Goal: Task Accomplishment & Management: Manage account settings

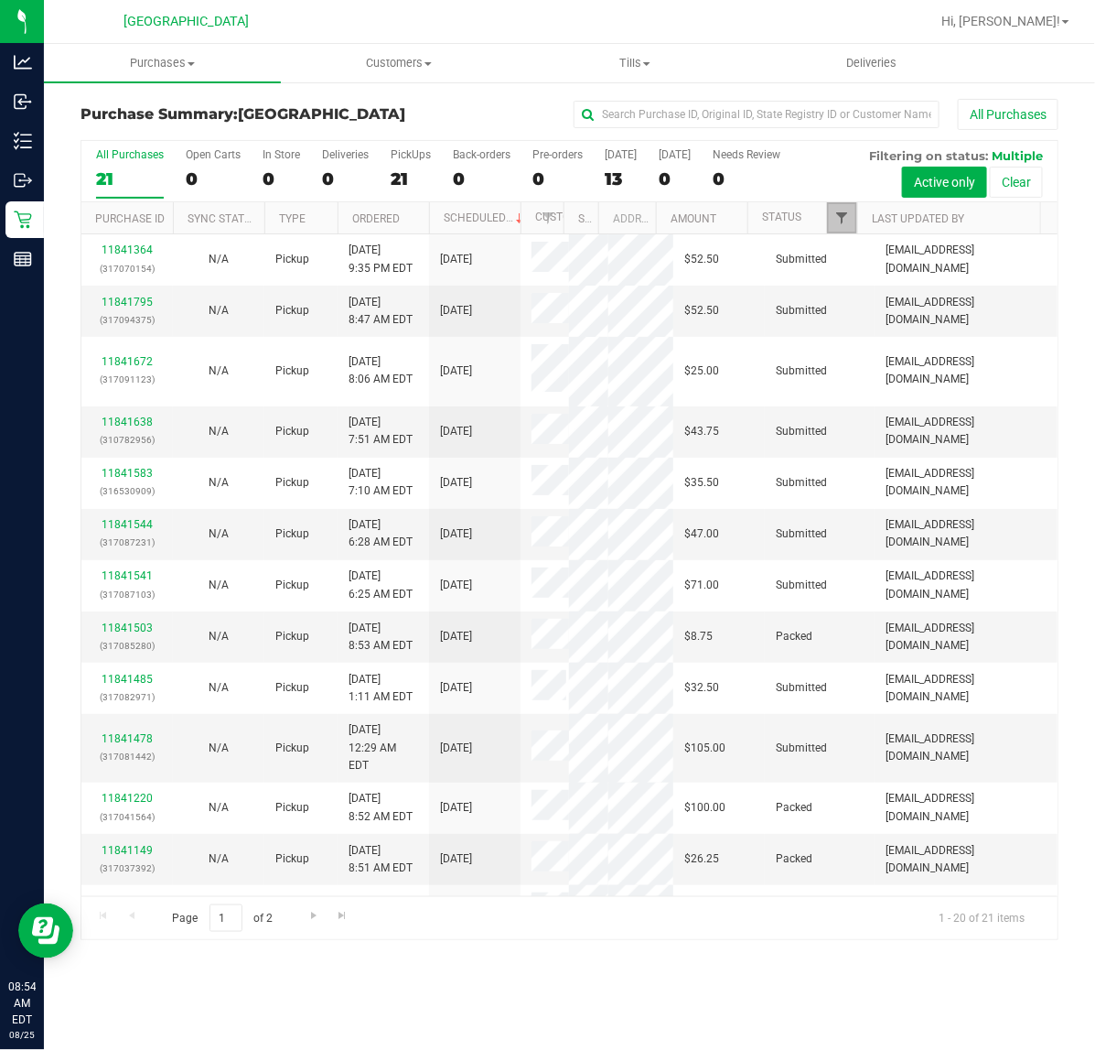
click at [845, 225] on span "Filter" at bounding box center [842, 217] width 15 height 15
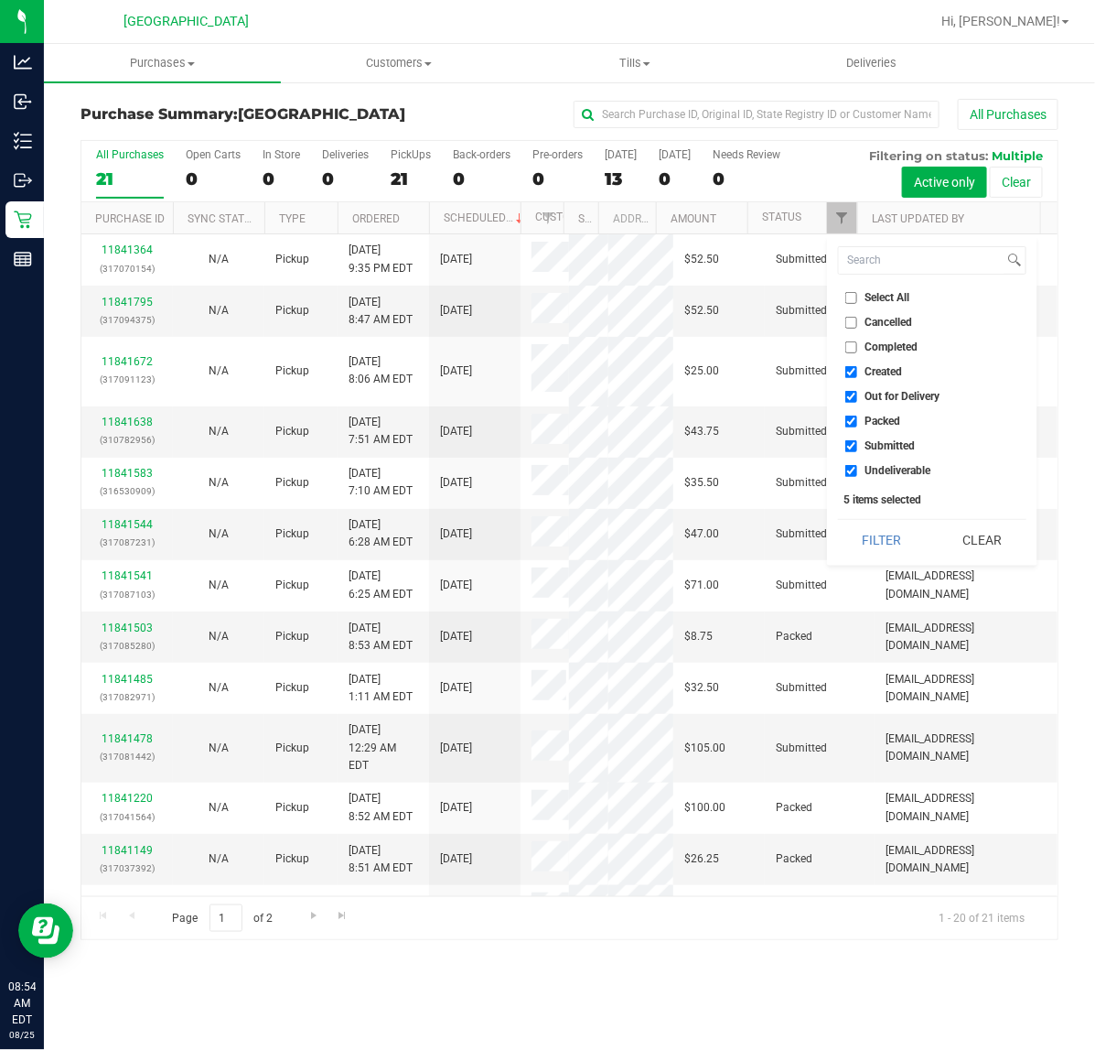
click at [880, 422] on span "Packed" at bounding box center [884, 420] width 36 height 11
click at [858, 422] on input "Packed" at bounding box center [852, 421] width 12 height 12
checkbox input "false"
click at [881, 558] on button "Filter" at bounding box center [882, 540] width 88 height 40
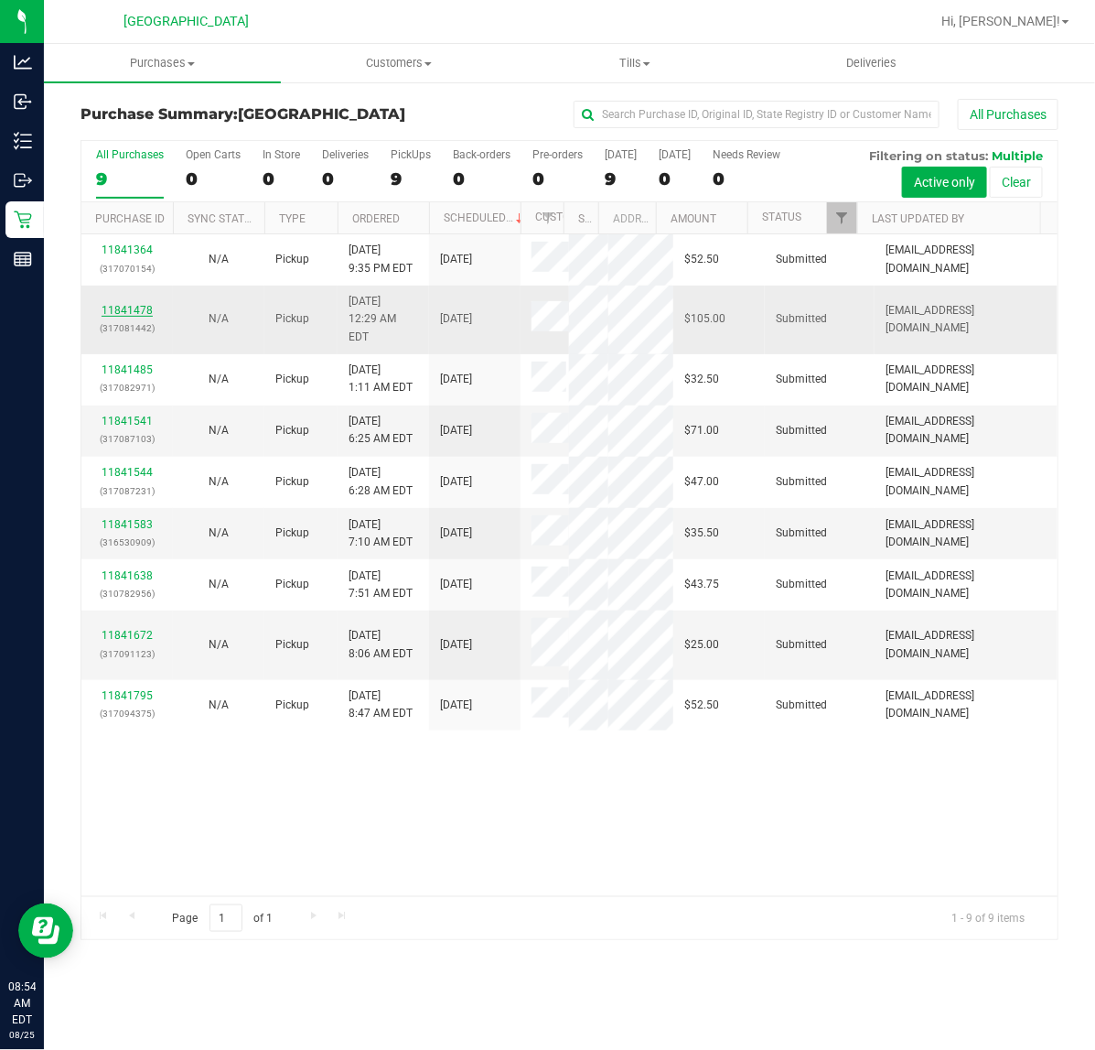
click at [122, 304] on link "11841478" at bounding box center [127, 310] width 51 height 13
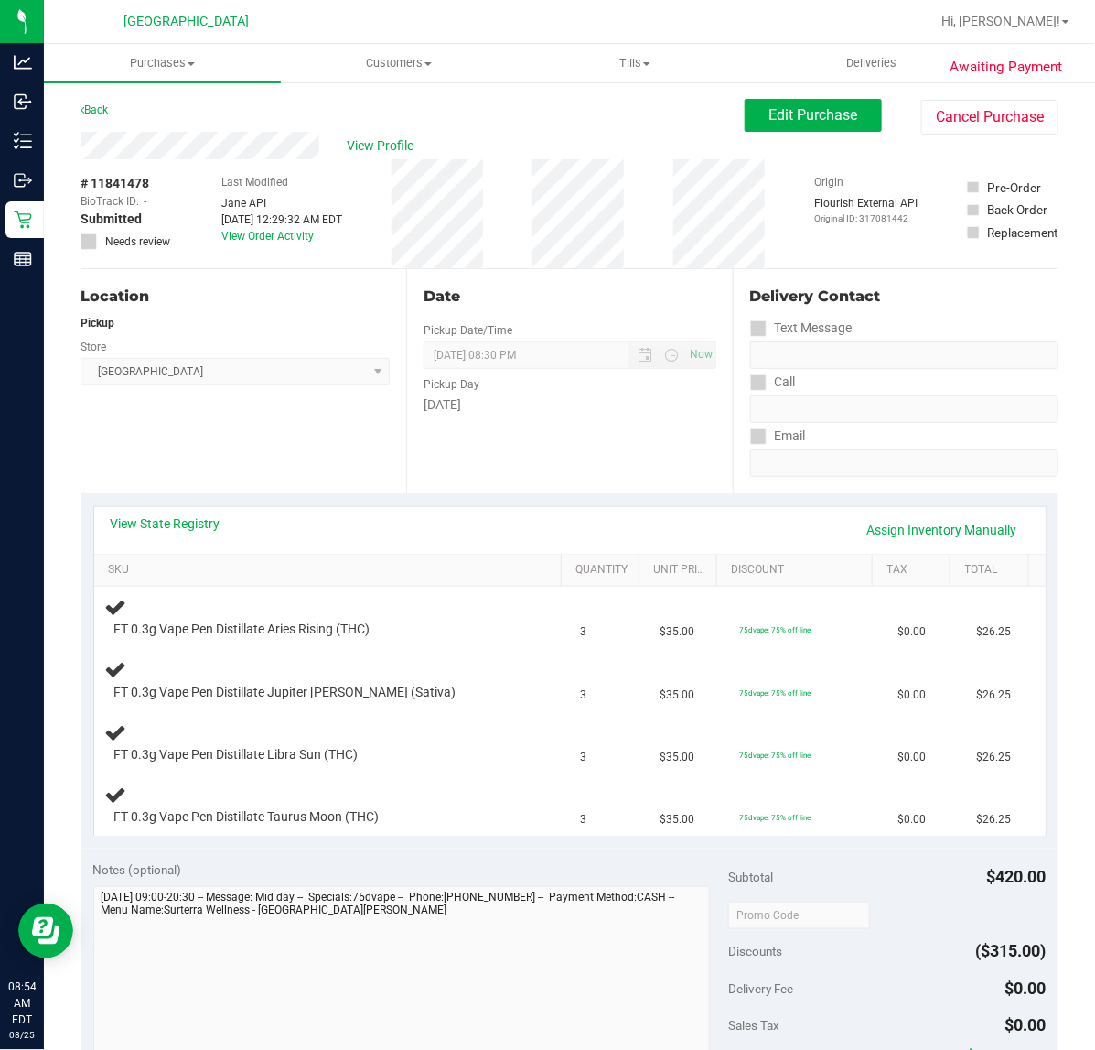
click at [575, 491] on div "Date Pickup Date/Time [DATE] Now [DATE] 08:30 PM Now Pickup Day [DATE]" at bounding box center [569, 381] width 326 height 224
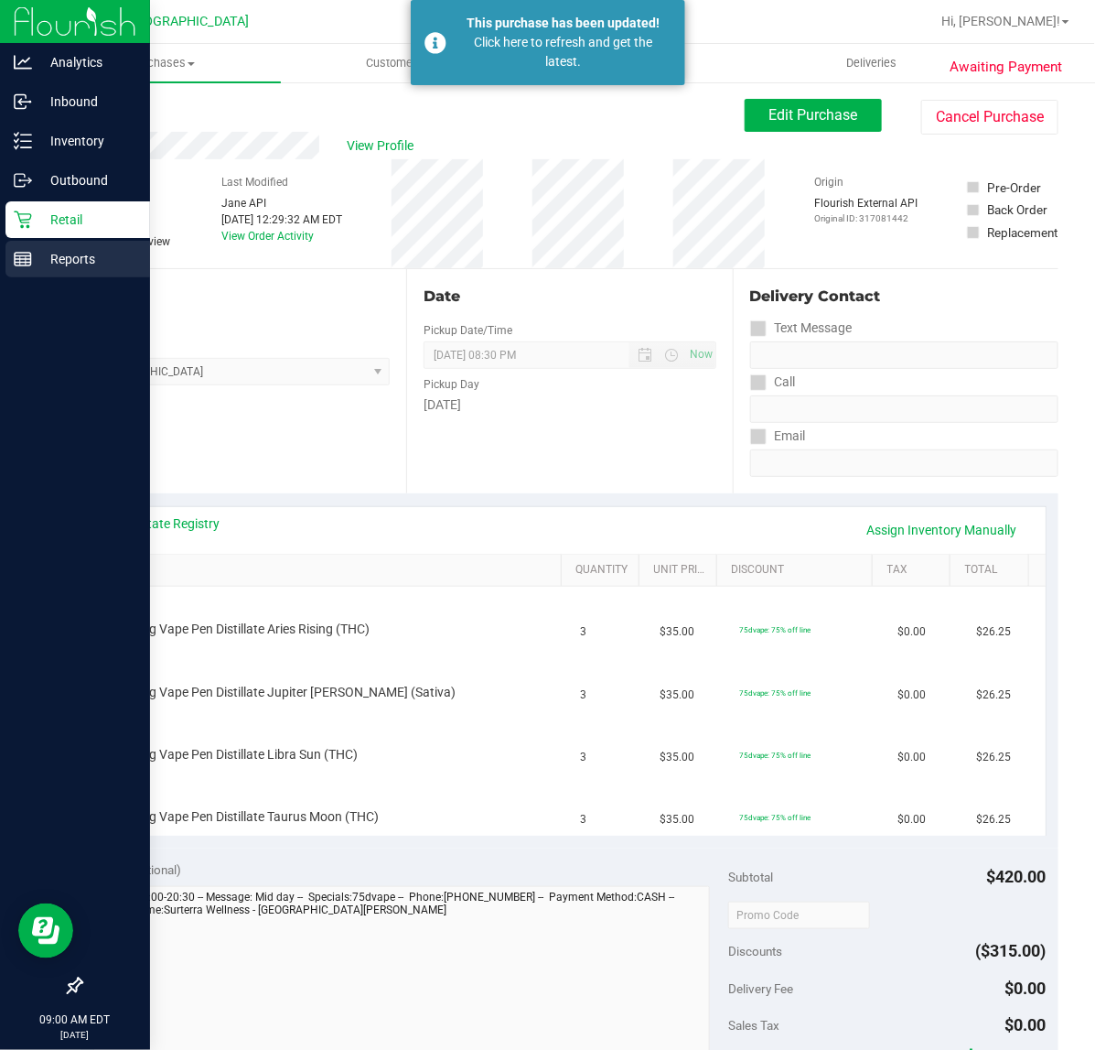
click at [47, 258] on p "Reports" at bounding box center [87, 259] width 110 height 22
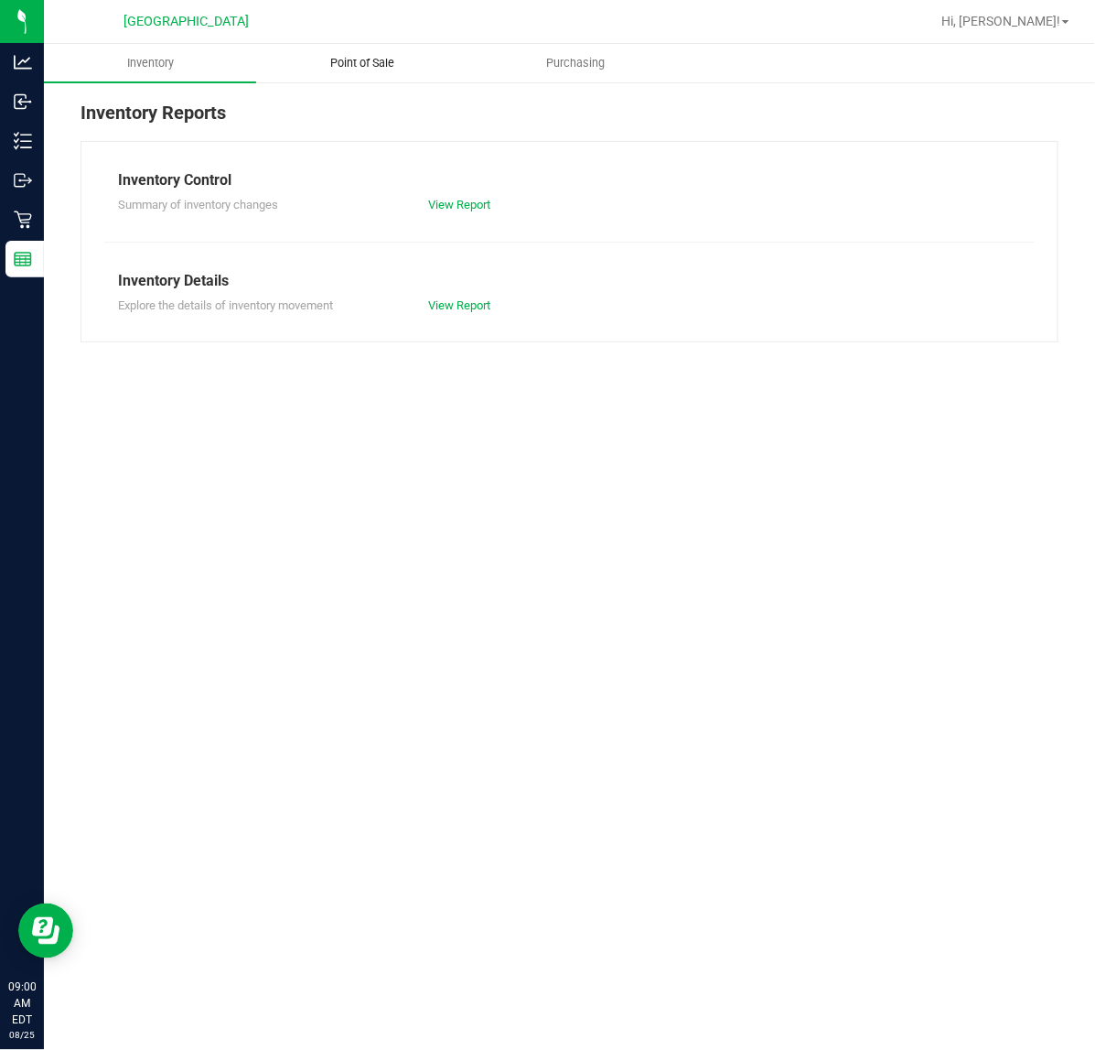
click at [373, 80] on uib-tab-heading "Point of Sale" at bounding box center [362, 63] width 210 height 37
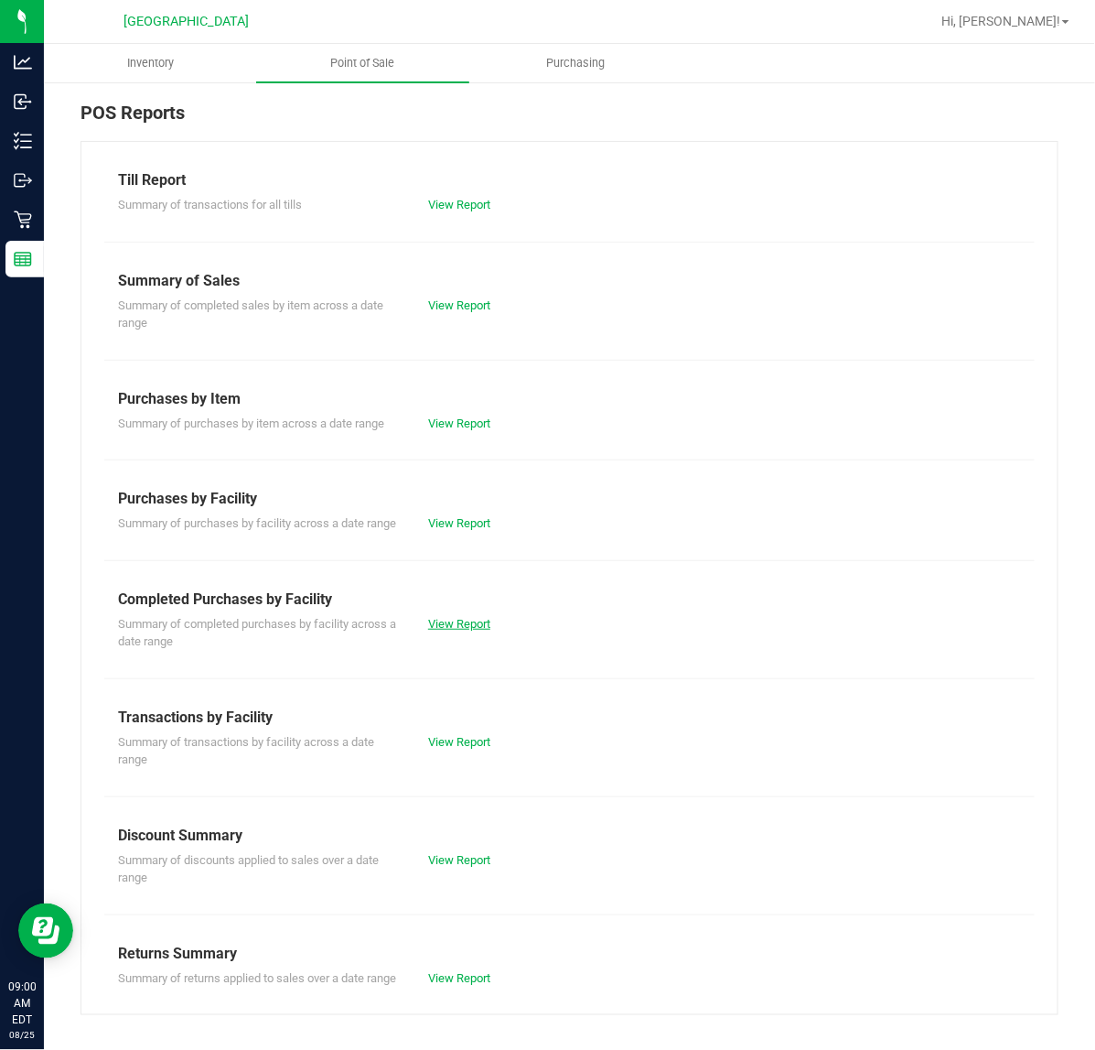
click at [460, 631] on link "View Report" at bounding box center [459, 624] width 62 height 14
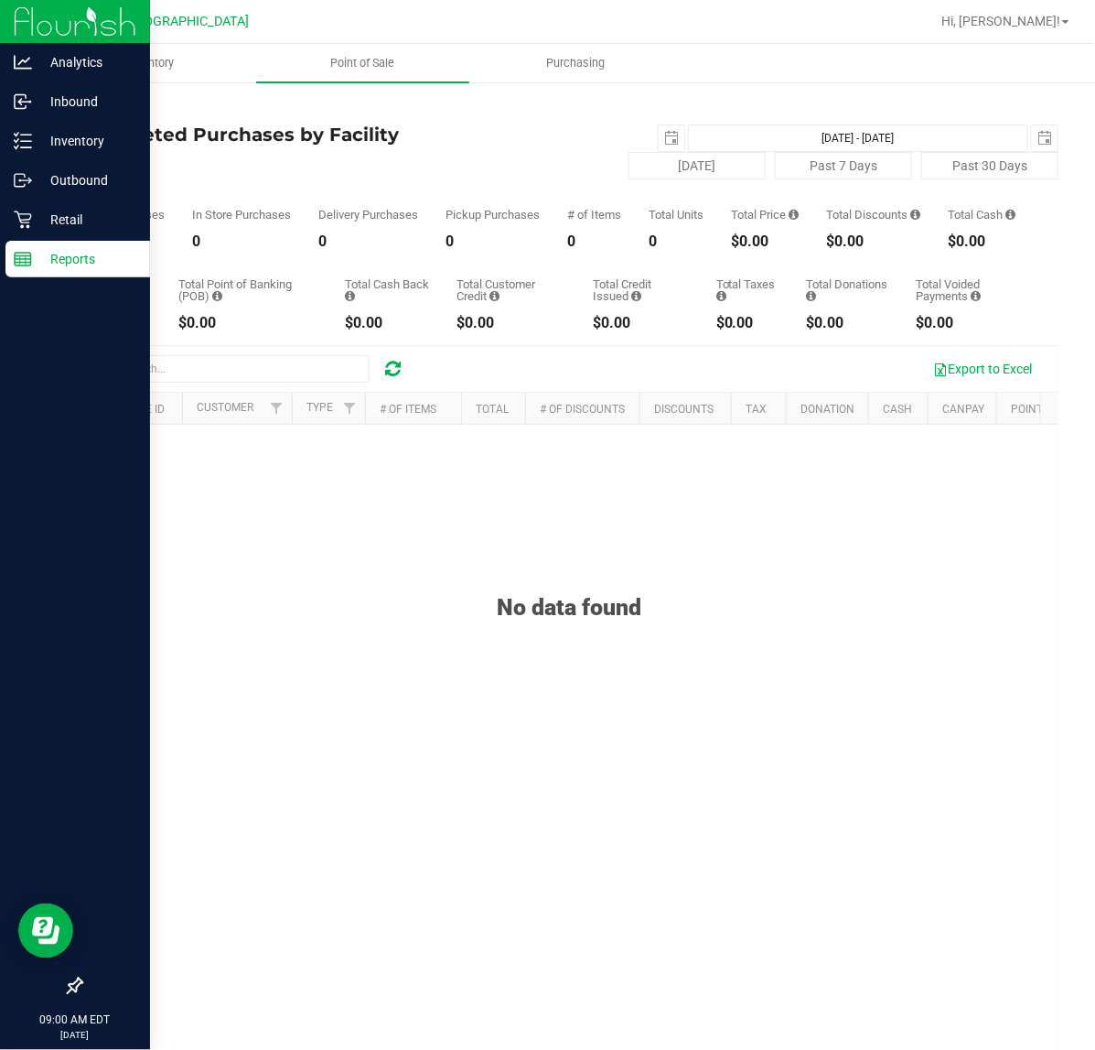
click at [23, 254] on icon at bounding box center [23, 259] width 18 height 18
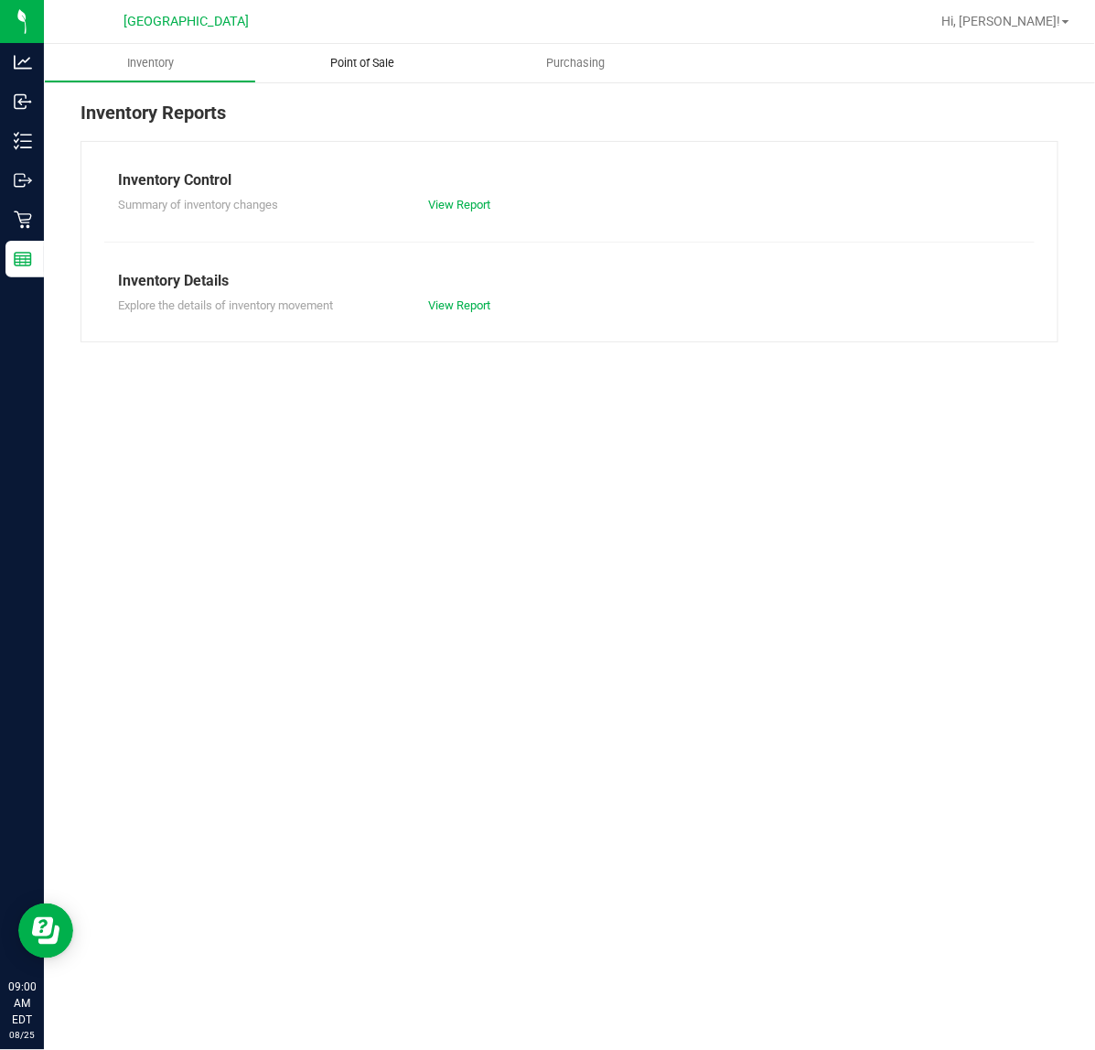
click at [392, 58] on span "Point of Sale" at bounding box center [363, 63] width 113 height 16
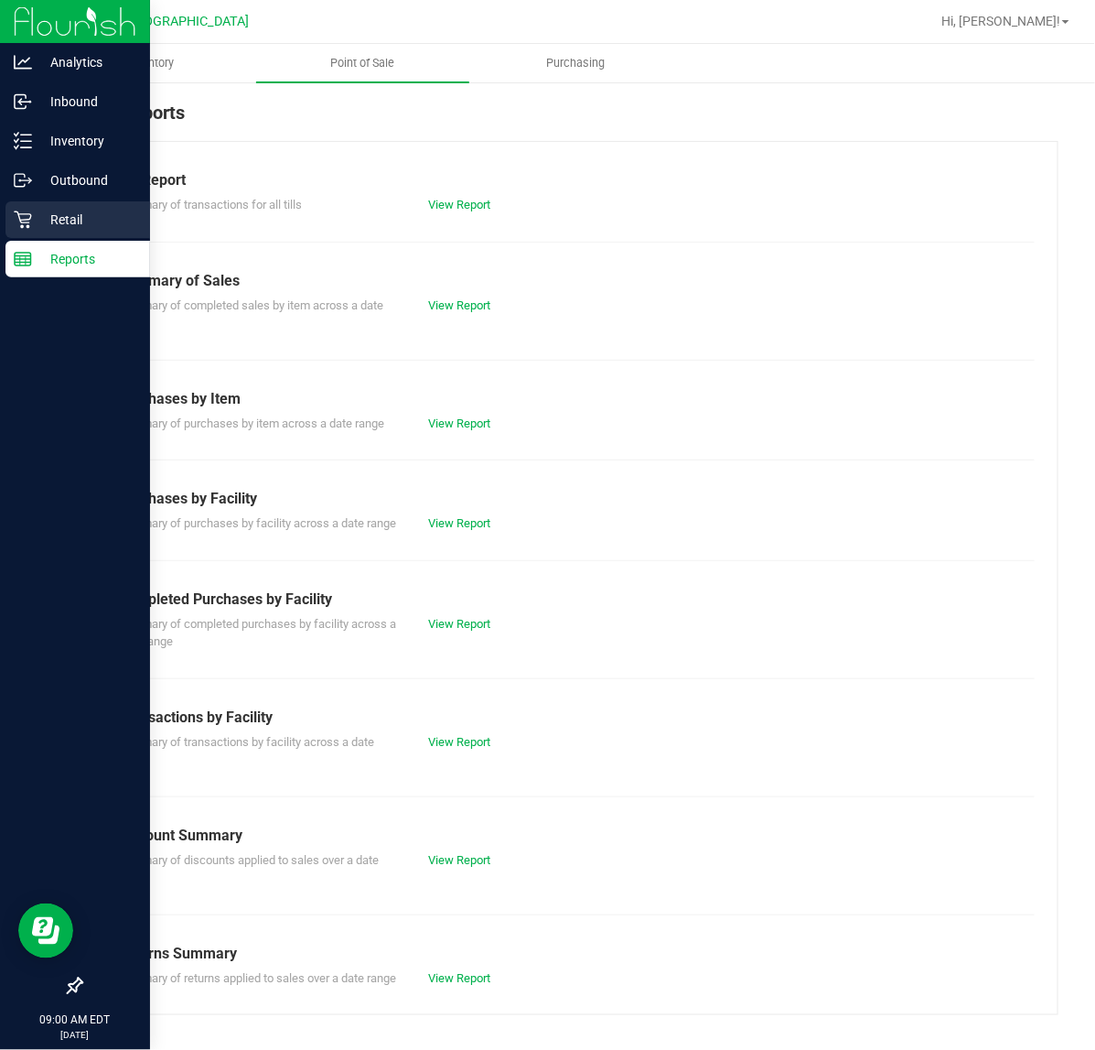
click at [55, 209] on p "Retail" at bounding box center [87, 220] width 110 height 22
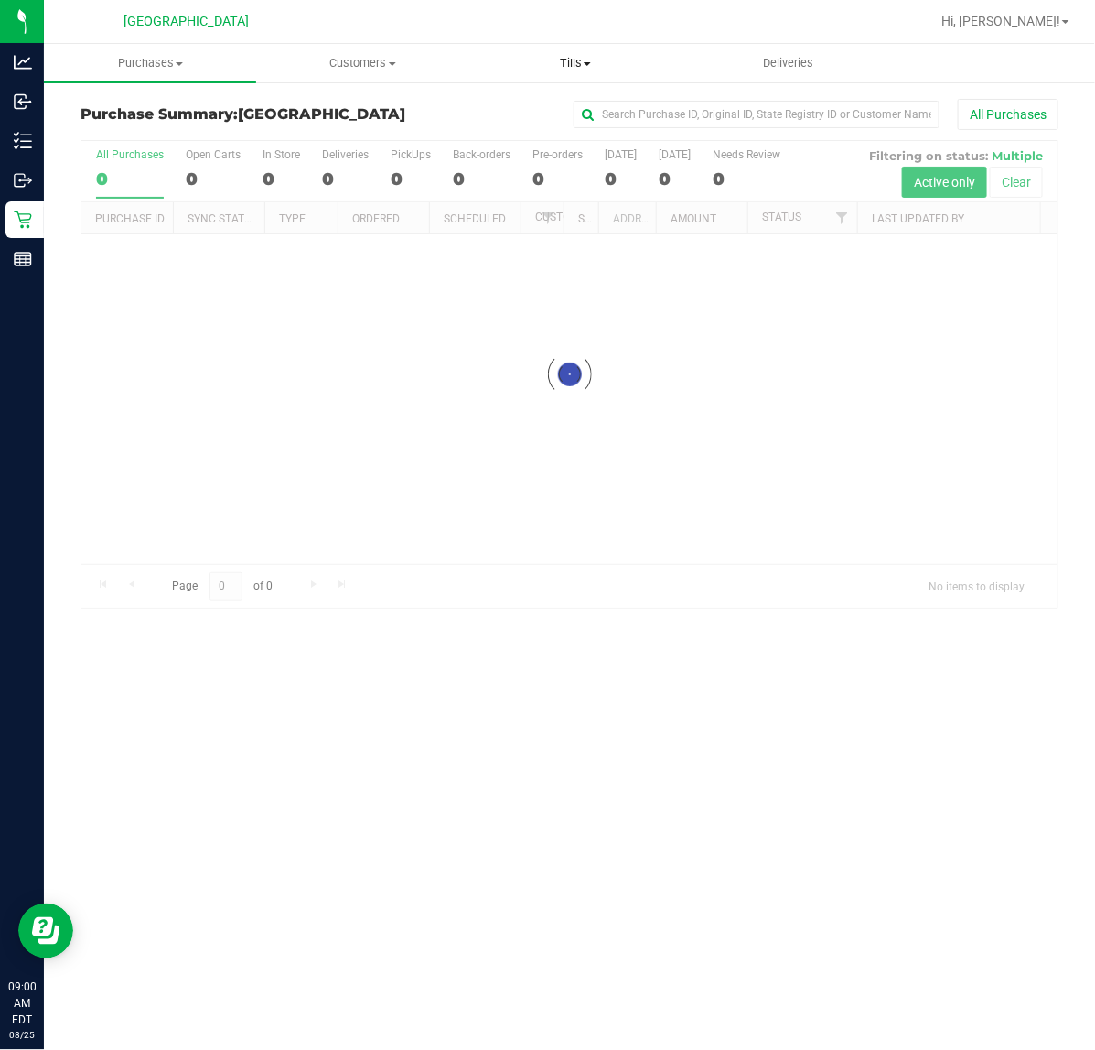
click at [552, 48] on uib-tab-heading "Tills Manage tills Reconcile e-payments" at bounding box center [575, 63] width 210 height 37
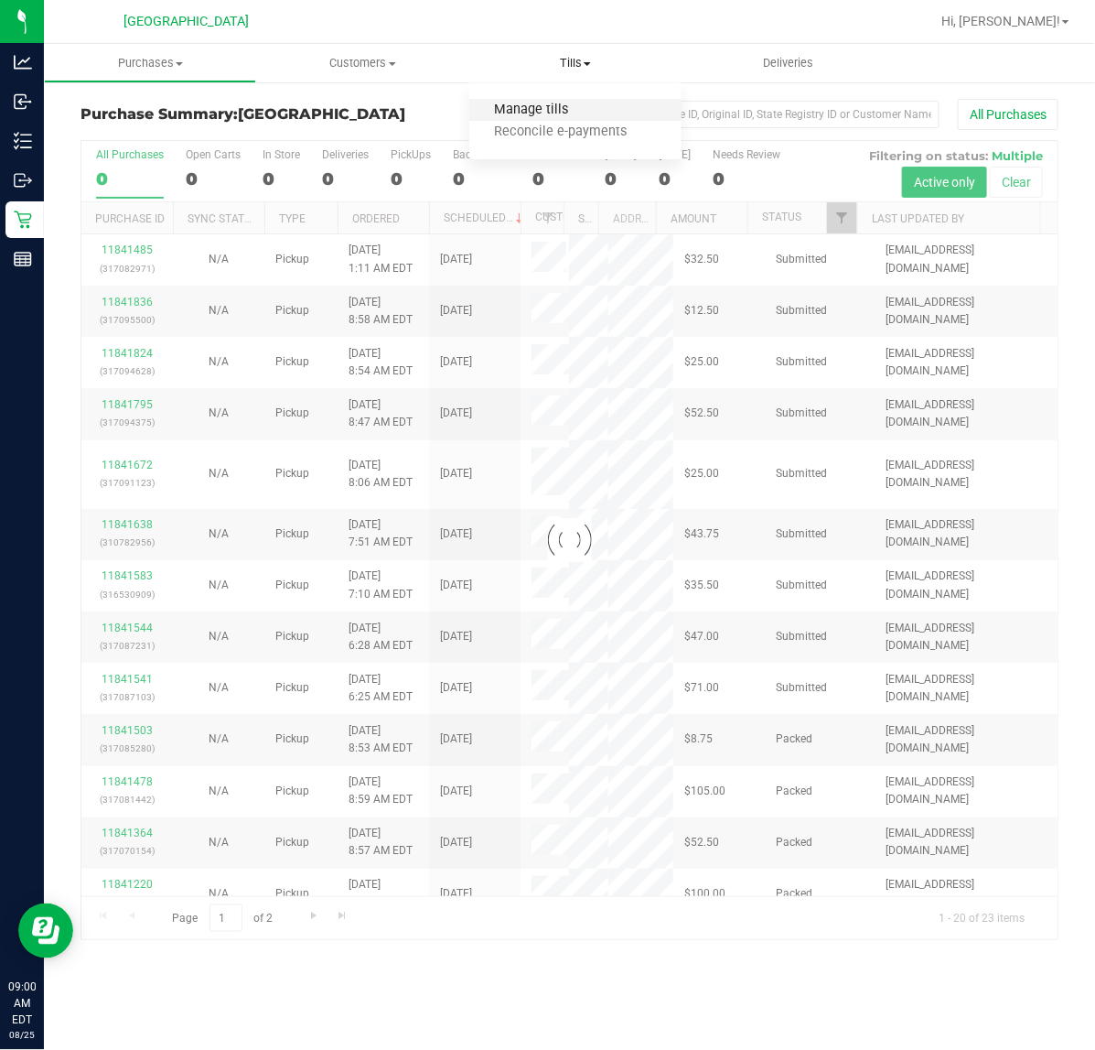
click at [540, 116] on span "Manage tills" at bounding box center [531, 110] width 124 height 16
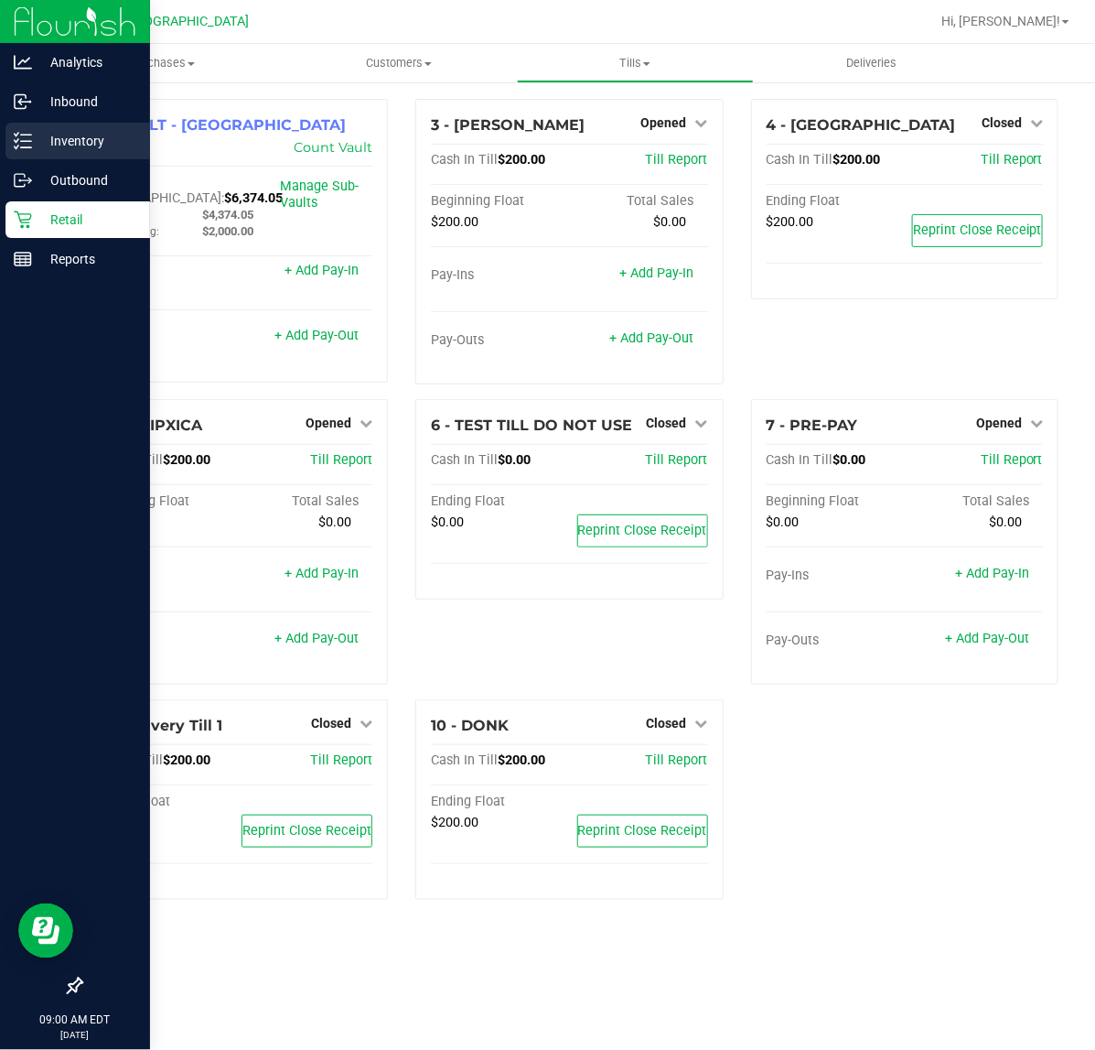
click at [88, 130] on p "Inventory" at bounding box center [87, 141] width 110 height 22
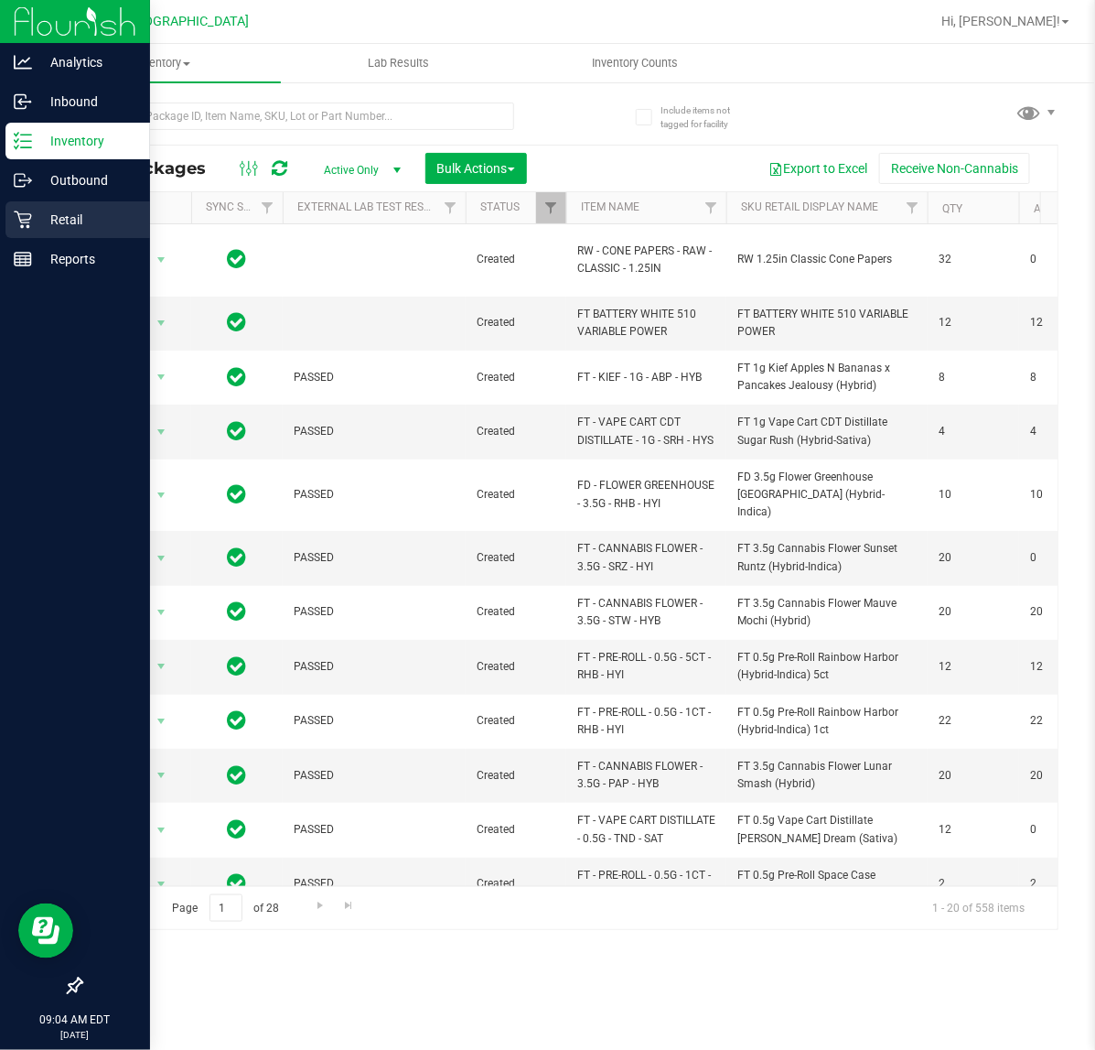
click at [34, 220] on p "Retail" at bounding box center [87, 220] width 110 height 22
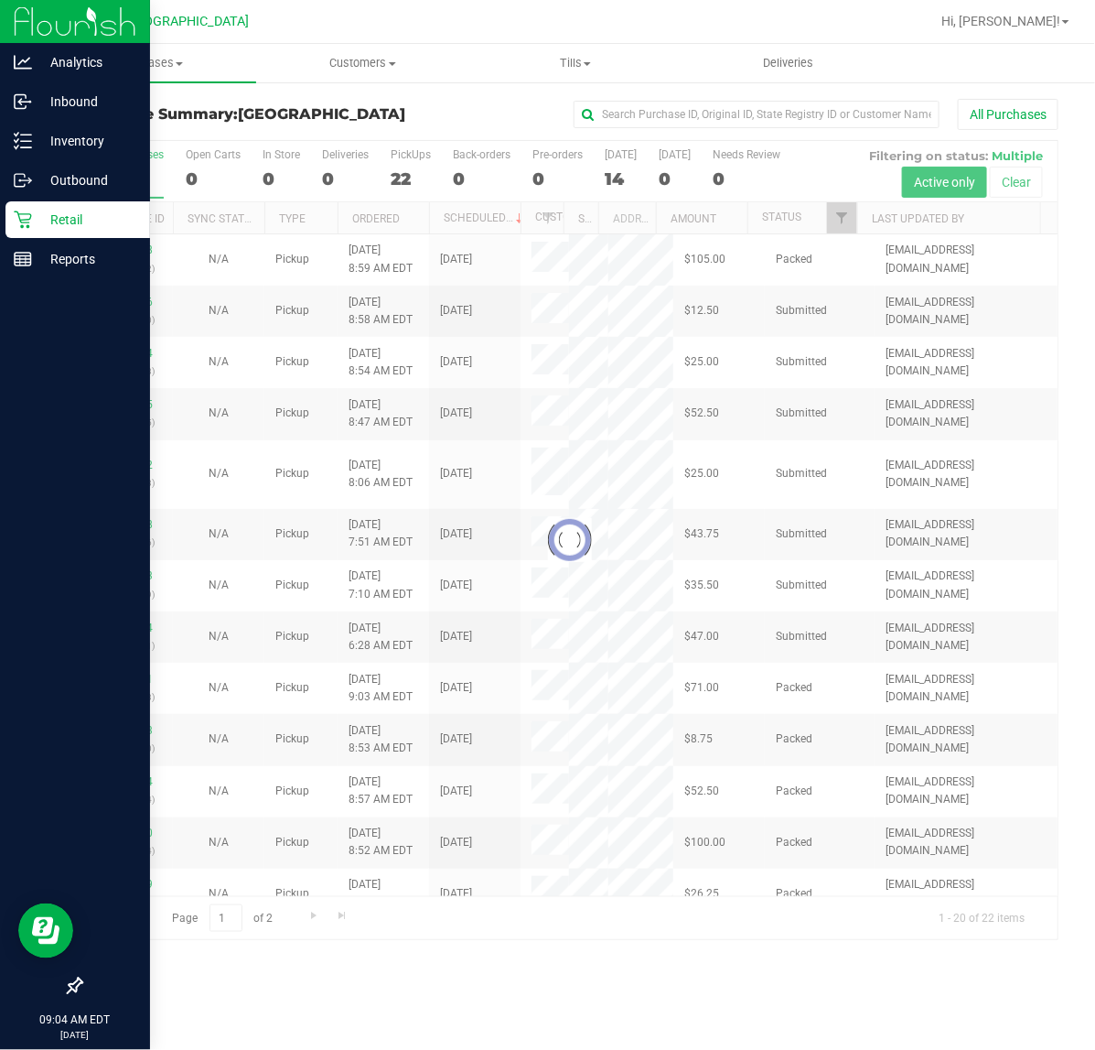
click at [839, 224] on div at bounding box center [569, 540] width 976 height 799
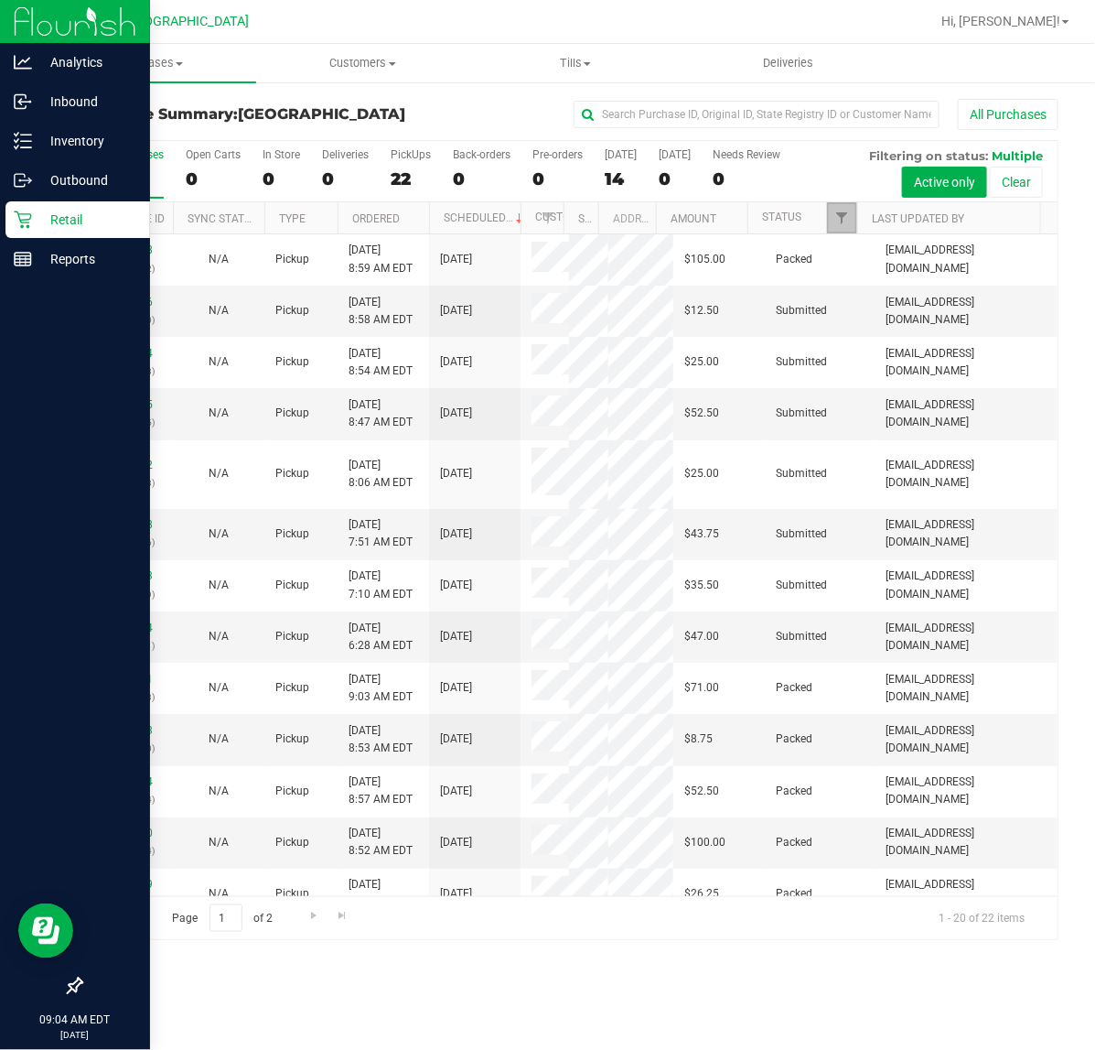
click at [839, 224] on span "Filter" at bounding box center [842, 217] width 15 height 15
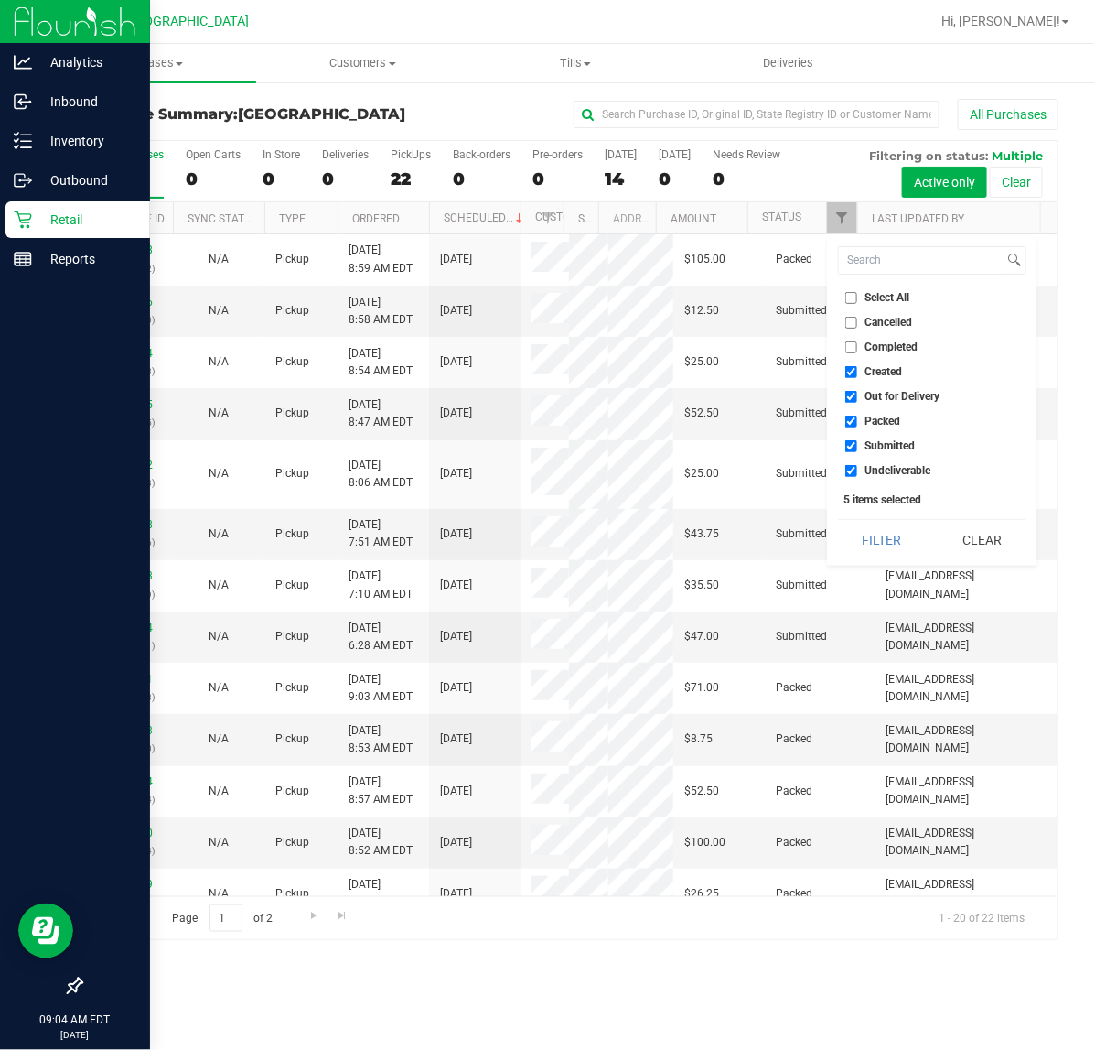
click at [874, 416] on span "Packed" at bounding box center [884, 420] width 36 height 11
click at [858, 416] on input "Packed" at bounding box center [852, 421] width 12 height 12
checkbox input "false"
click at [893, 527] on button "Filter" at bounding box center [882, 540] width 88 height 40
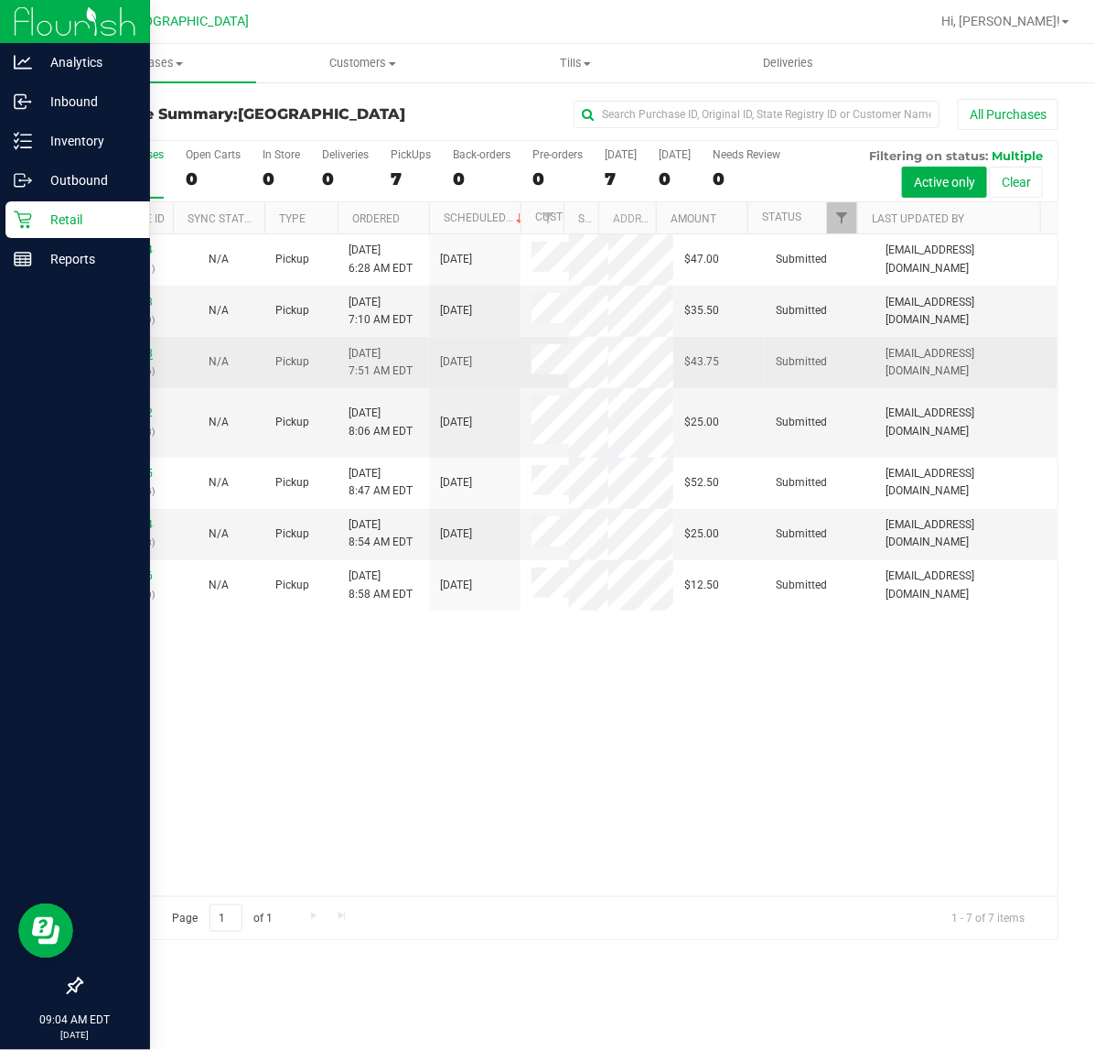
click at [111, 360] on link "11841638" at bounding box center [127, 353] width 51 height 13
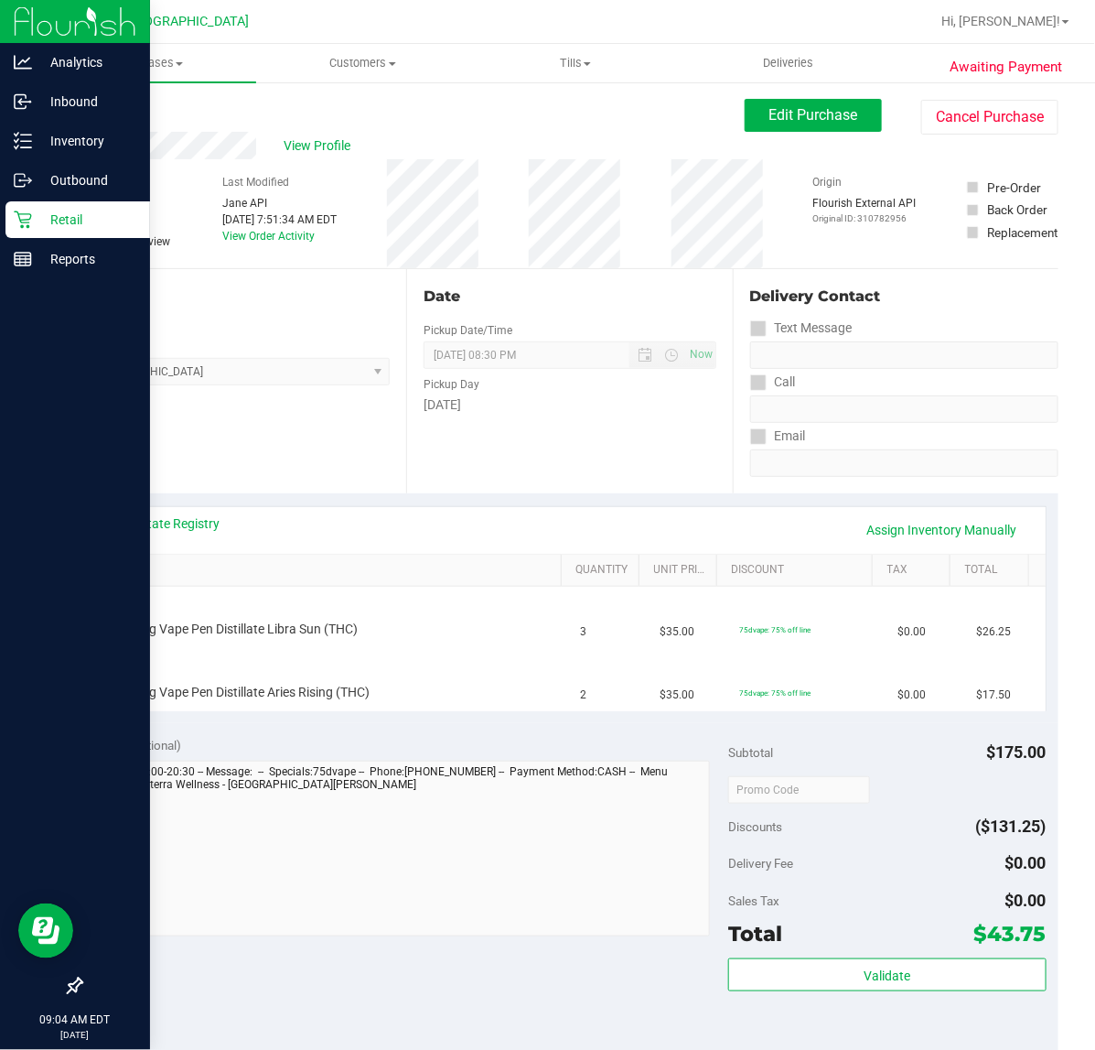
click at [597, 459] on div "Date Pickup Date/Time [DATE] Now [DATE] 08:30 PM Now Pickup Day [DATE]" at bounding box center [569, 381] width 326 height 224
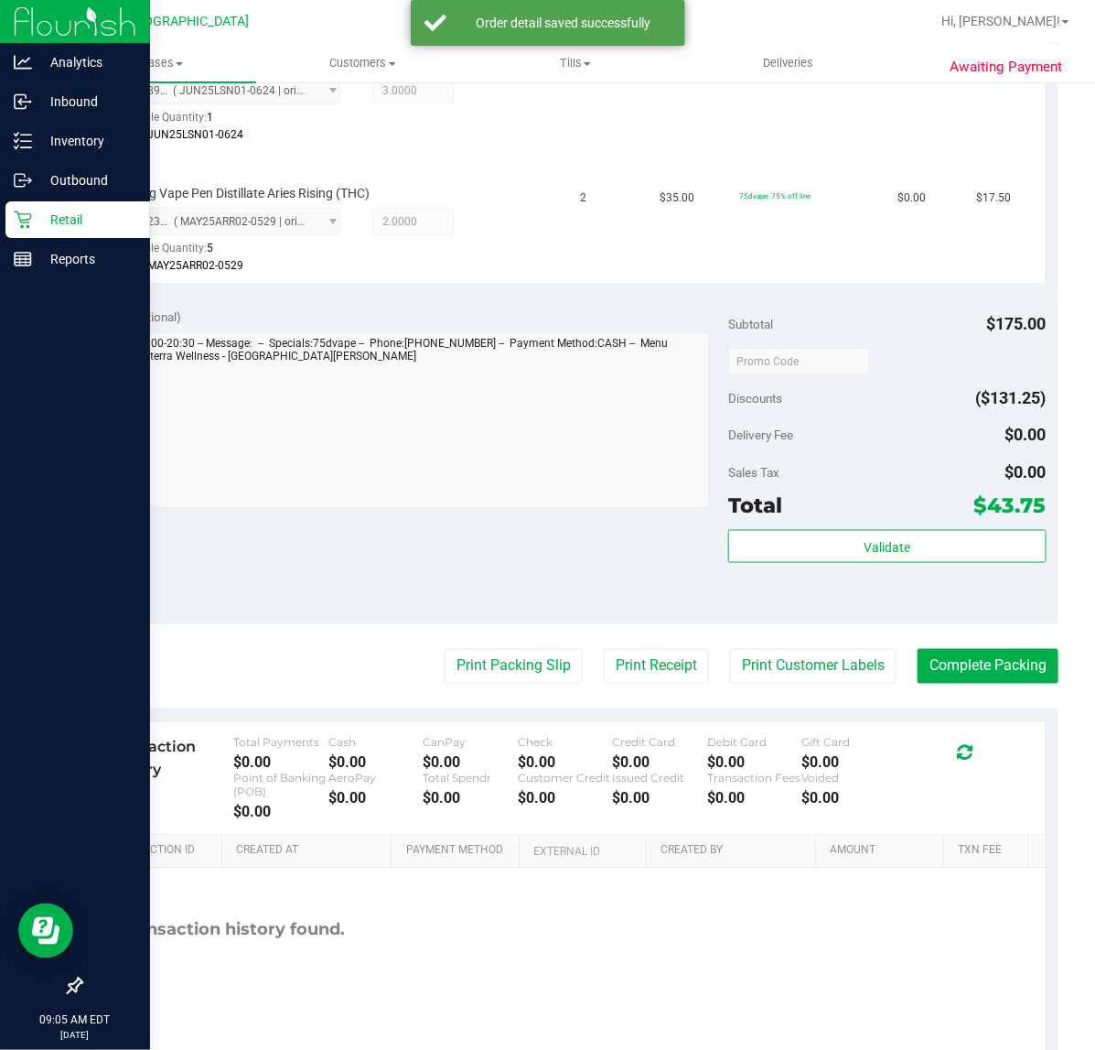
scroll to position [572, 0]
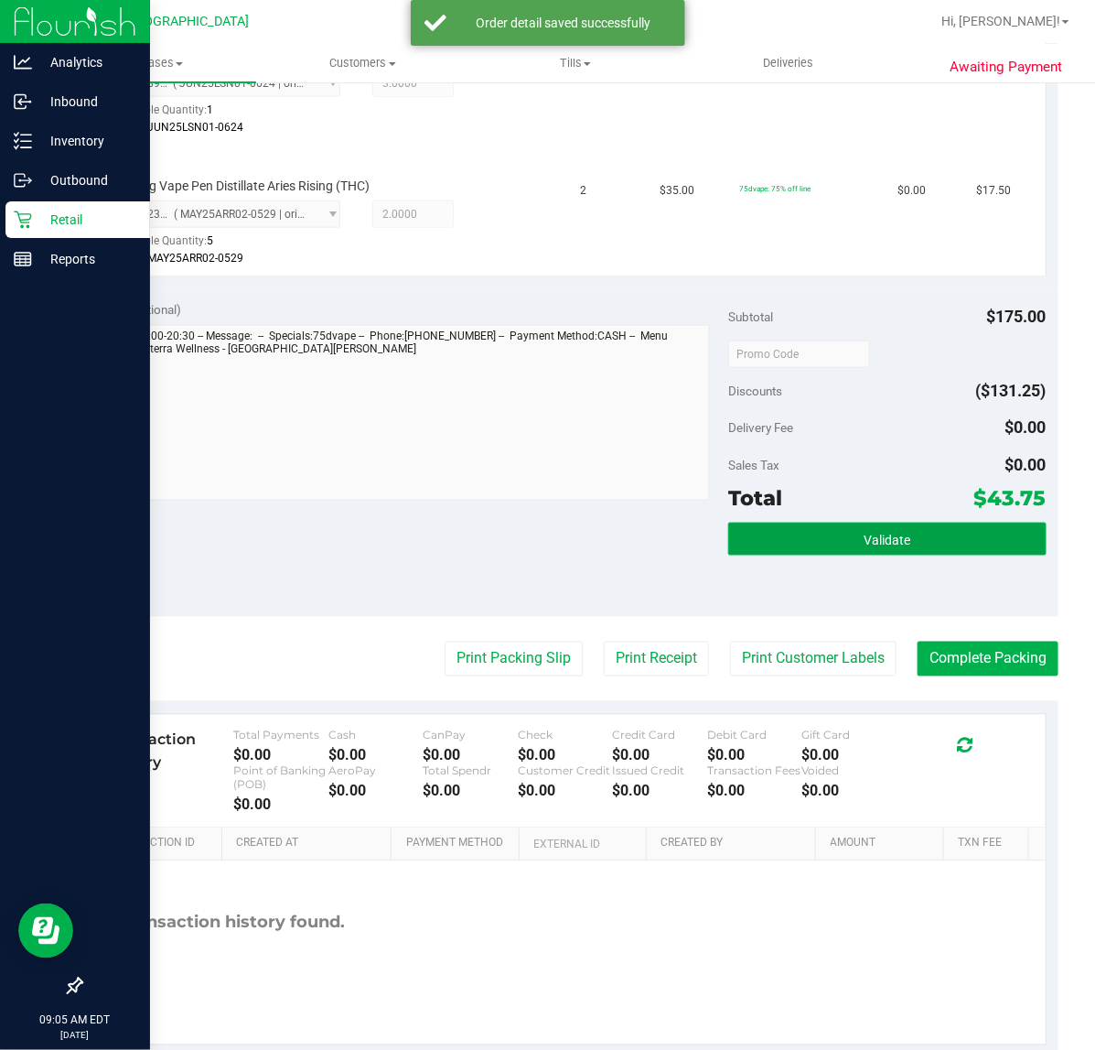
click at [885, 541] on span "Validate" at bounding box center [887, 540] width 47 height 15
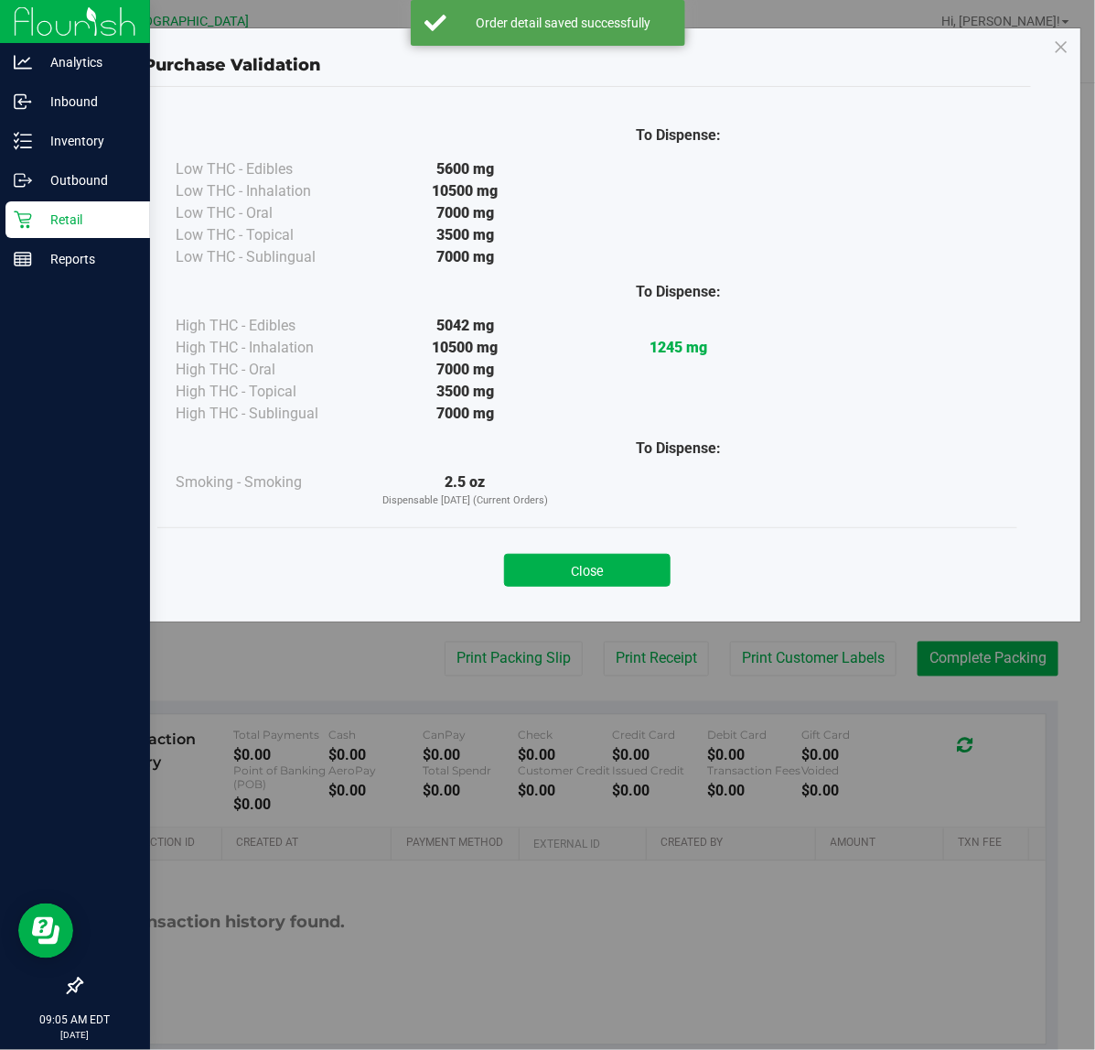
click at [341, 541] on div "Purchase Validation To Dispense: Low THC - Edibles 5600 mg" at bounding box center [554, 525] width 1109 height 1050
click at [583, 566] on button "Close" at bounding box center [587, 570] width 167 height 33
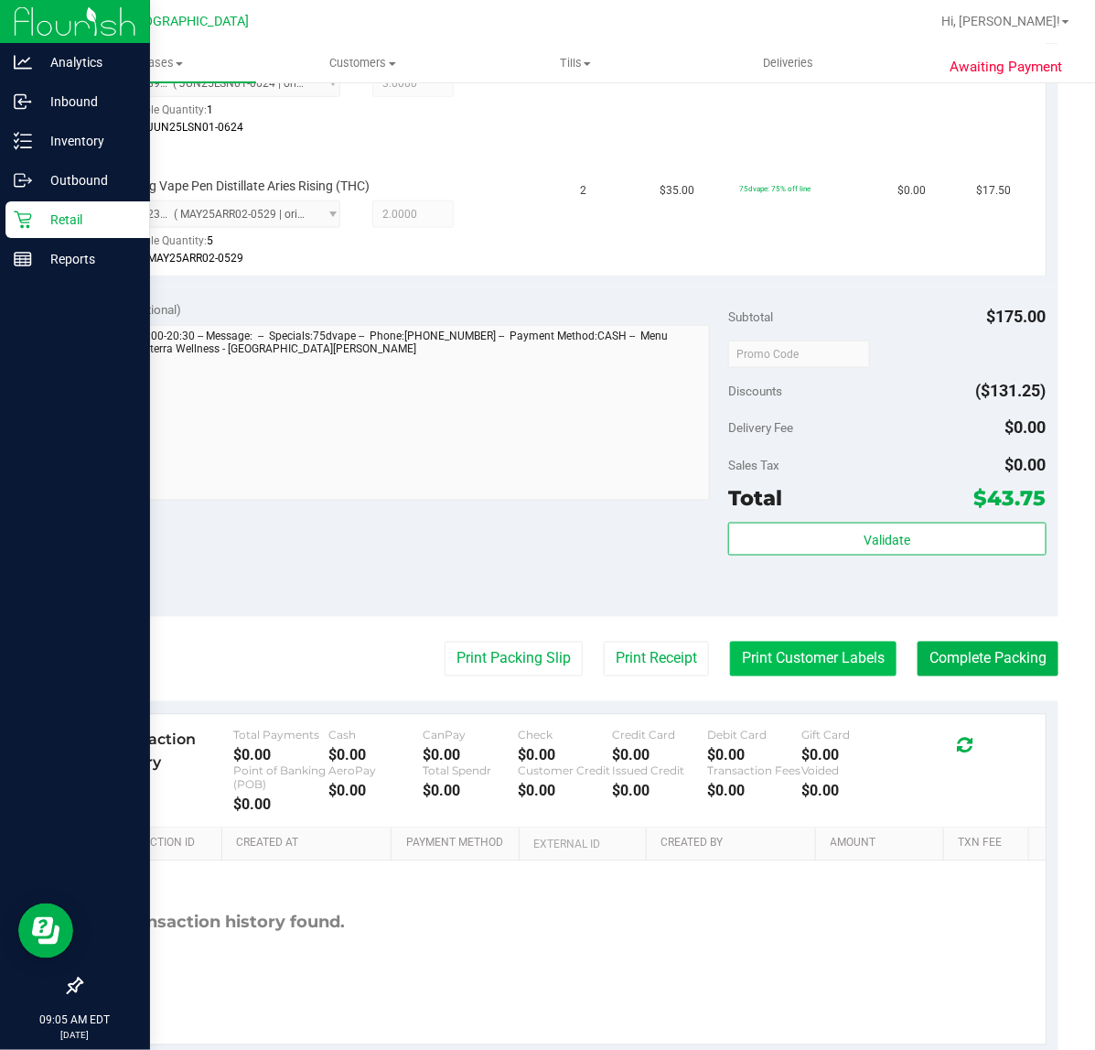
click at [780, 662] on button "Print Customer Labels" at bounding box center [813, 659] width 167 height 35
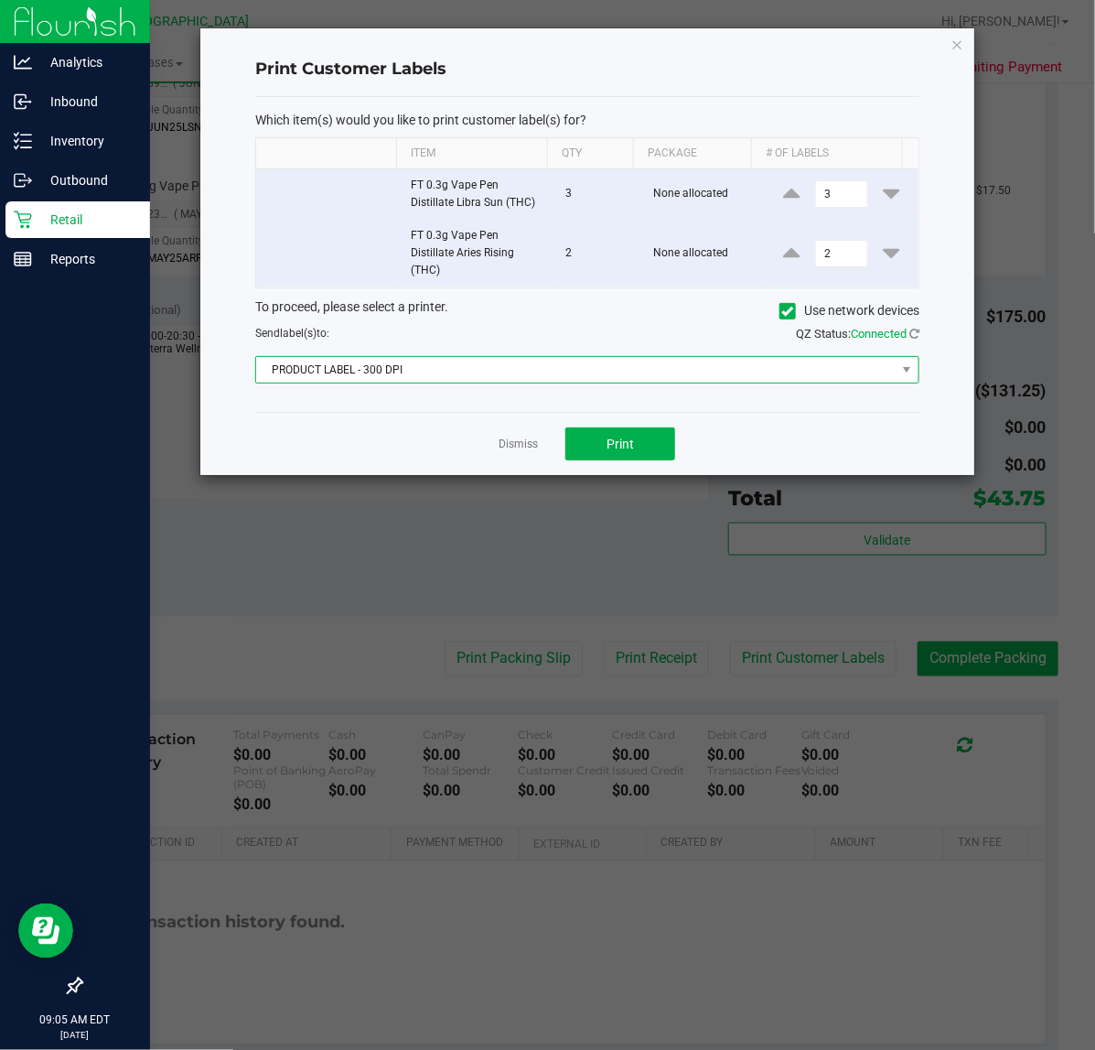
click at [520, 364] on span "PRODUCT LABEL - 300 DPI" at bounding box center [576, 370] width 640 height 26
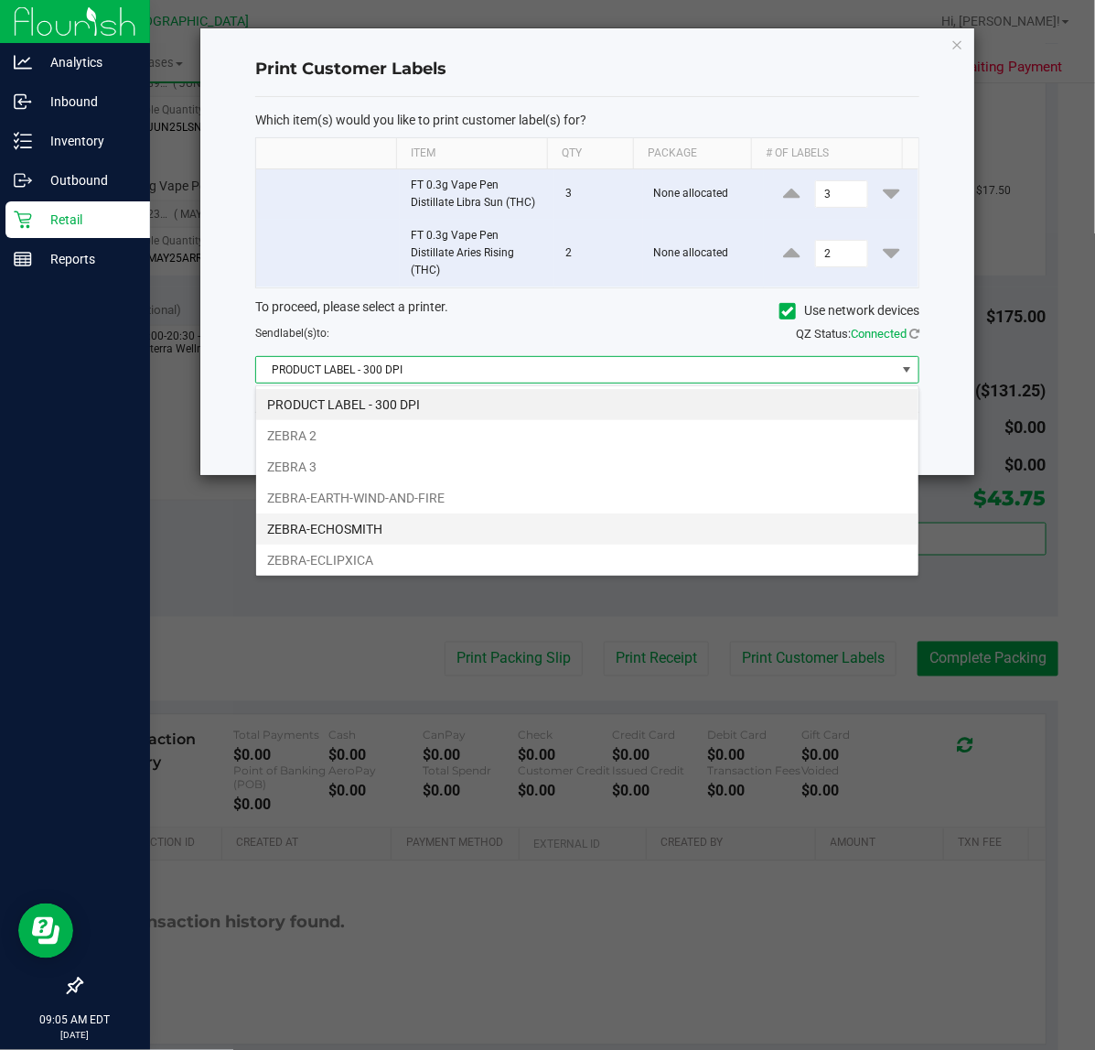
scroll to position [69, 0]
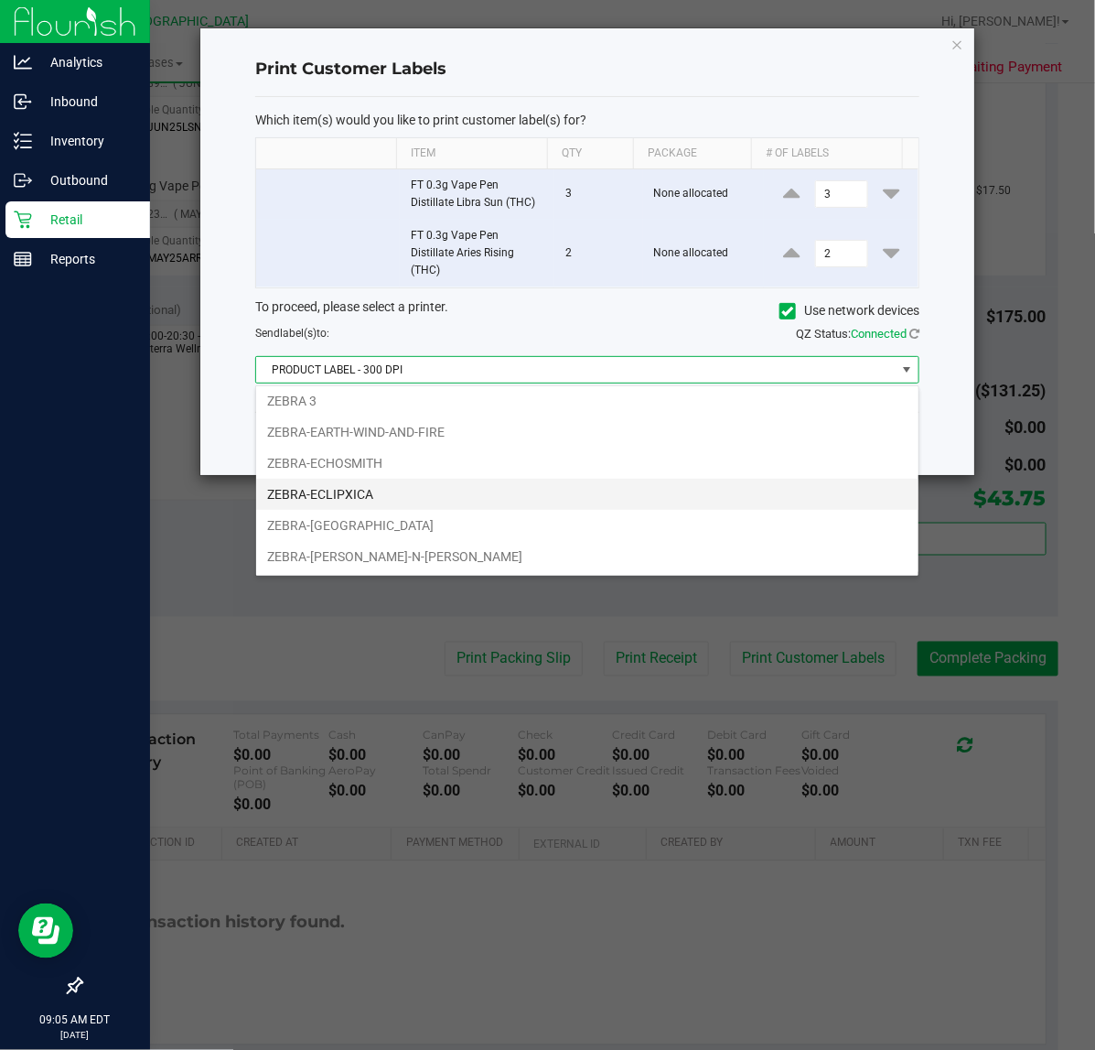
click at [474, 495] on li "ZEBRA-ECLIPXICA" at bounding box center [587, 494] width 663 height 31
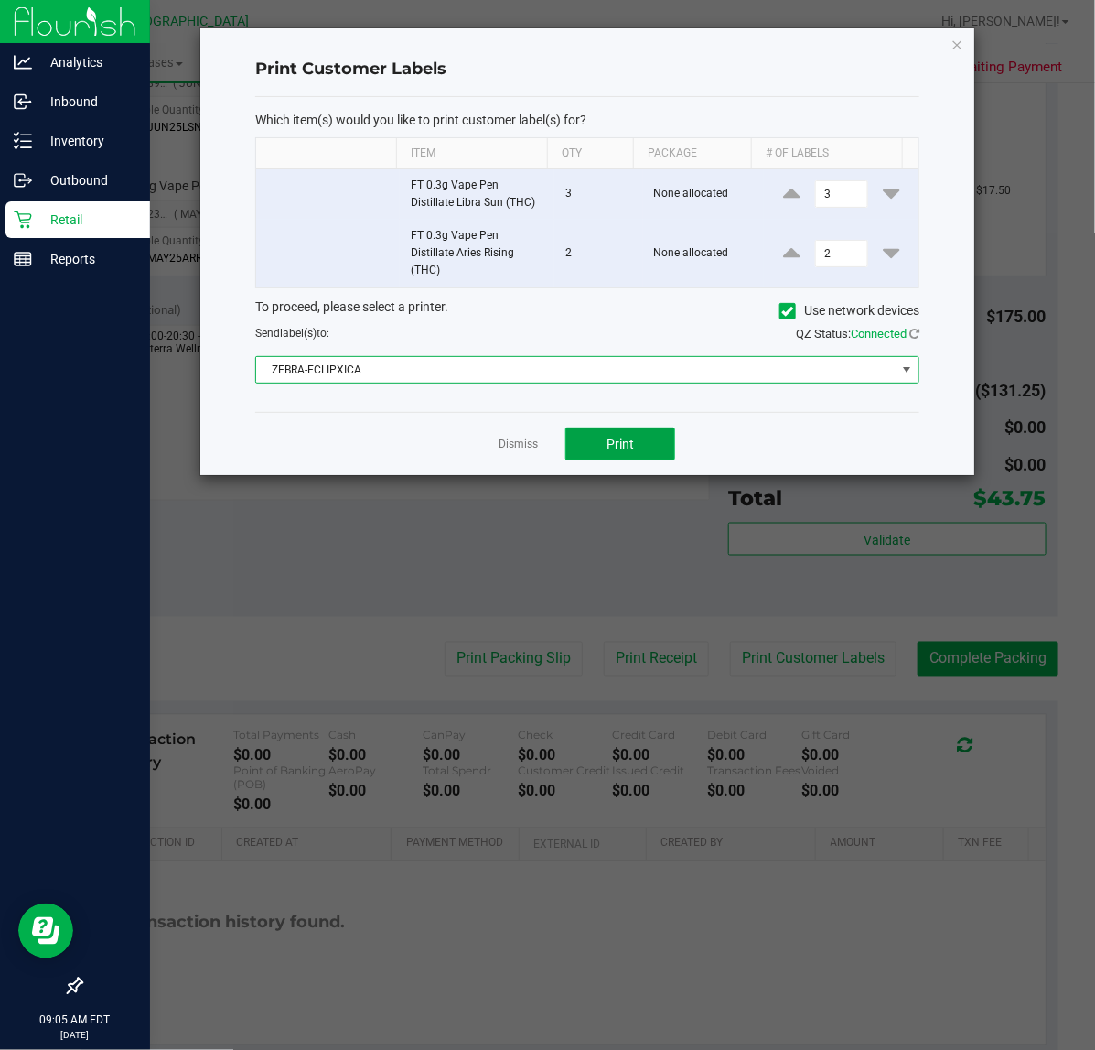
click at [633, 442] on span "Print" at bounding box center [620, 444] width 27 height 15
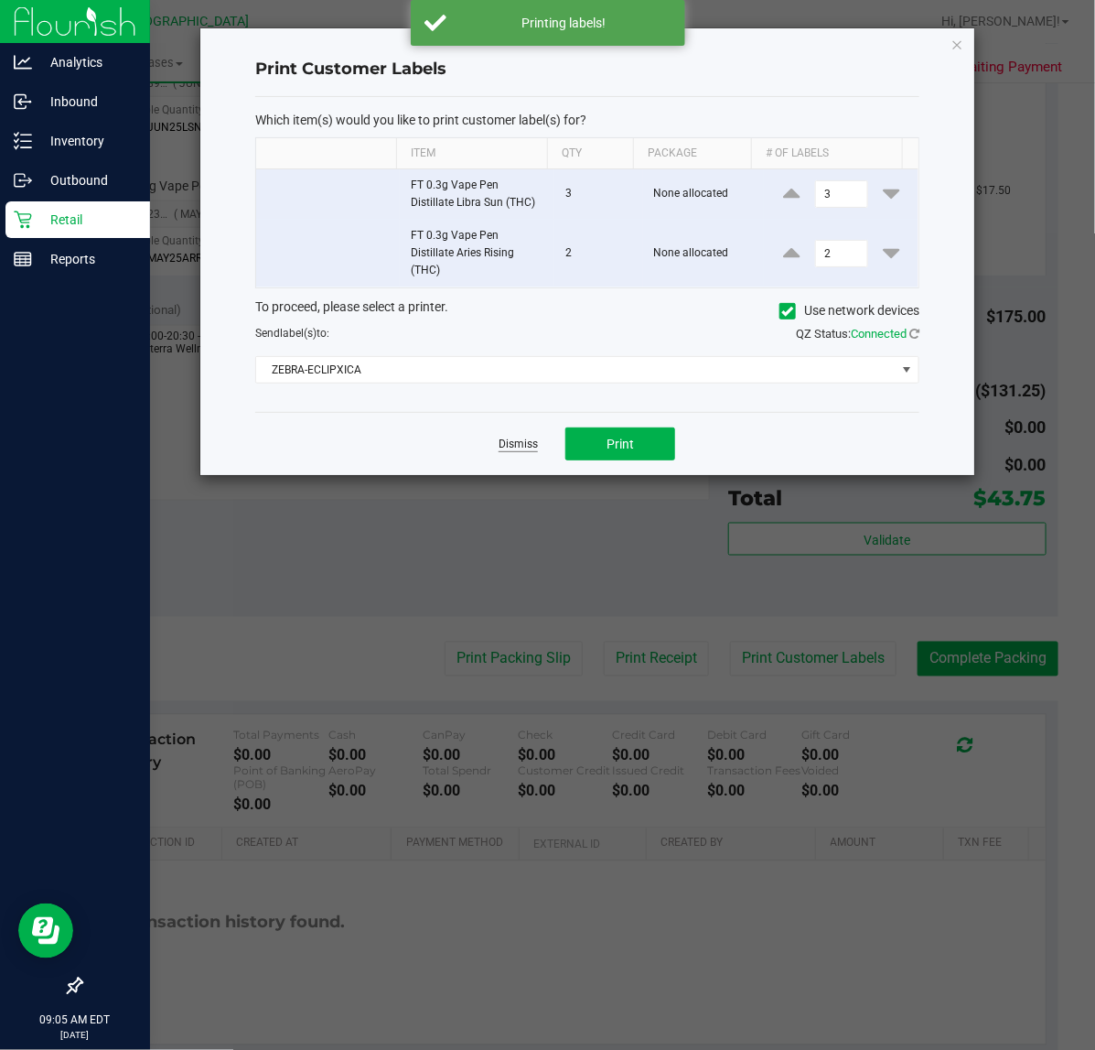
click at [515, 448] on link "Dismiss" at bounding box center [518, 445] width 39 height 16
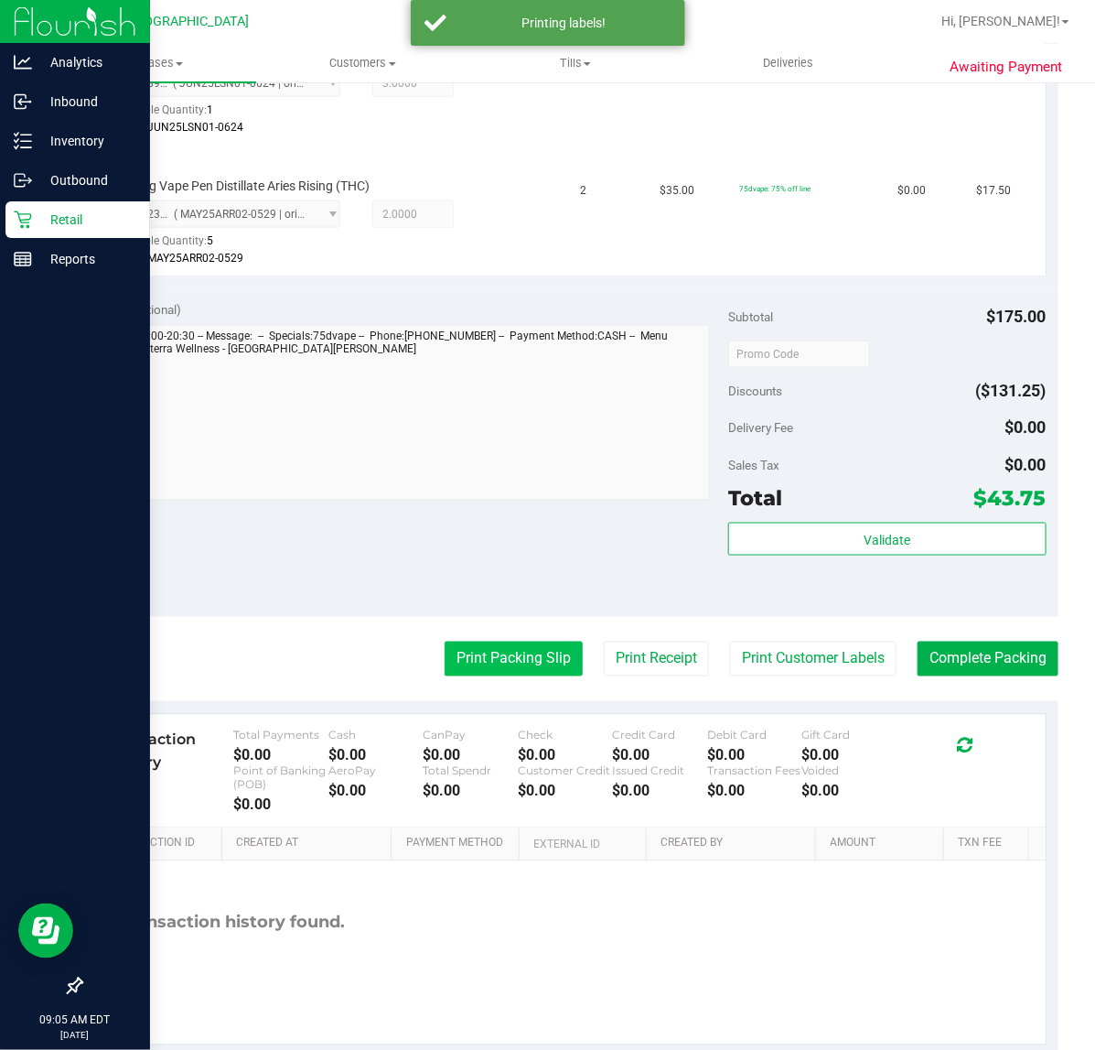
click at [522, 657] on button "Print Packing Slip" at bounding box center [514, 659] width 138 height 35
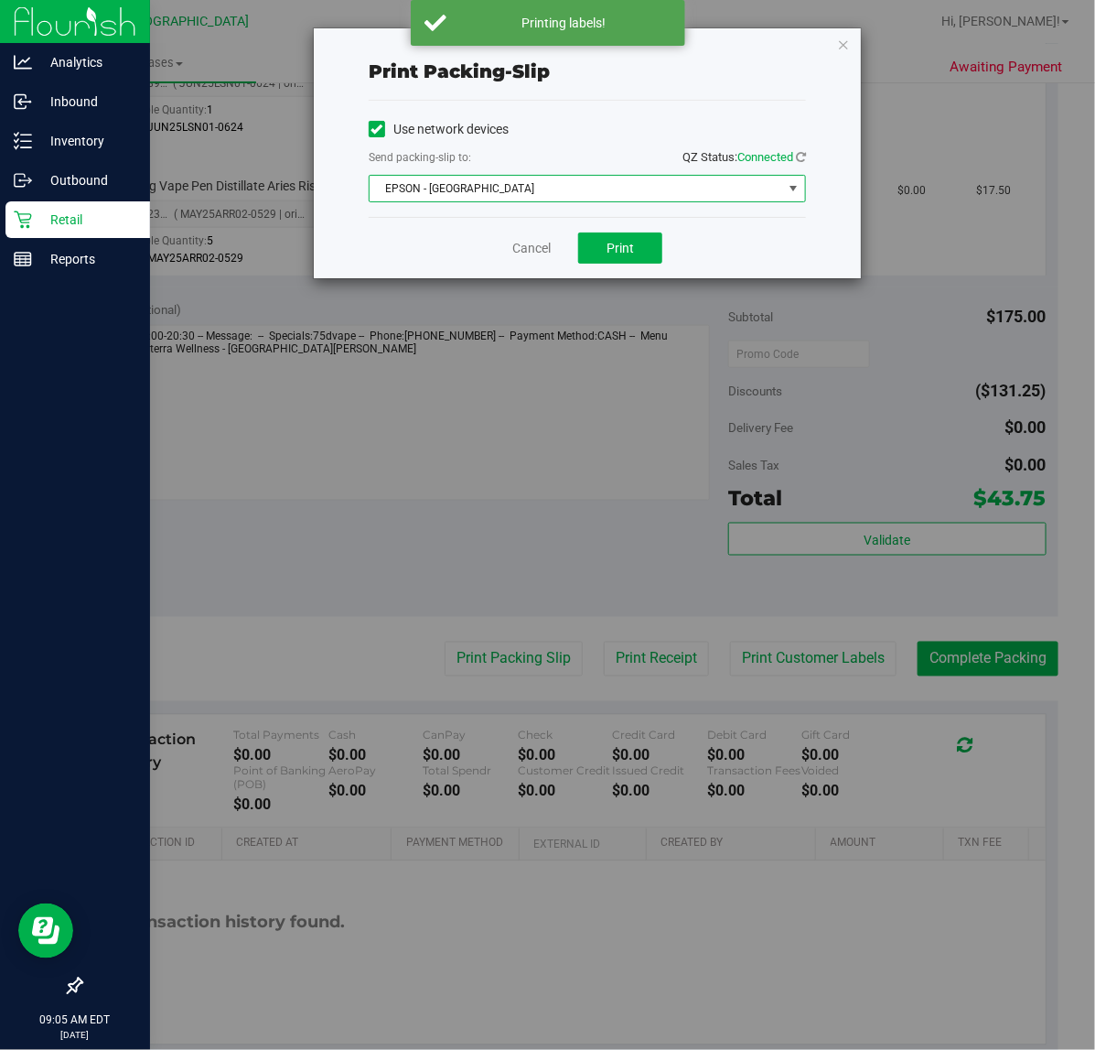
click at [523, 195] on span "EPSON - [GEOGRAPHIC_DATA]" at bounding box center [576, 189] width 413 height 26
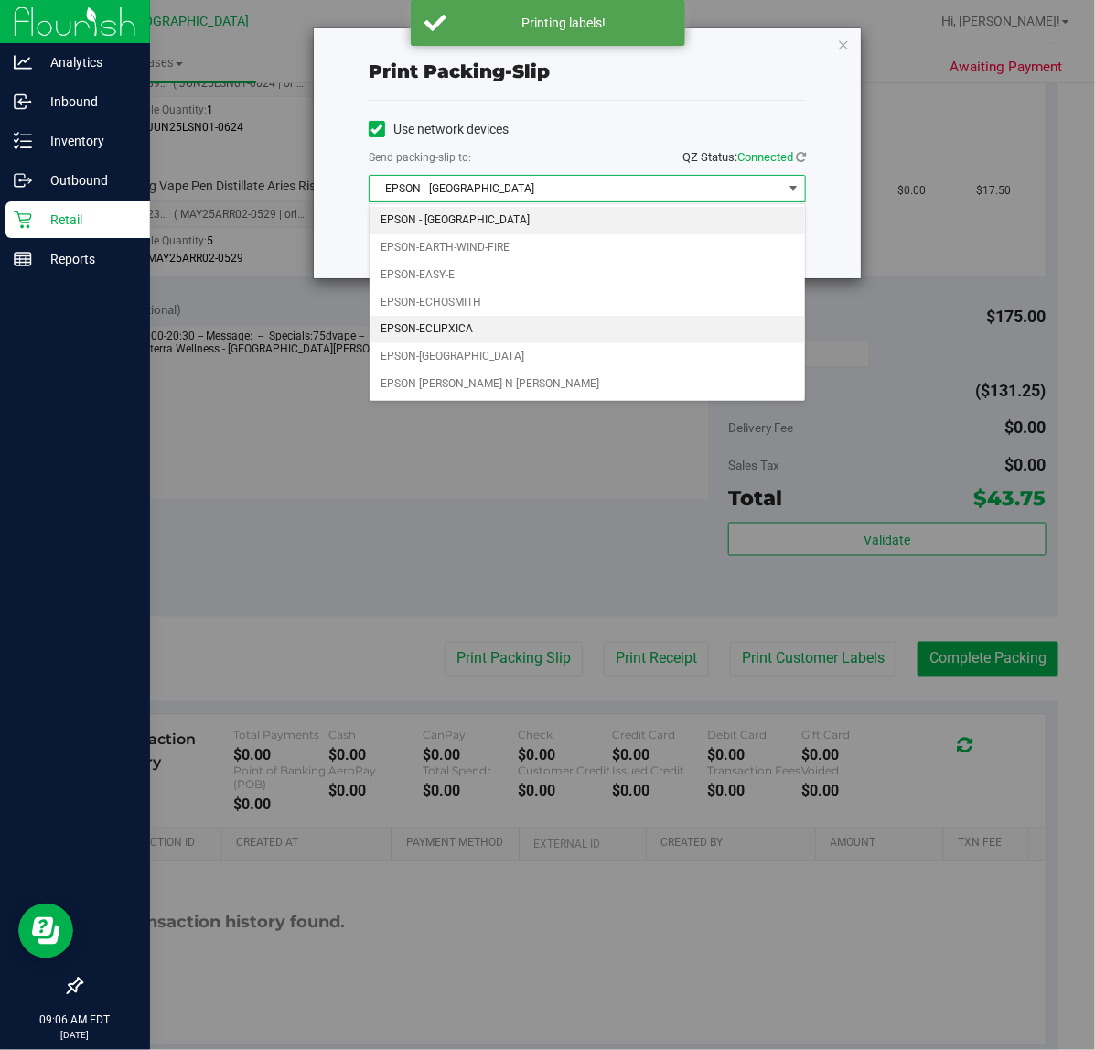
click at [526, 329] on li "EPSON-ECLIPXICA" at bounding box center [588, 329] width 436 height 27
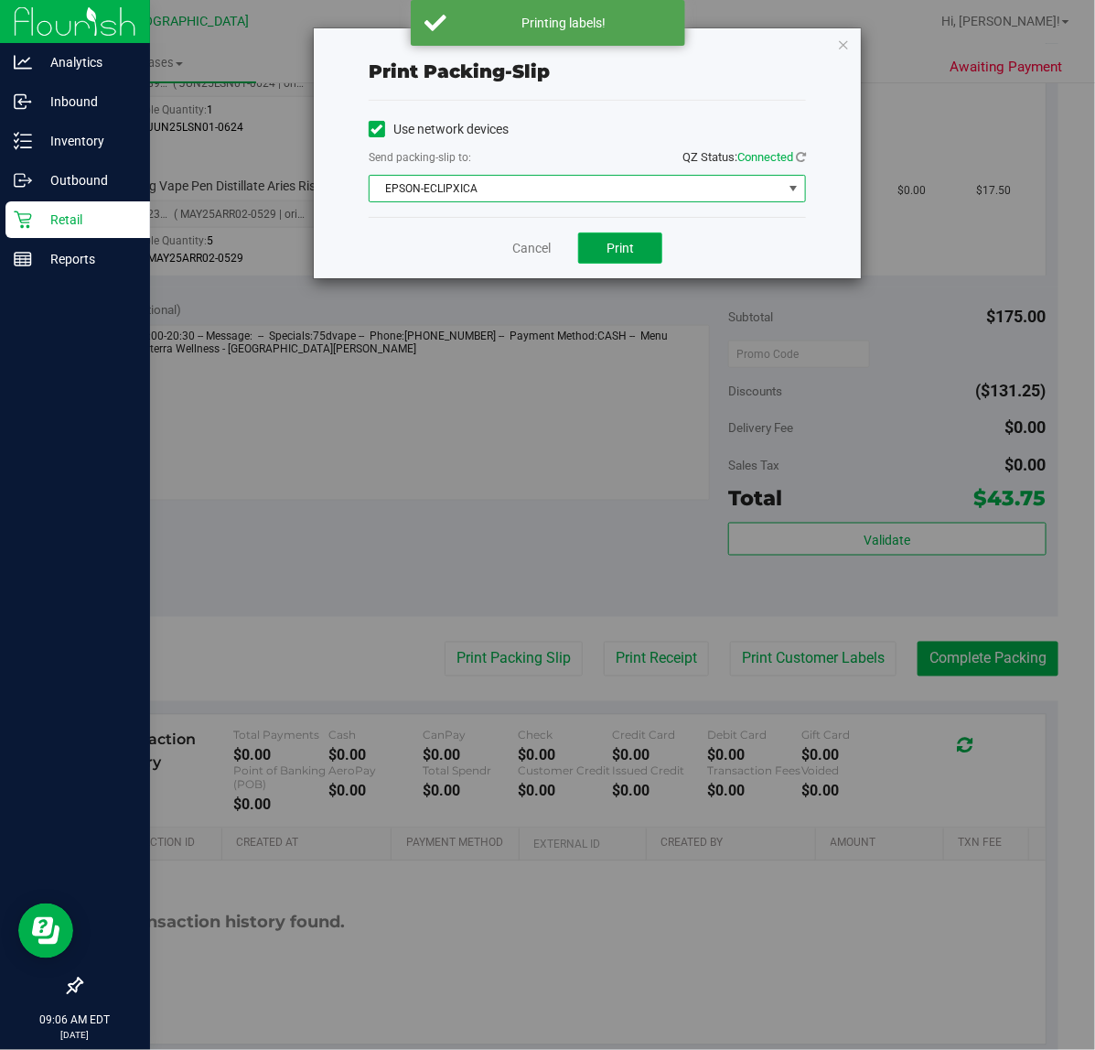
click at [618, 261] on button "Print" at bounding box center [620, 247] width 84 height 31
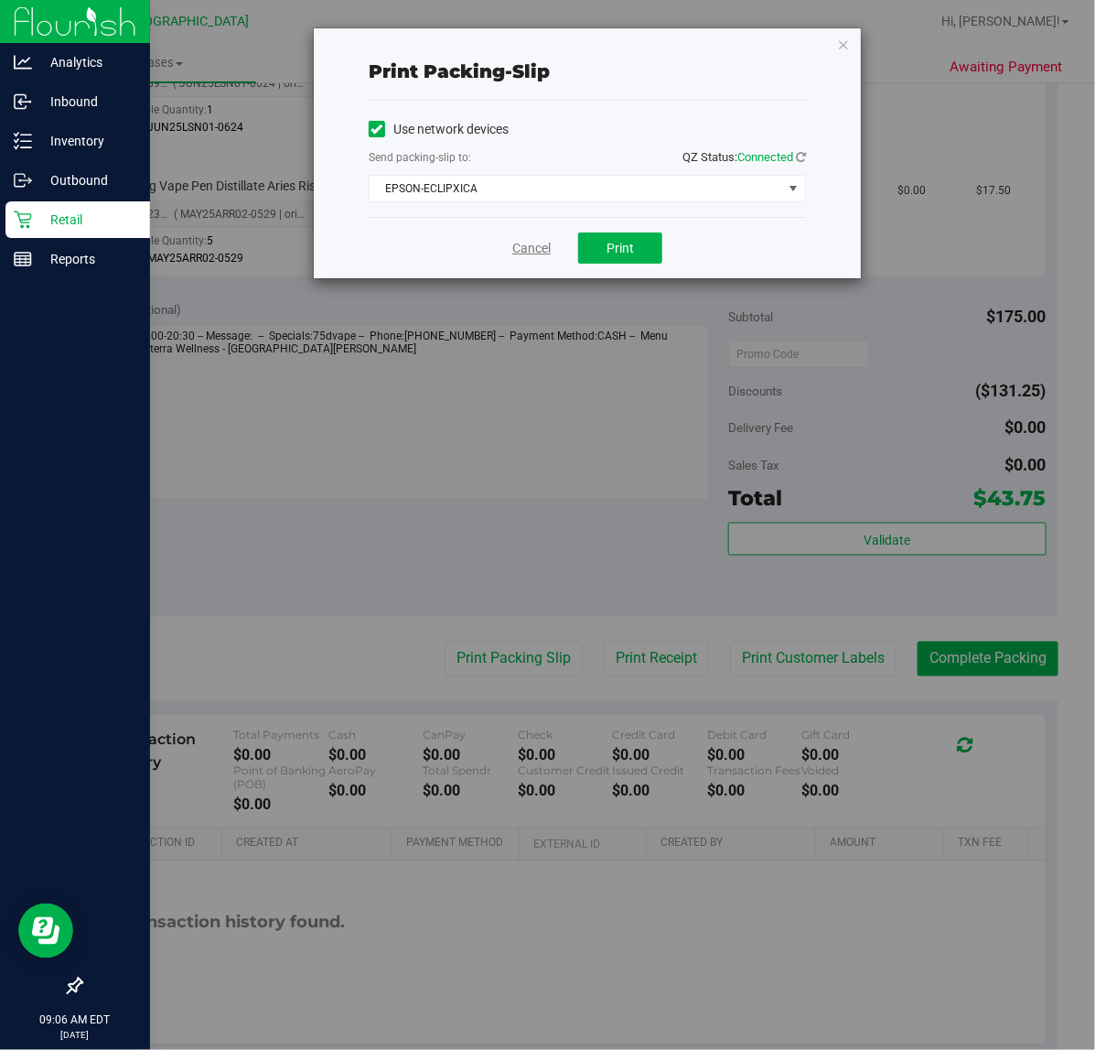
click at [531, 252] on link "Cancel" at bounding box center [531, 248] width 38 height 19
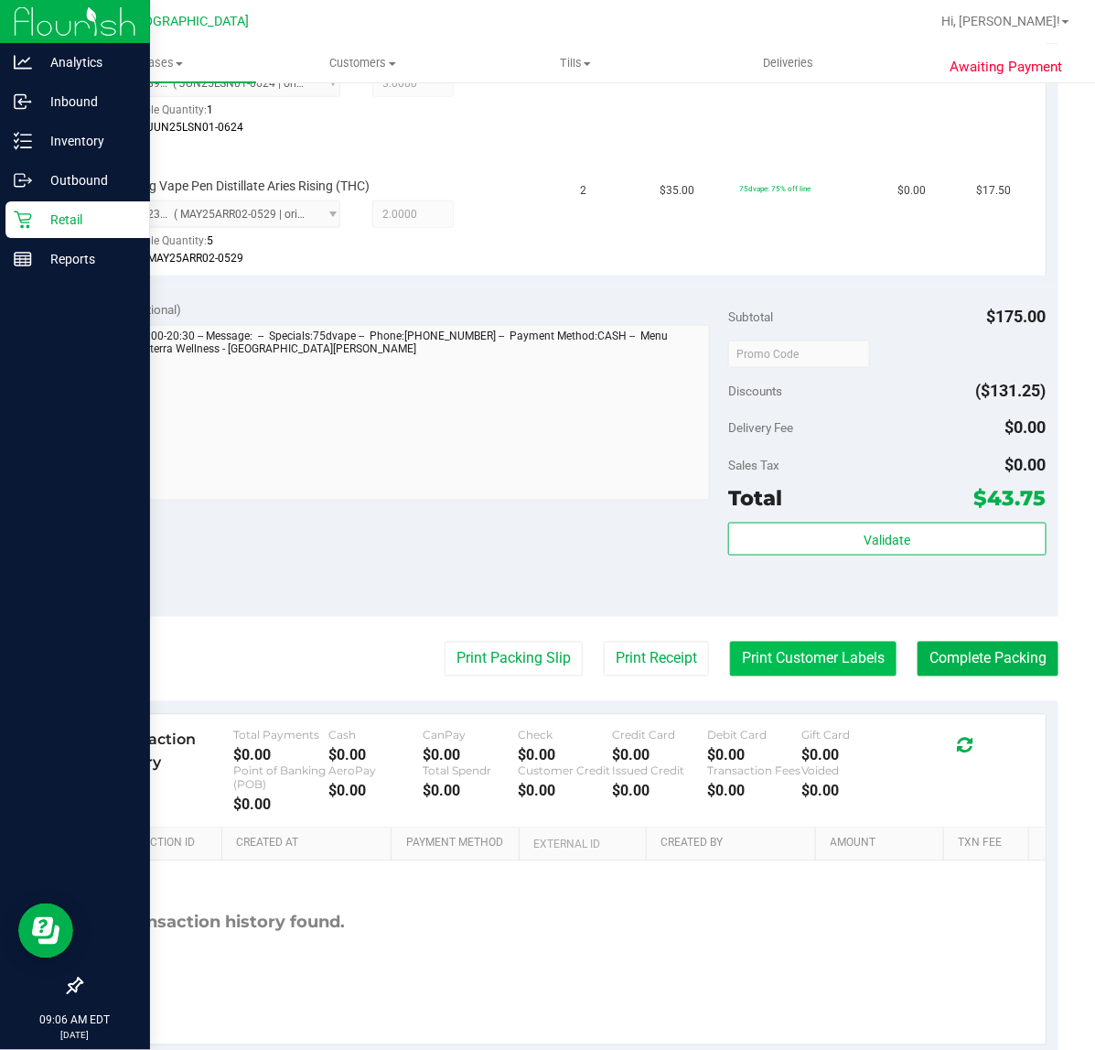
click at [857, 665] on button "Print Customer Labels" at bounding box center [813, 659] width 167 height 35
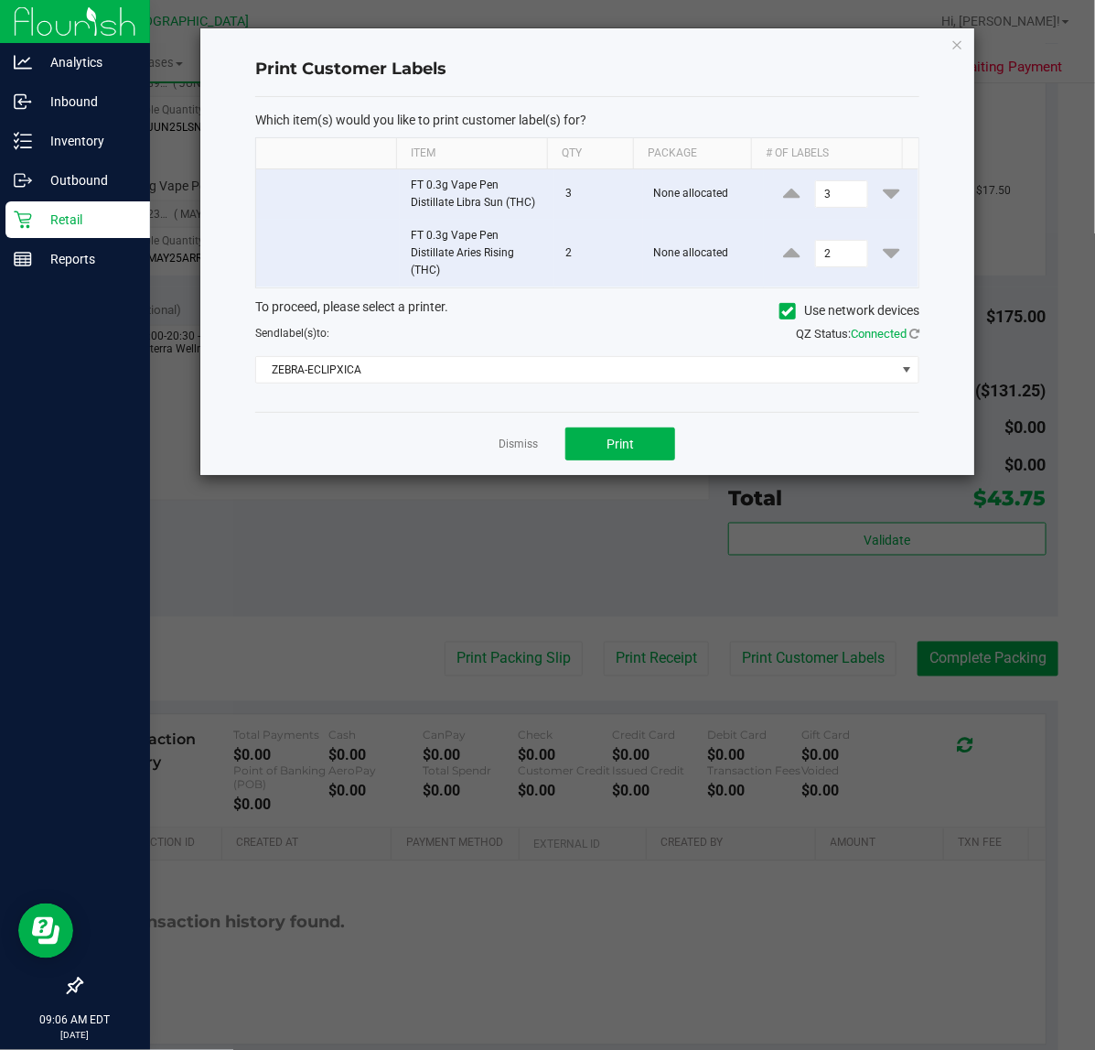
click at [528, 431] on div "Dismiss Print" at bounding box center [587, 443] width 664 height 63
click at [518, 462] on div "Dismiss Print" at bounding box center [587, 443] width 664 height 63
click at [514, 449] on link "Dismiss" at bounding box center [518, 445] width 39 height 16
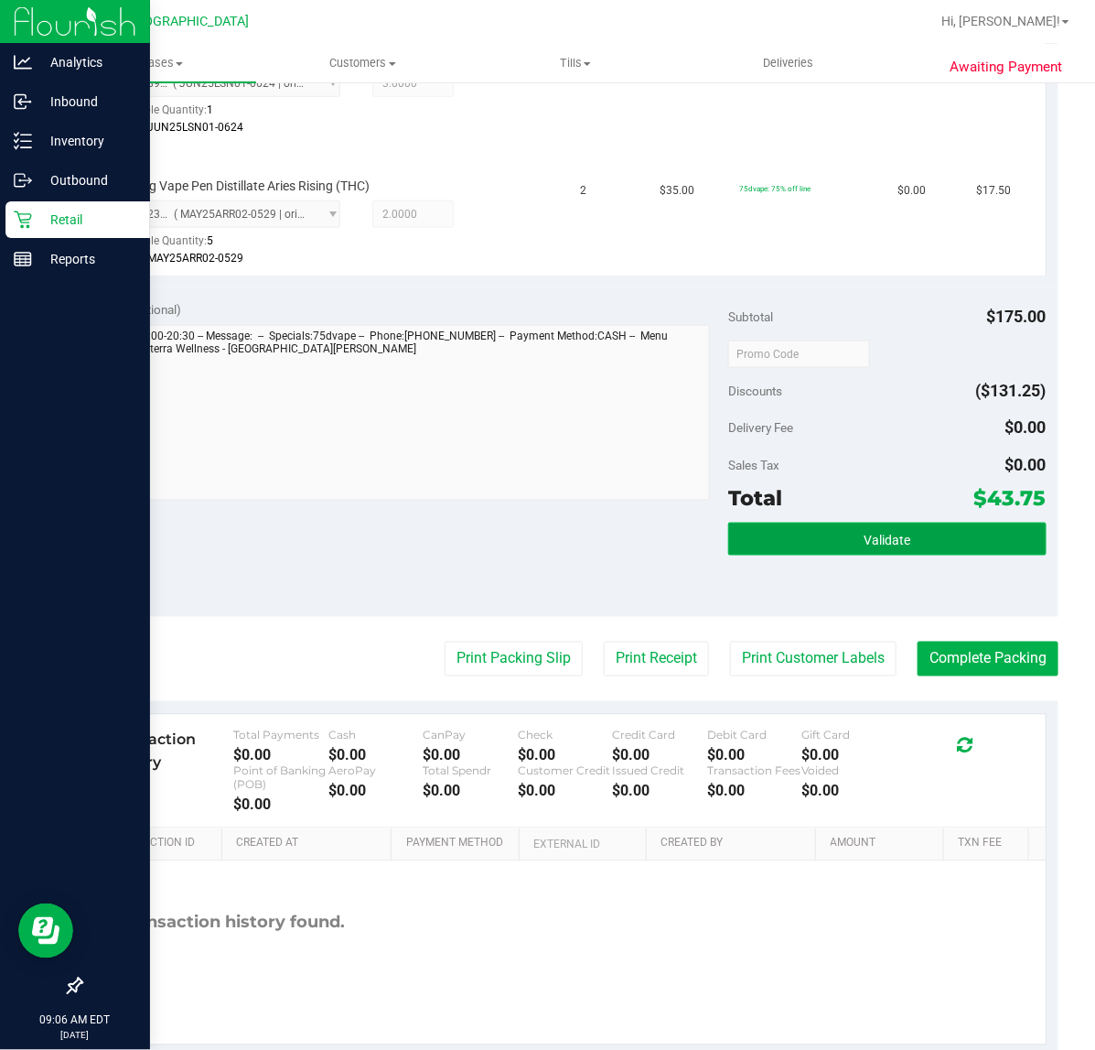
click at [771, 526] on button "Validate" at bounding box center [887, 539] width 318 height 33
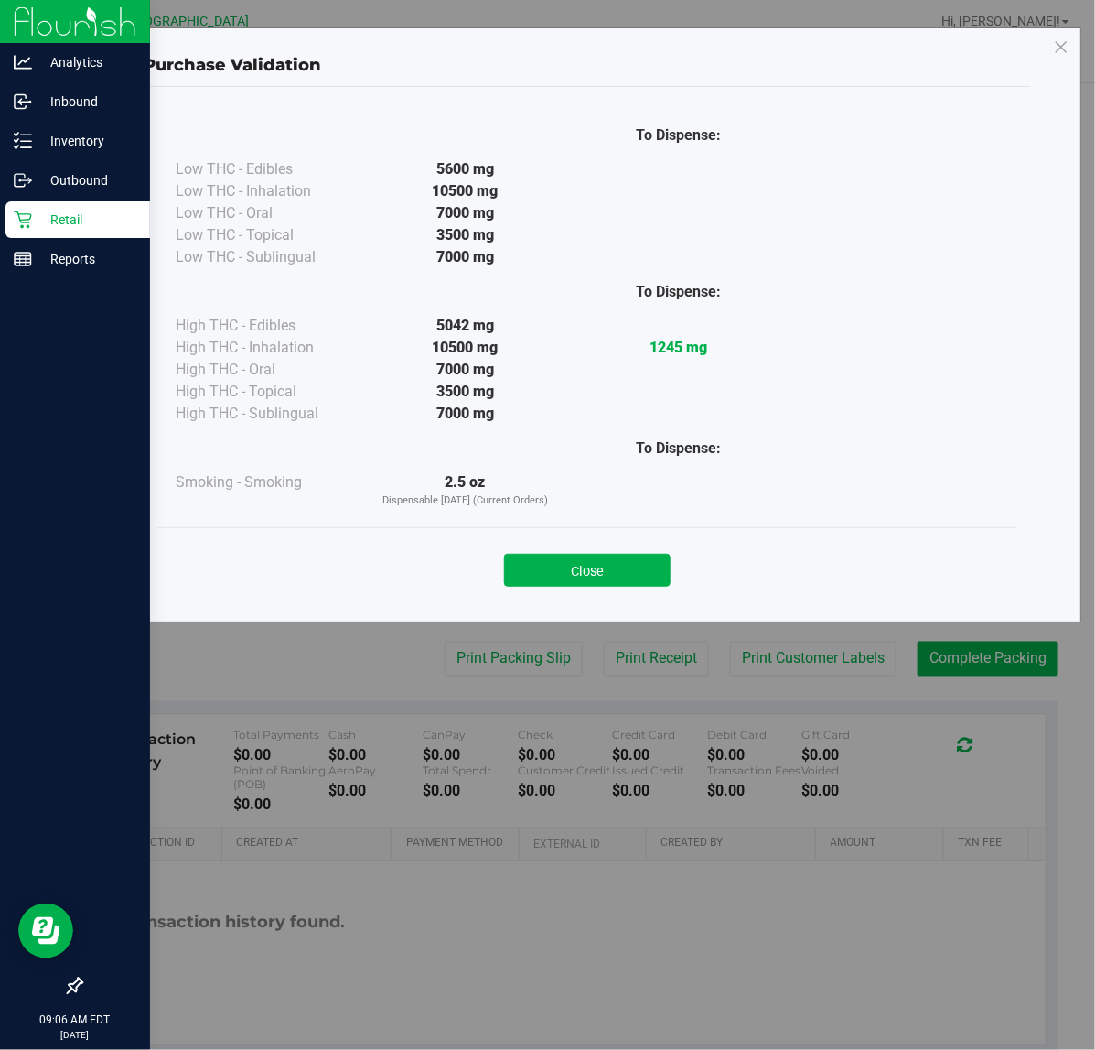
drag, startPoint x: 614, startPoint y: 577, endPoint x: 646, endPoint y: 577, distance: 32.0
click at [615, 577] on button "Close" at bounding box center [587, 570] width 167 height 33
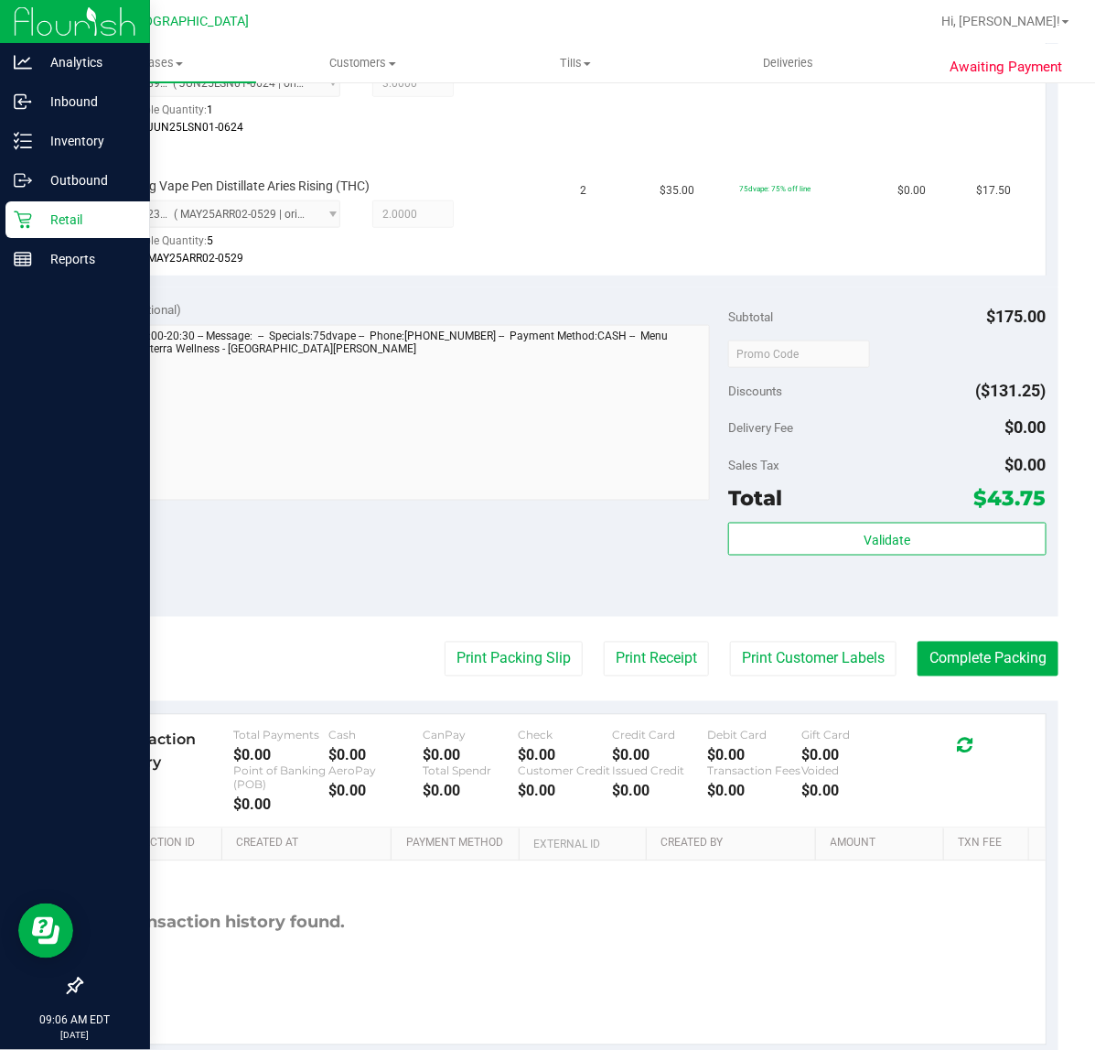
click at [944, 633] on purchase-details "Back Edit Purchase Cancel Purchase View Profile # 11841638 BioTrack ID: - Submi…" at bounding box center [570, 292] width 978 height 1530
drag, startPoint x: 968, startPoint y: 651, endPoint x: 916, endPoint y: 659, distance: 52.8
click at [970, 654] on button "Complete Packing" at bounding box center [988, 659] width 141 height 35
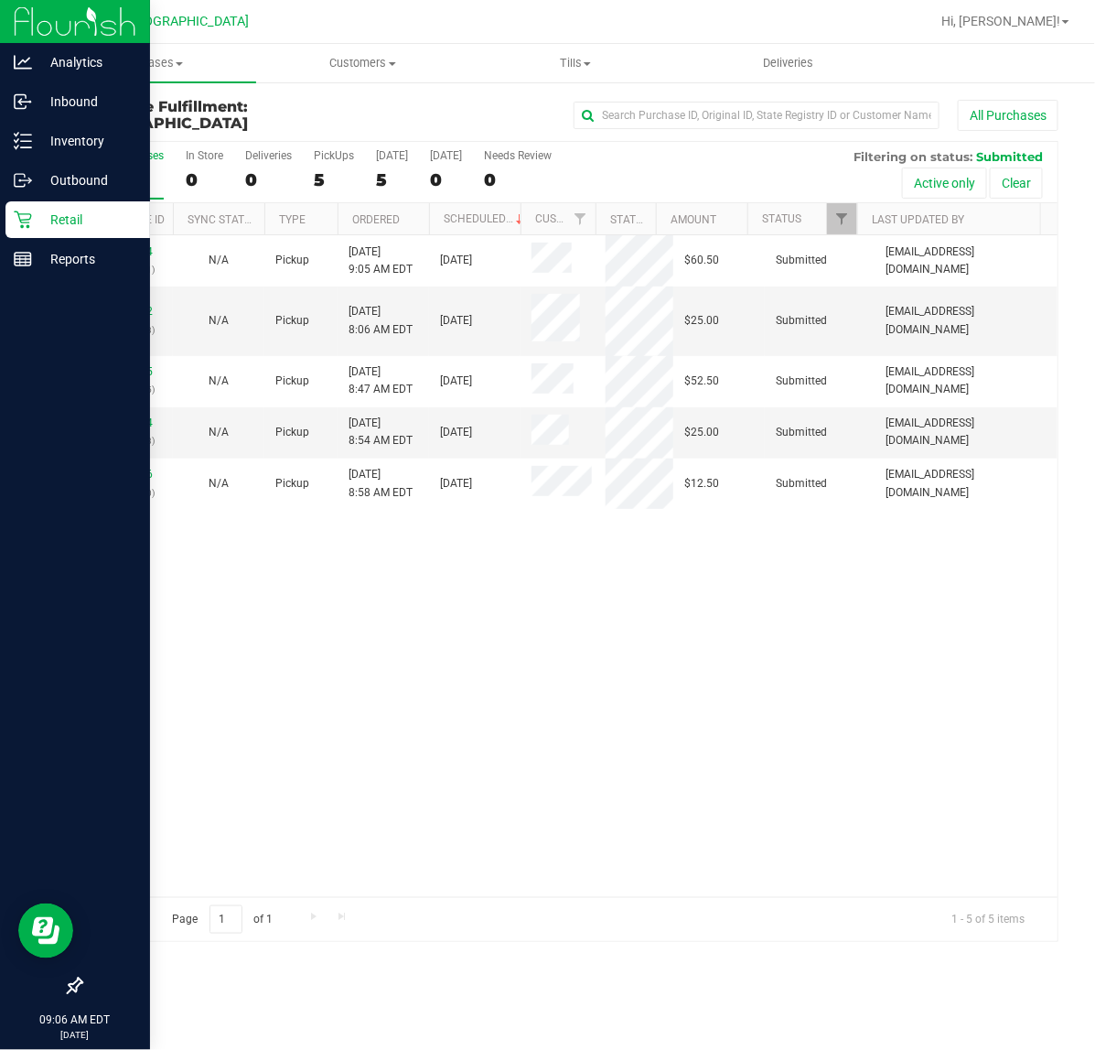
click at [624, 661] on div "11841544 (317087231) N/A Pickup [DATE] 9:05 AM EDT 8/25/2025 $60.50 Submitted […" at bounding box center [569, 566] width 976 height 662
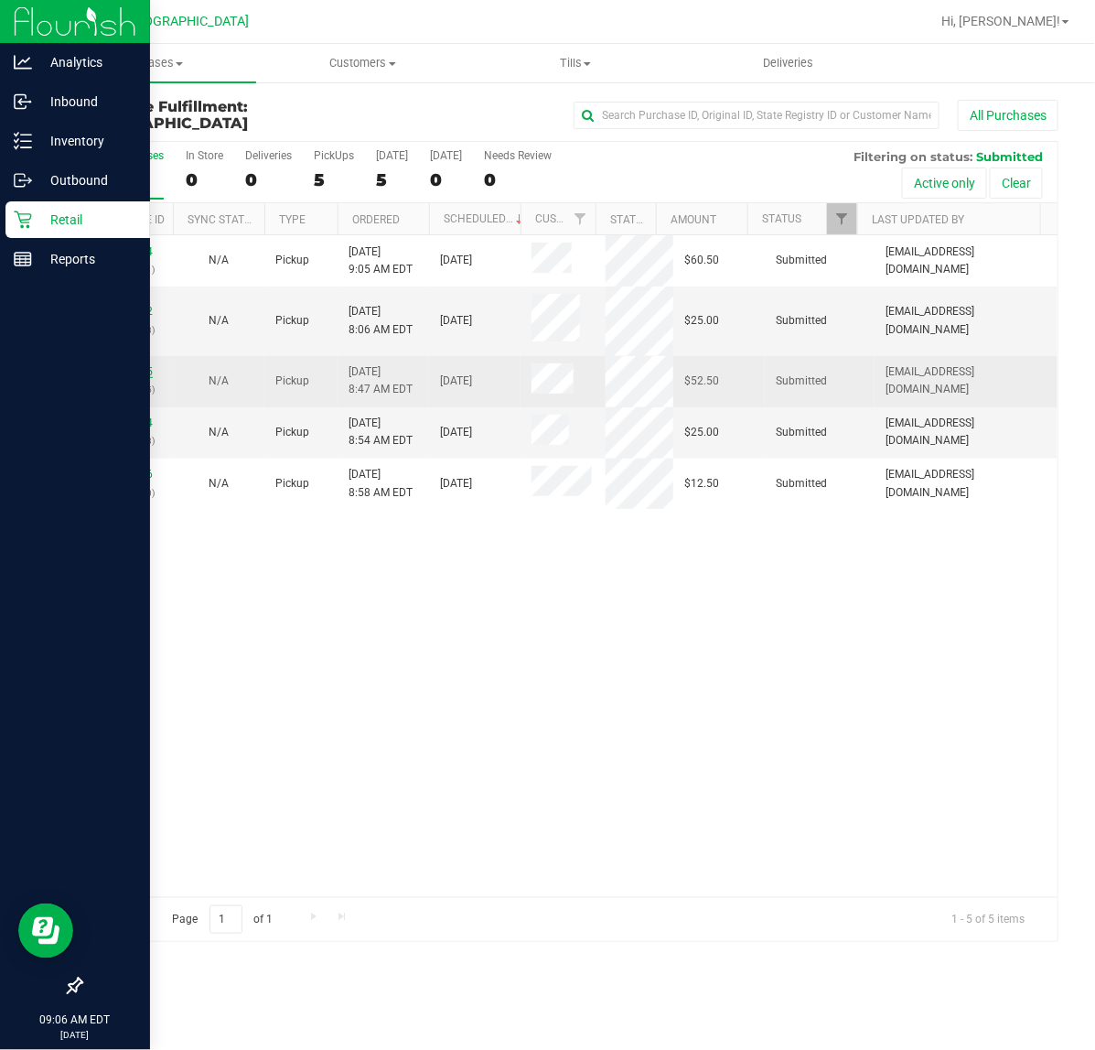
click at [126, 366] on link "11841795" at bounding box center [127, 371] width 51 height 13
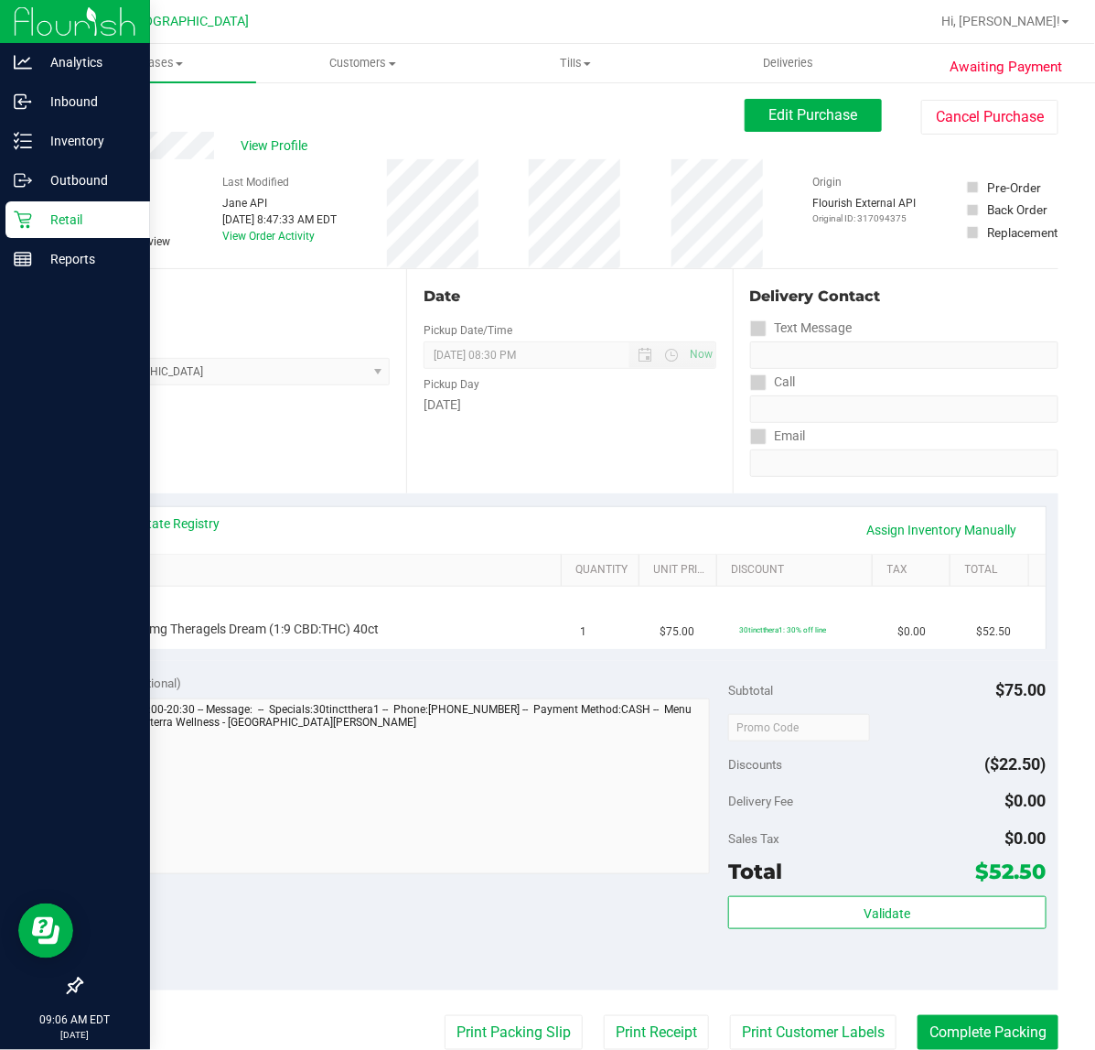
click at [577, 481] on div "Date Pickup Date/Time [DATE] Now [DATE] 08:30 PM Now Pickup Day [DATE]" at bounding box center [569, 381] width 326 height 224
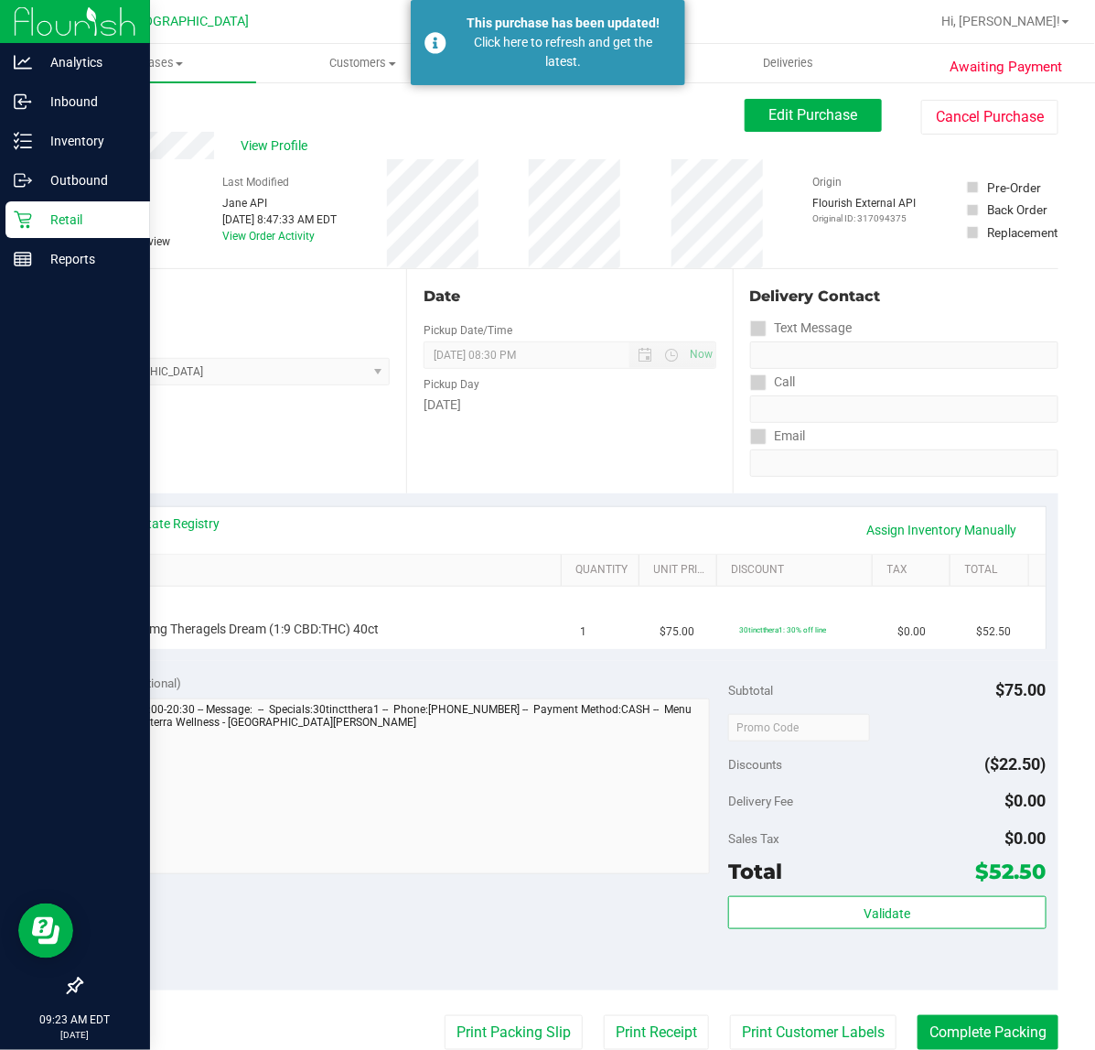
click at [51, 217] on p "Retail" at bounding box center [87, 220] width 110 height 22
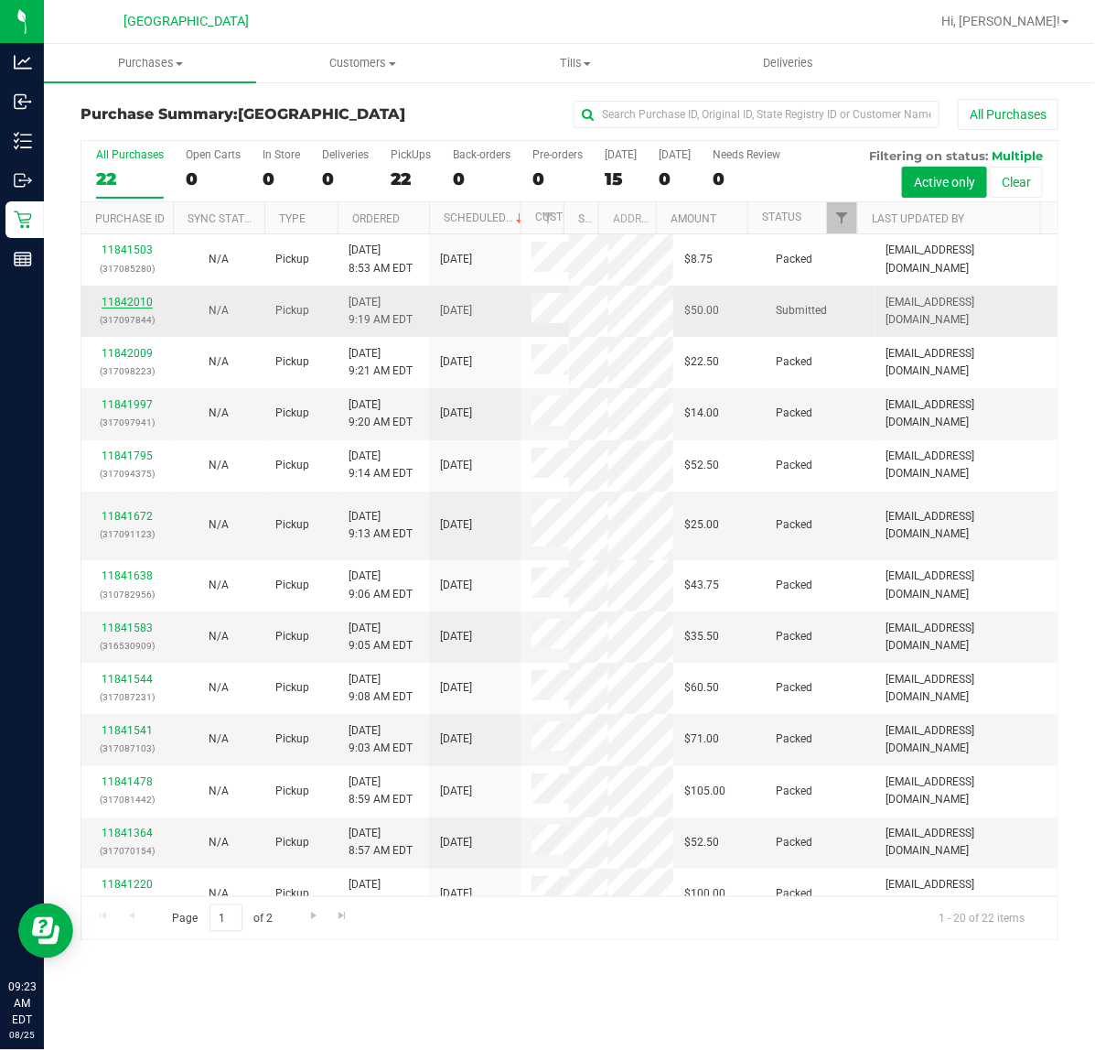
click at [122, 299] on link "11842010" at bounding box center [127, 302] width 51 height 13
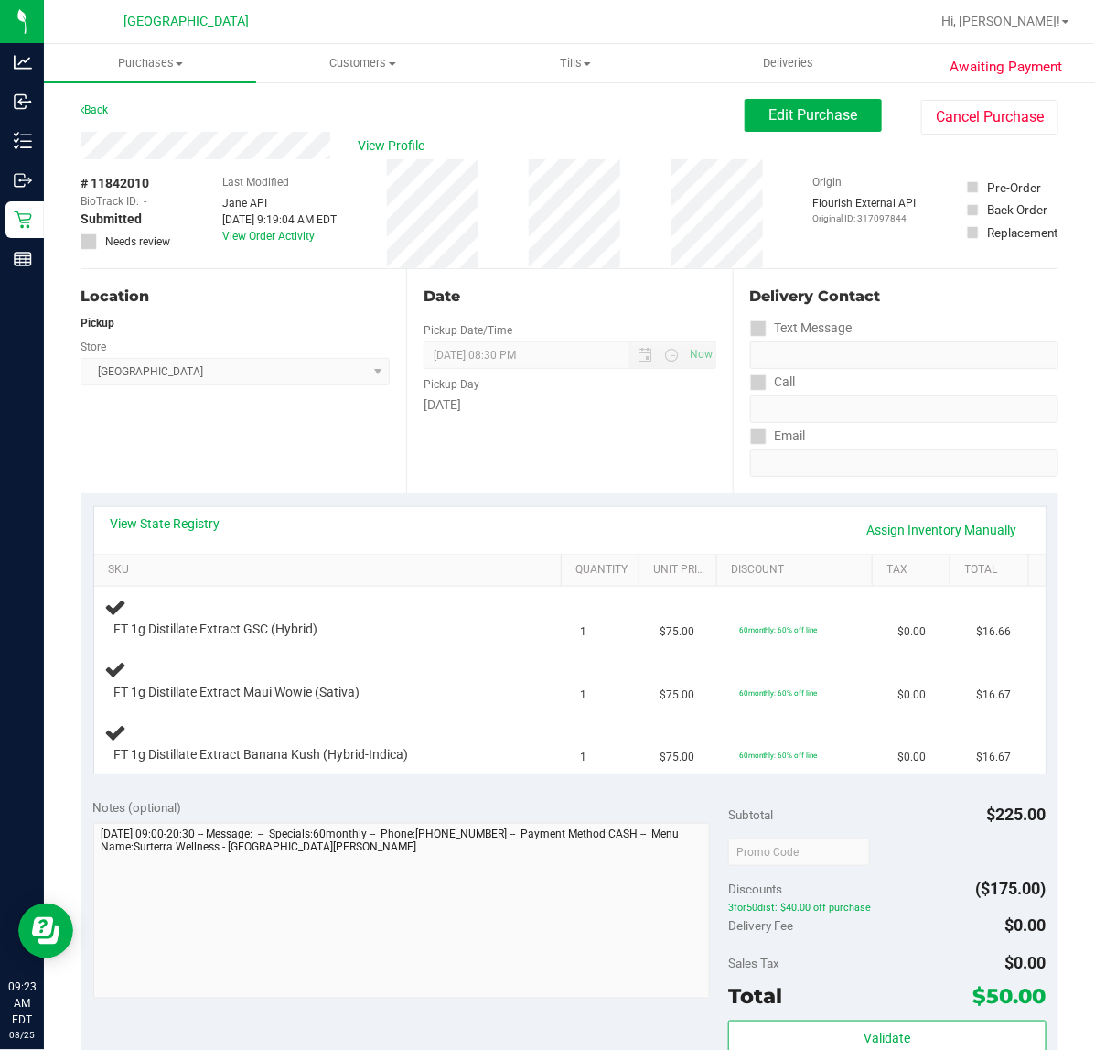
click at [543, 464] on div "Date Pickup Date/Time [DATE] Now [DATE] 08:30 PM Now Pickup Day [DATE]" at bounding box center [569, 381] width 326 height 224
click at [574, 414] on div "[DATE]" at bounding box center [570, 404] width 292 height 19
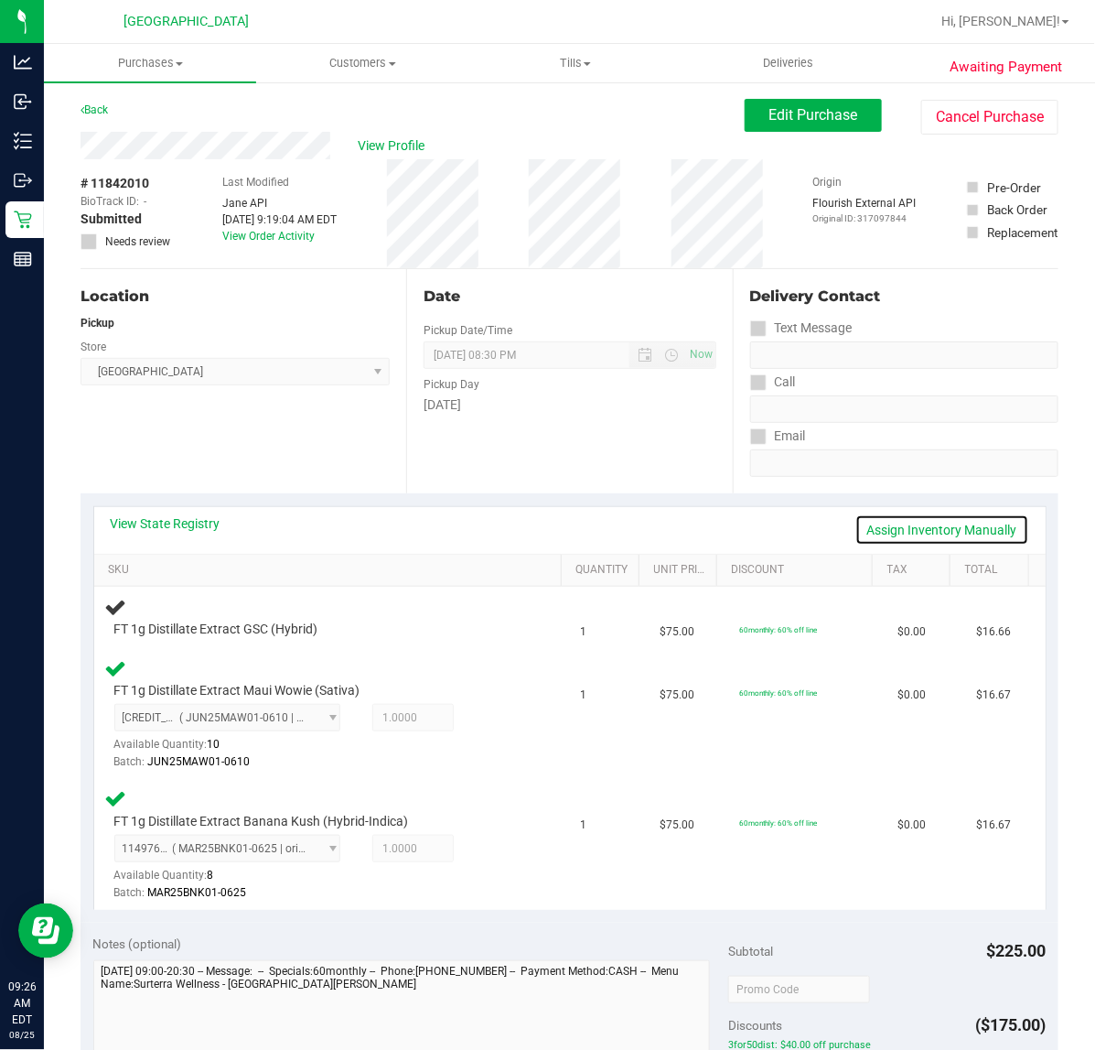
click at [943, 523] on link "Assign Inventory Manually" at bounding box center [943, 529] width 174 height 31
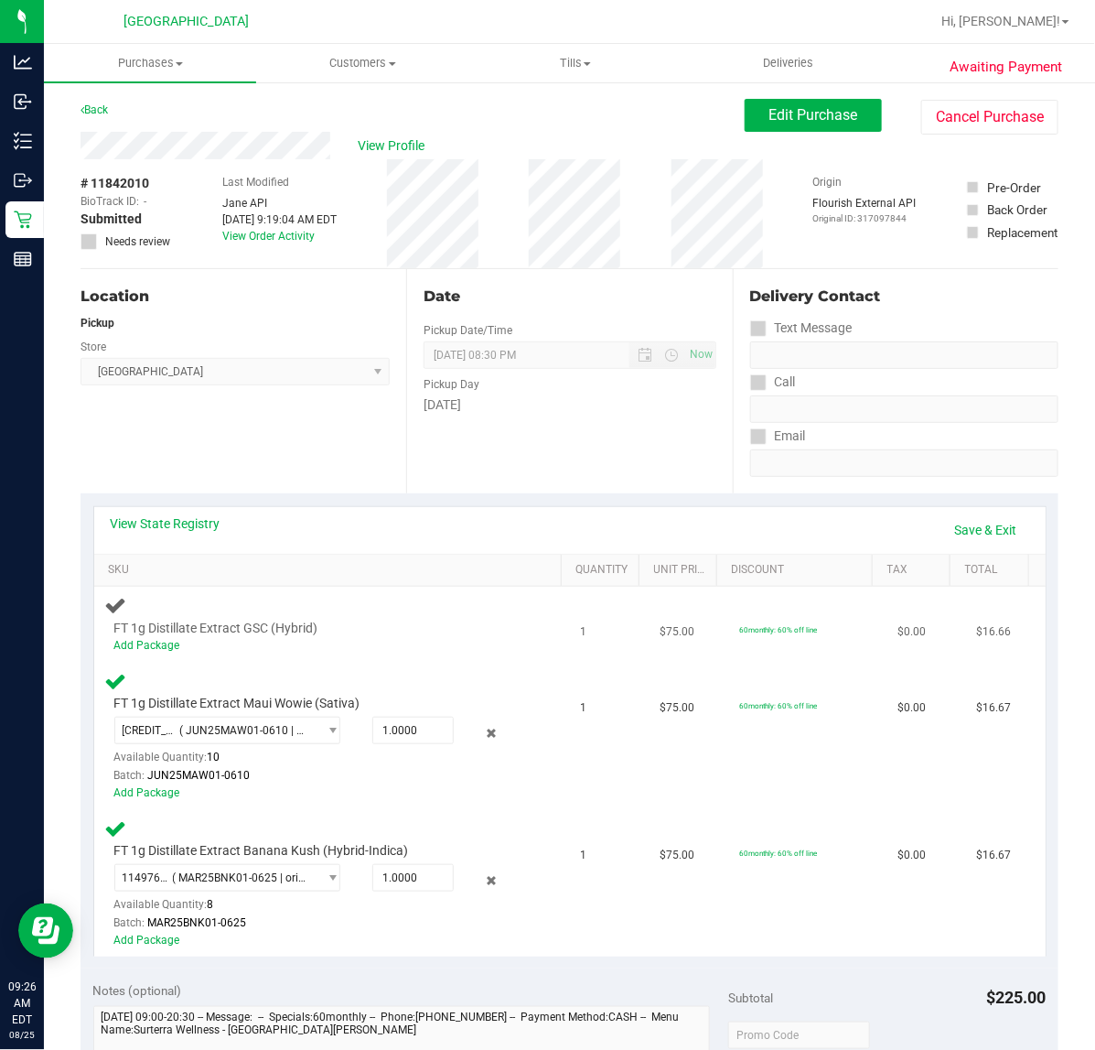
click at [124, 653] on div "Add Package" at bounding box center [318, 645] width 408 height 17
click at [138, 650] on link "Add Package" at bounding box center [147, 645] width 66 height 13
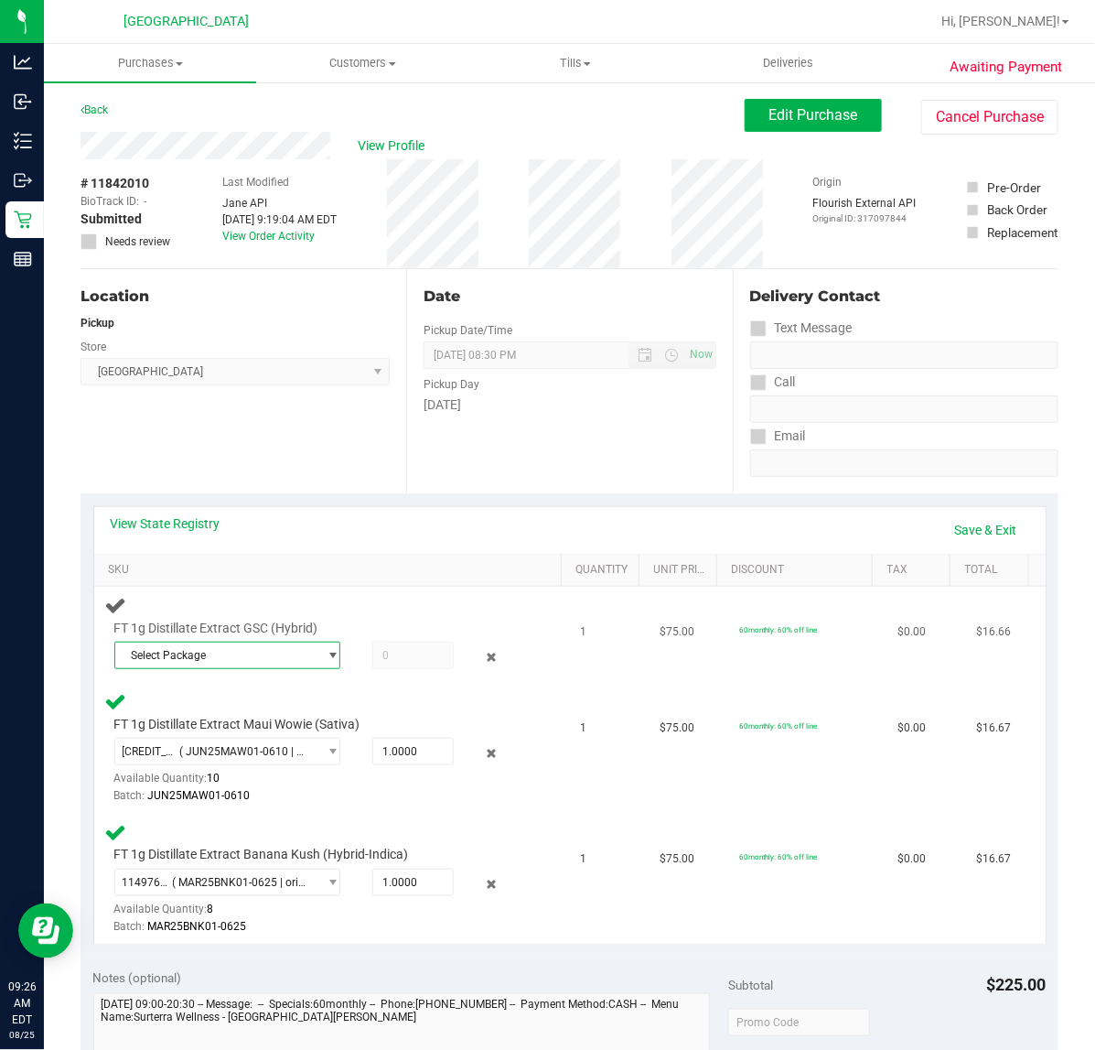
click at [186, 651] on span "Select Package" at bounding box center [215, 655] width 201 height 26
click at [207, 737] on span "4472412055974764" at bounding box center [177, 730] width 102 height 13
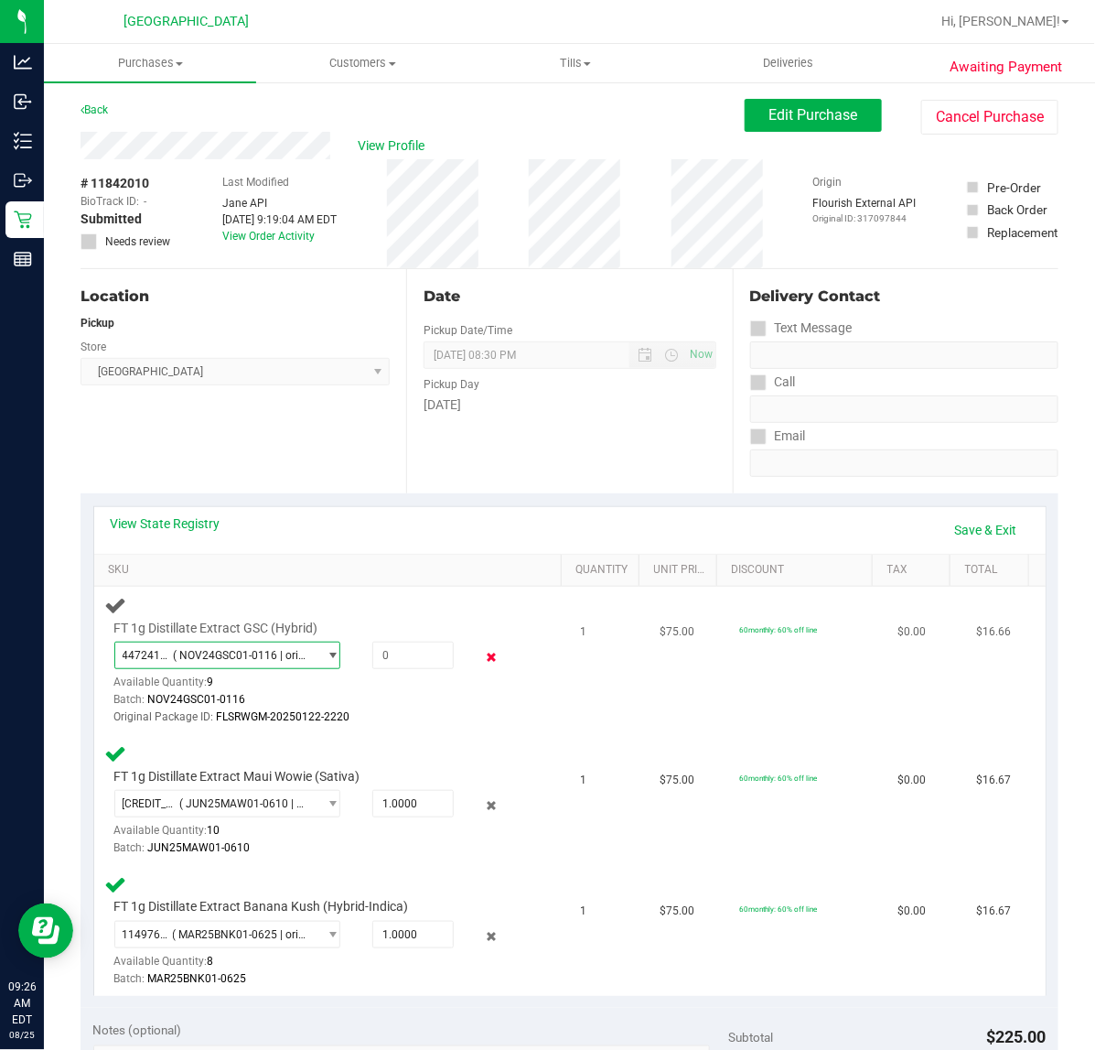
click at [481, 654] on icon at bounding box center [490, 657] width 19 height 21
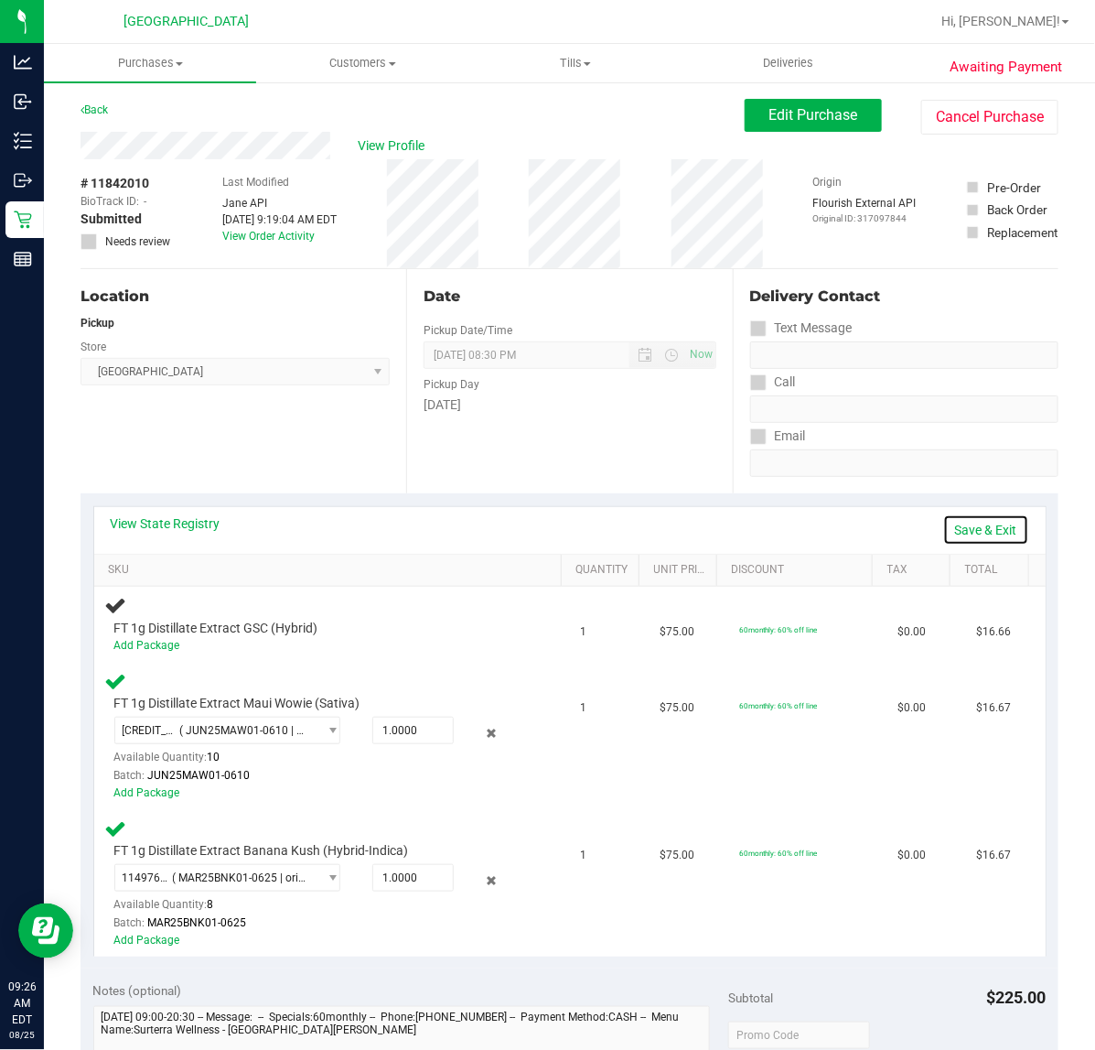
click at [977, 518] on link "Save & Exit" at bounding box center [987, 529] width 86 height 31
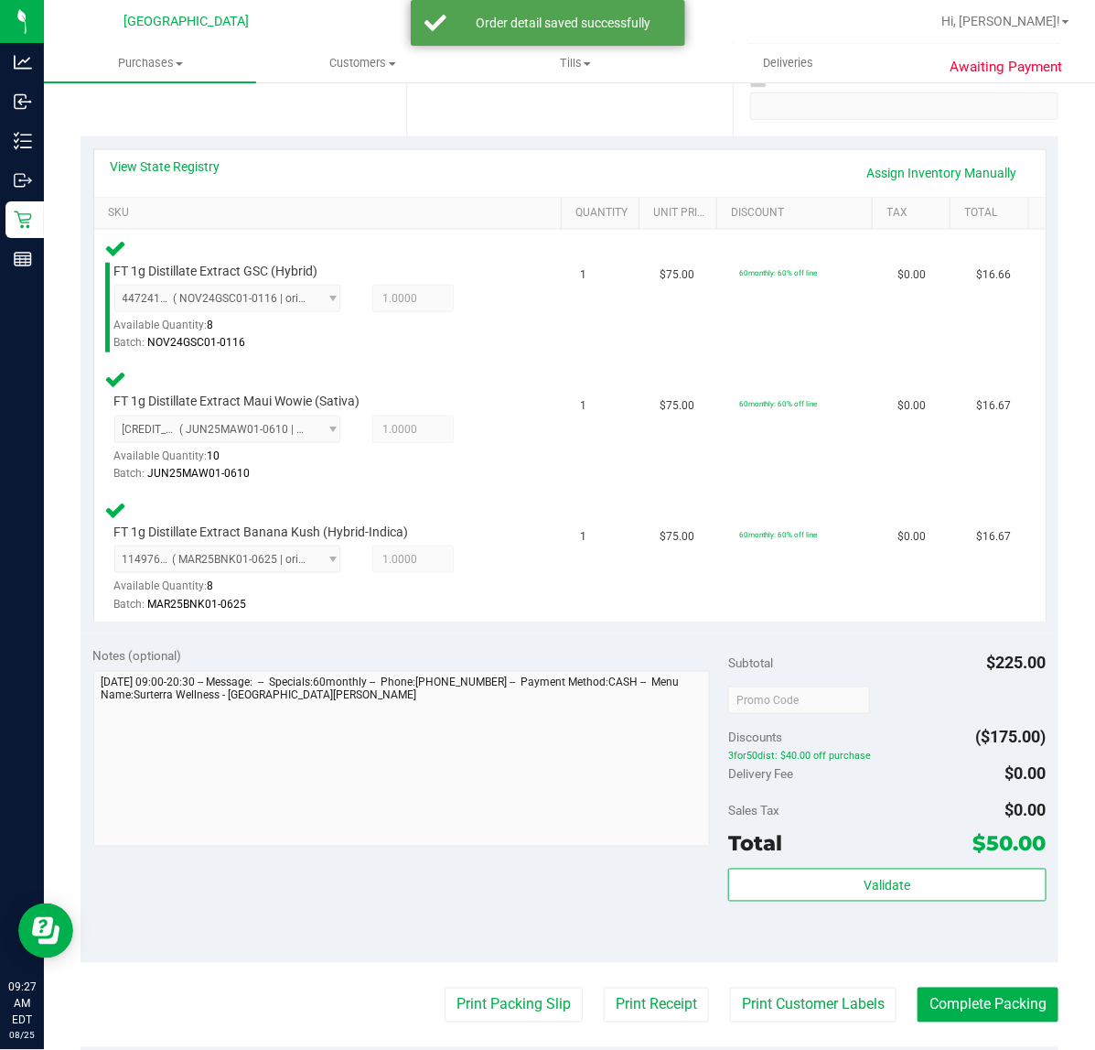
scroll to position [572, 0]
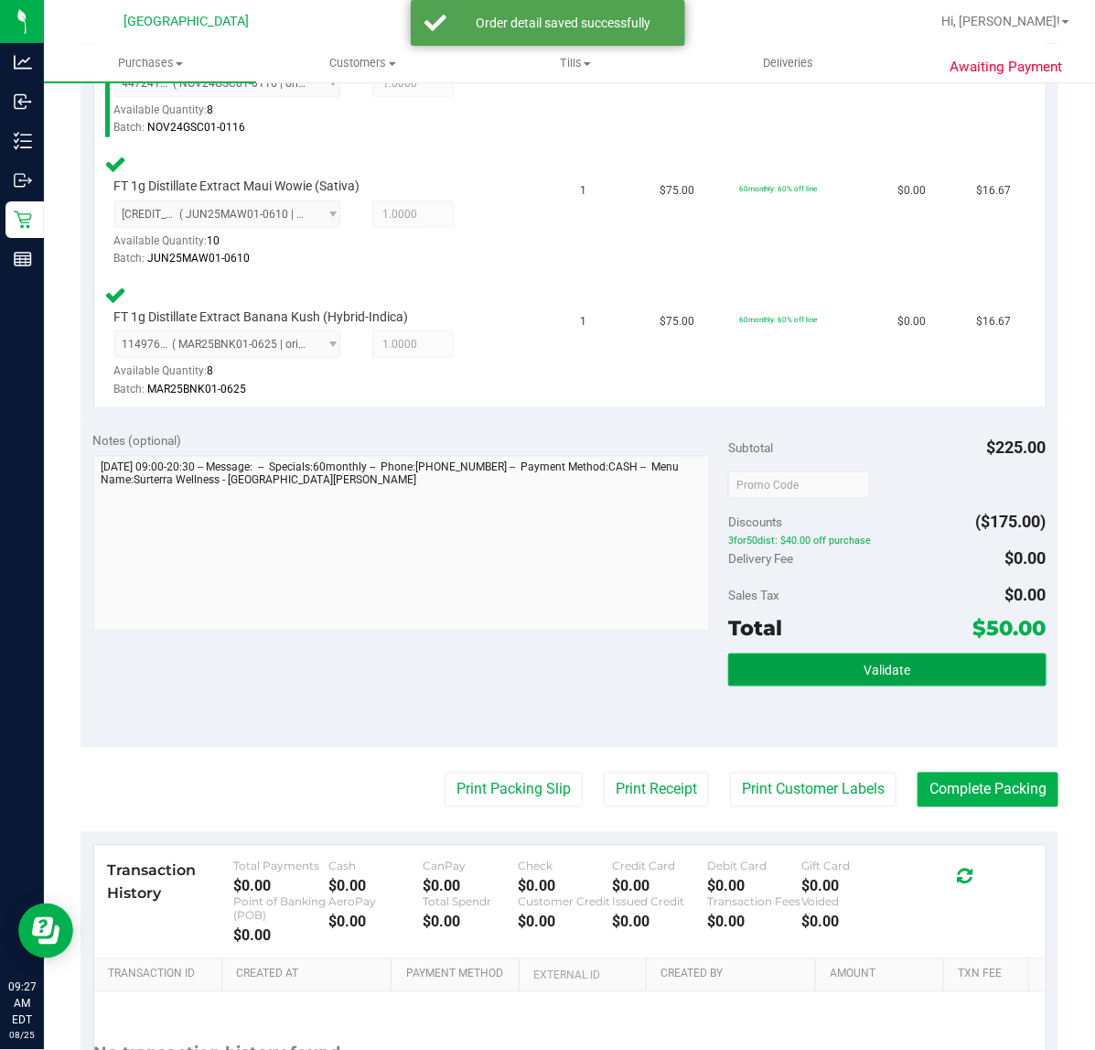
click at [764, 674] on button "Validate" at bounding box center [887, 669] width 318 height 33
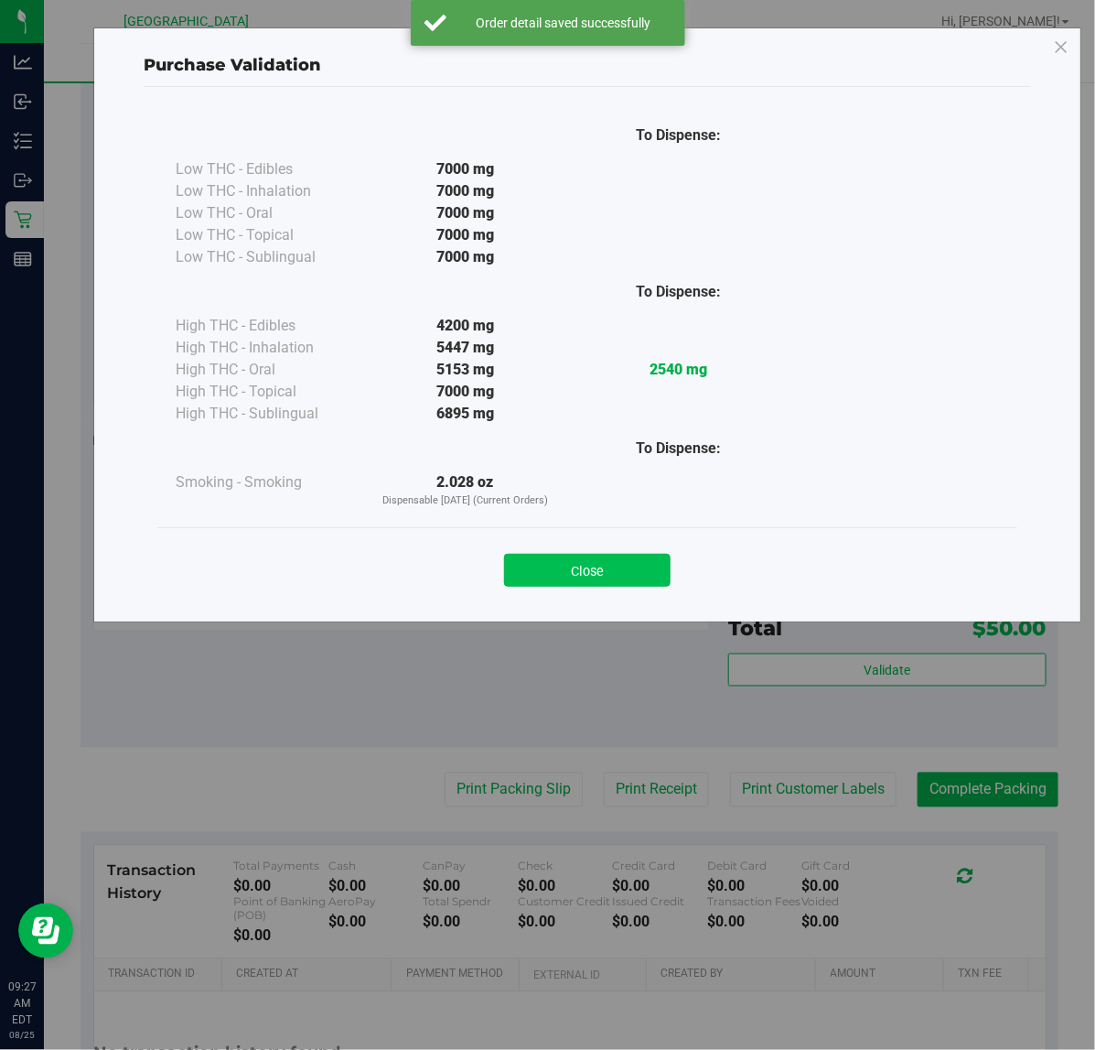
click at [587, 563] on button "Close" at bounding box center [587, 570] width 167 height 33
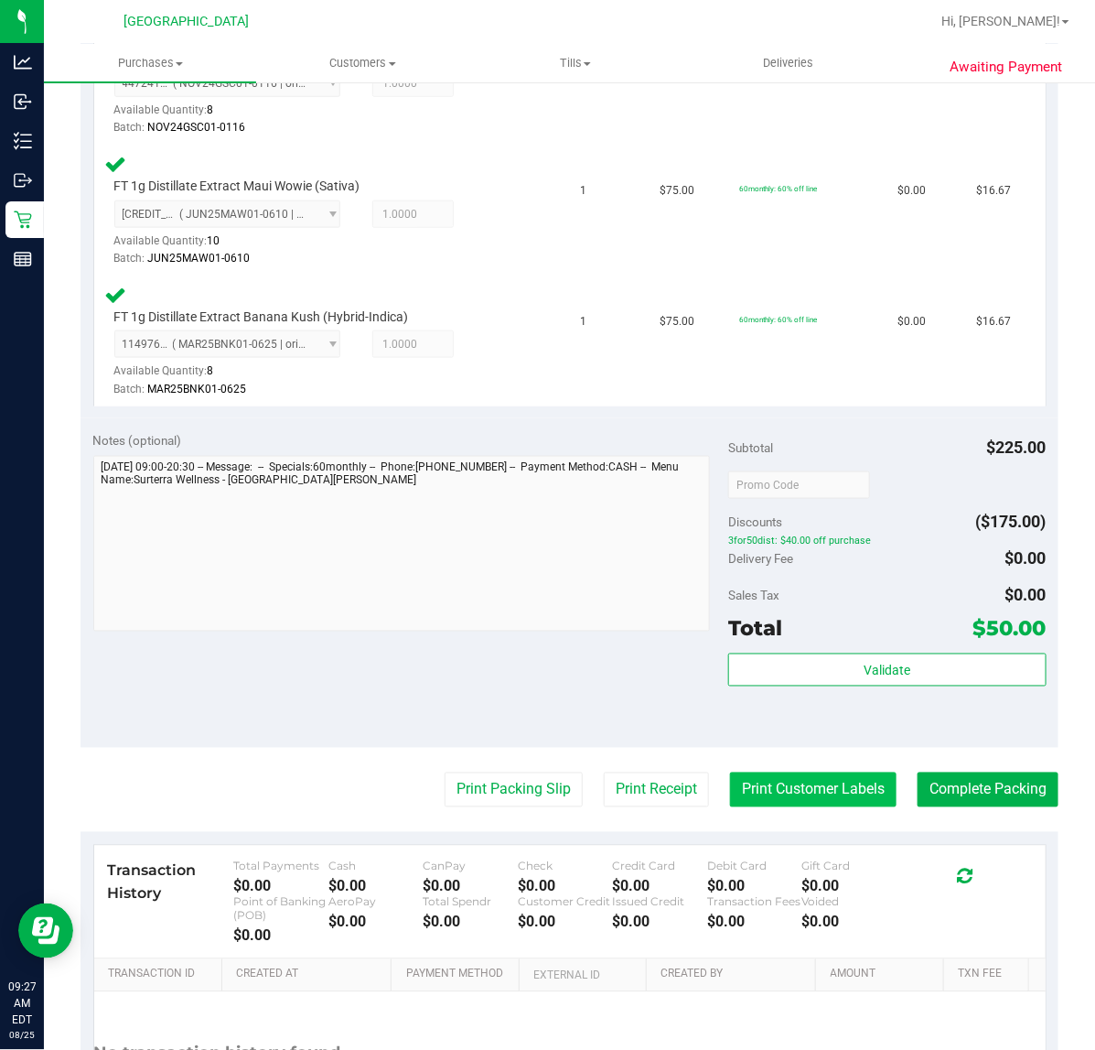
click at [749, 782] on button "Print Customer Labels" at bounding box center [813, 789] width 167 height 35
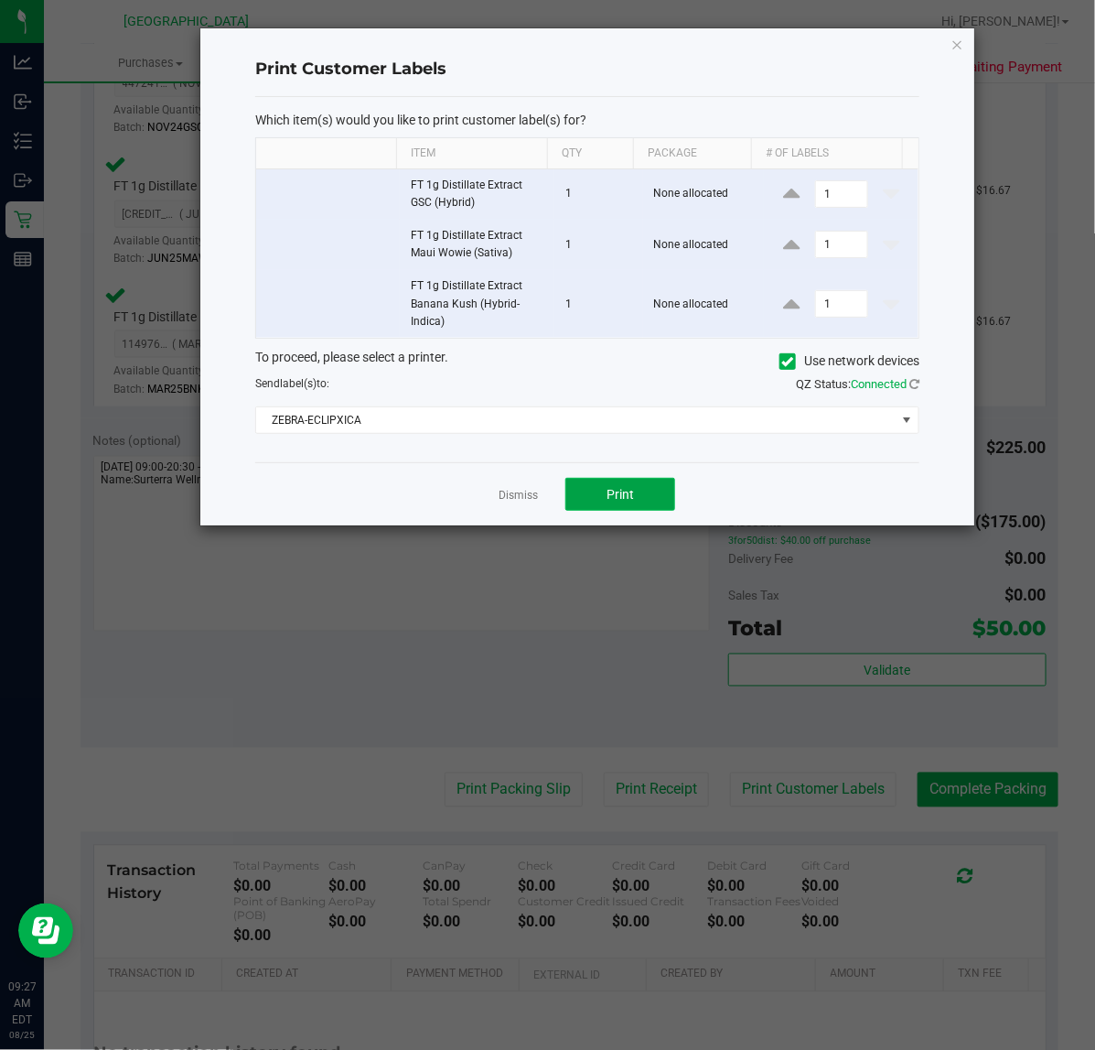
click at [592, 491] on button "Print" at bounding box center [621, 494] width 110 height 33
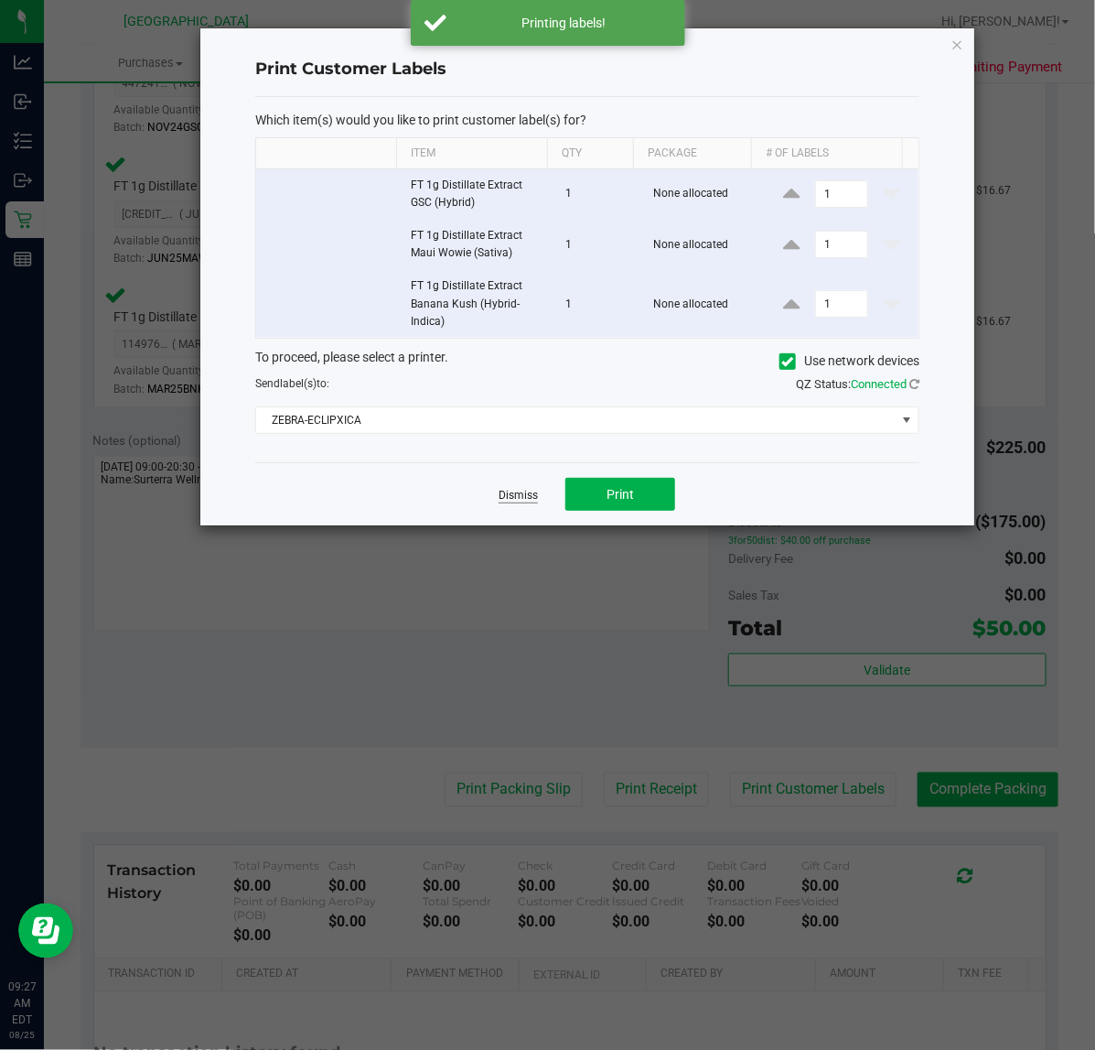
click at [510, 495] on link "Dismiss" at bounding box center [518, 496] width 39 height 16
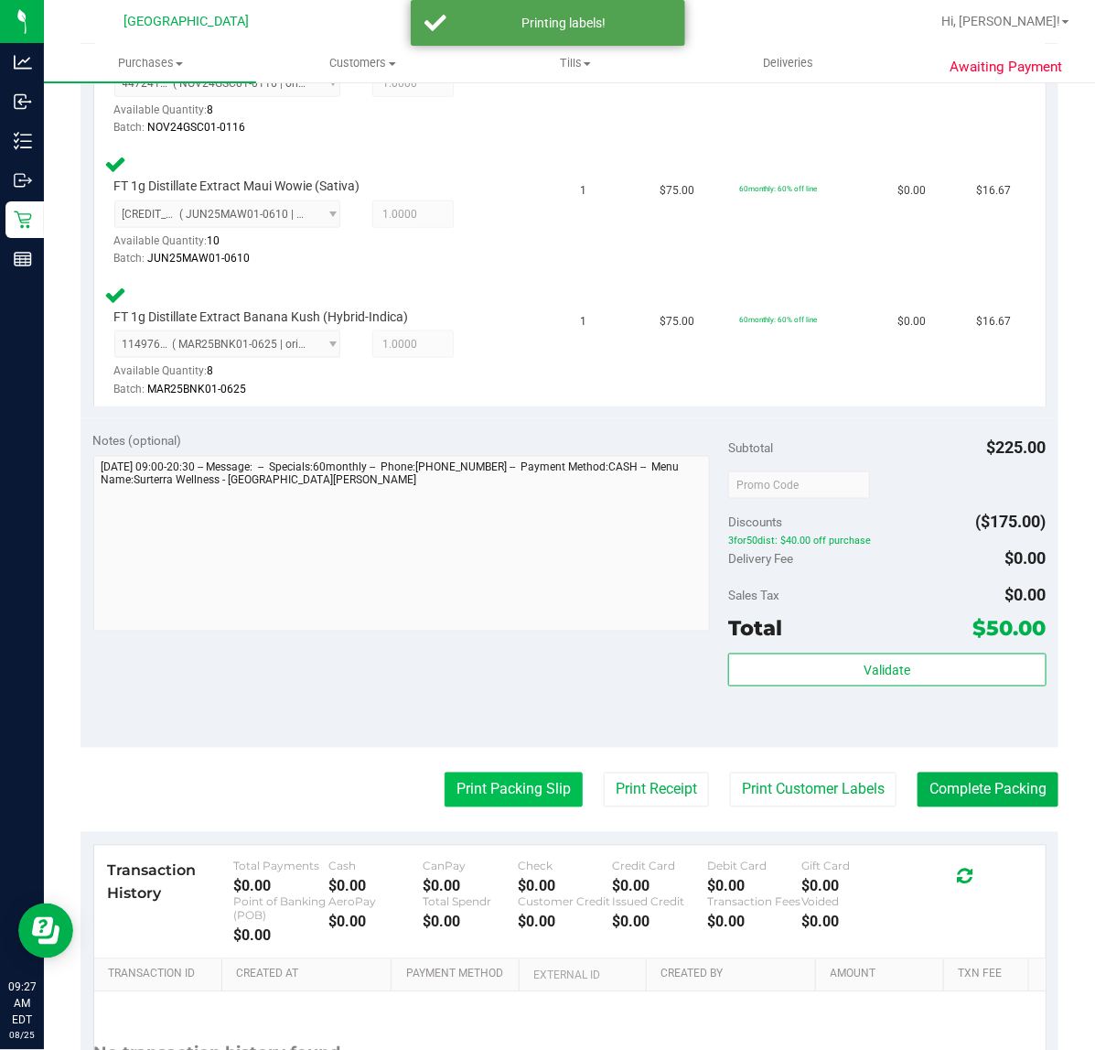
click at [522, 778] on button "Print Packing Slip" at bounding box center [514, 789] width 138 height 35
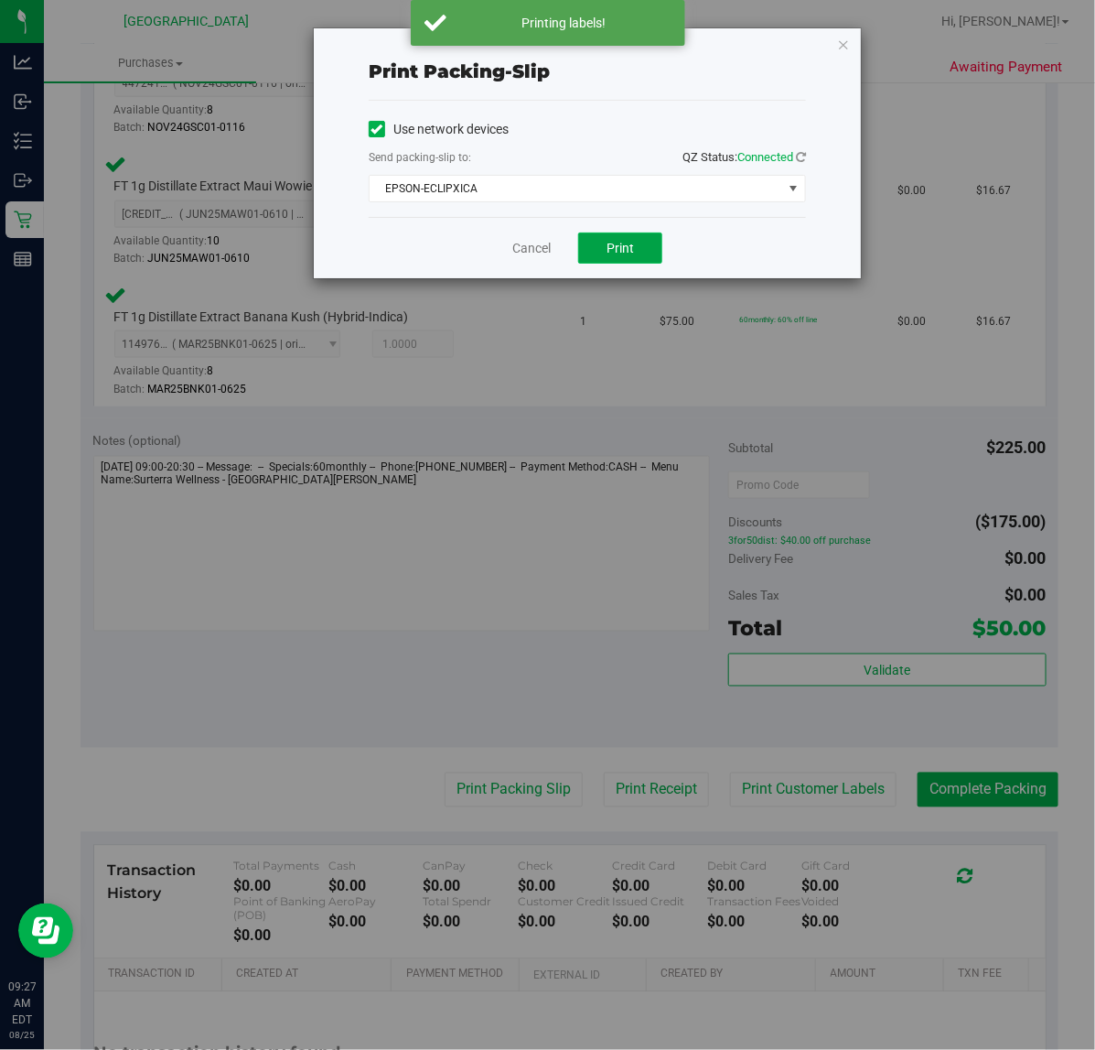
click at [622, 247] on span "Print" at bounding box center [620, 248] width 27 height 15
click at [700, 238] on div "Cancel Print" at bounding box center [587, 247] width 437 height 61
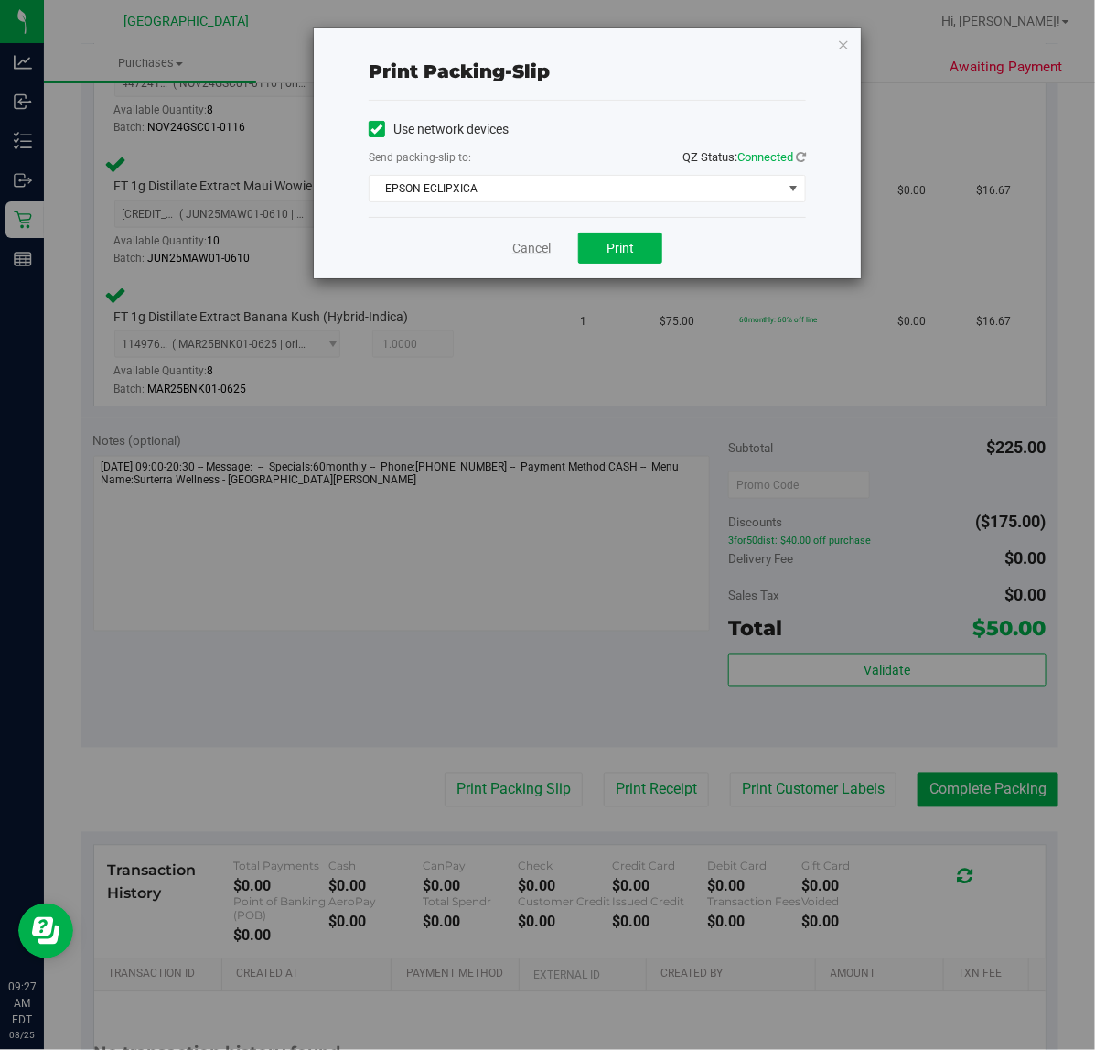
click at [534, 256] on link "Cancel" at bounding box center [531, 248] width 38 height 19
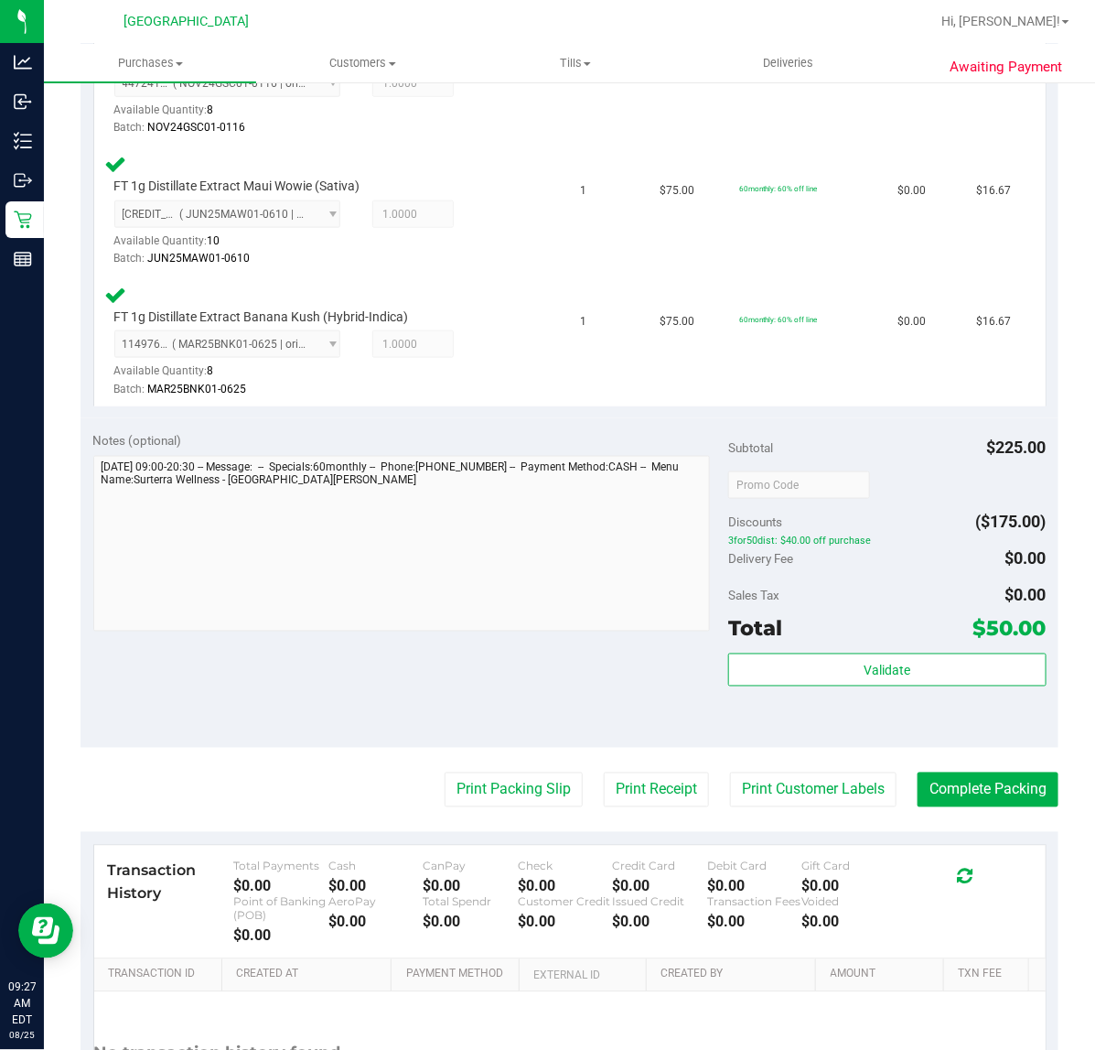
click at [633, 674] on div "Notes (optional) Subtotal $225.00 Discounts ($175.00) 3for50dist: $40.00 off pu…" at bounding box center [570, 582] width 978 height 329
click at [940, 737] on div "Notes (optional) Subtotal $225.00 Discounts ($175.00) 3for50dist: $40.00 off pu…" at bounding box center [570, 582] width 978 height 329
click at [988, 782] on button "Complete Packing" at bounding box center [988, 789] width 141 height 35
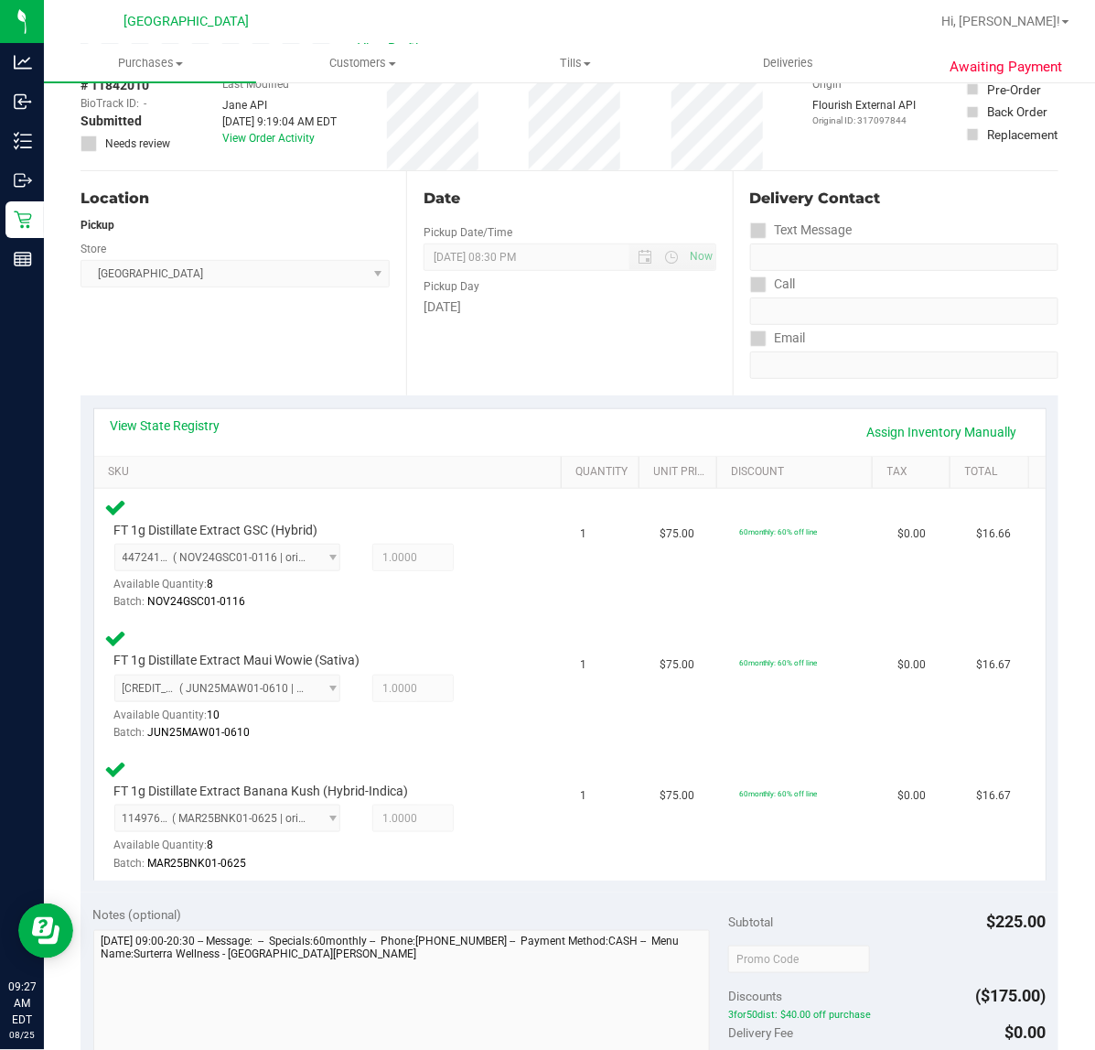
scroll to position [0, 0]
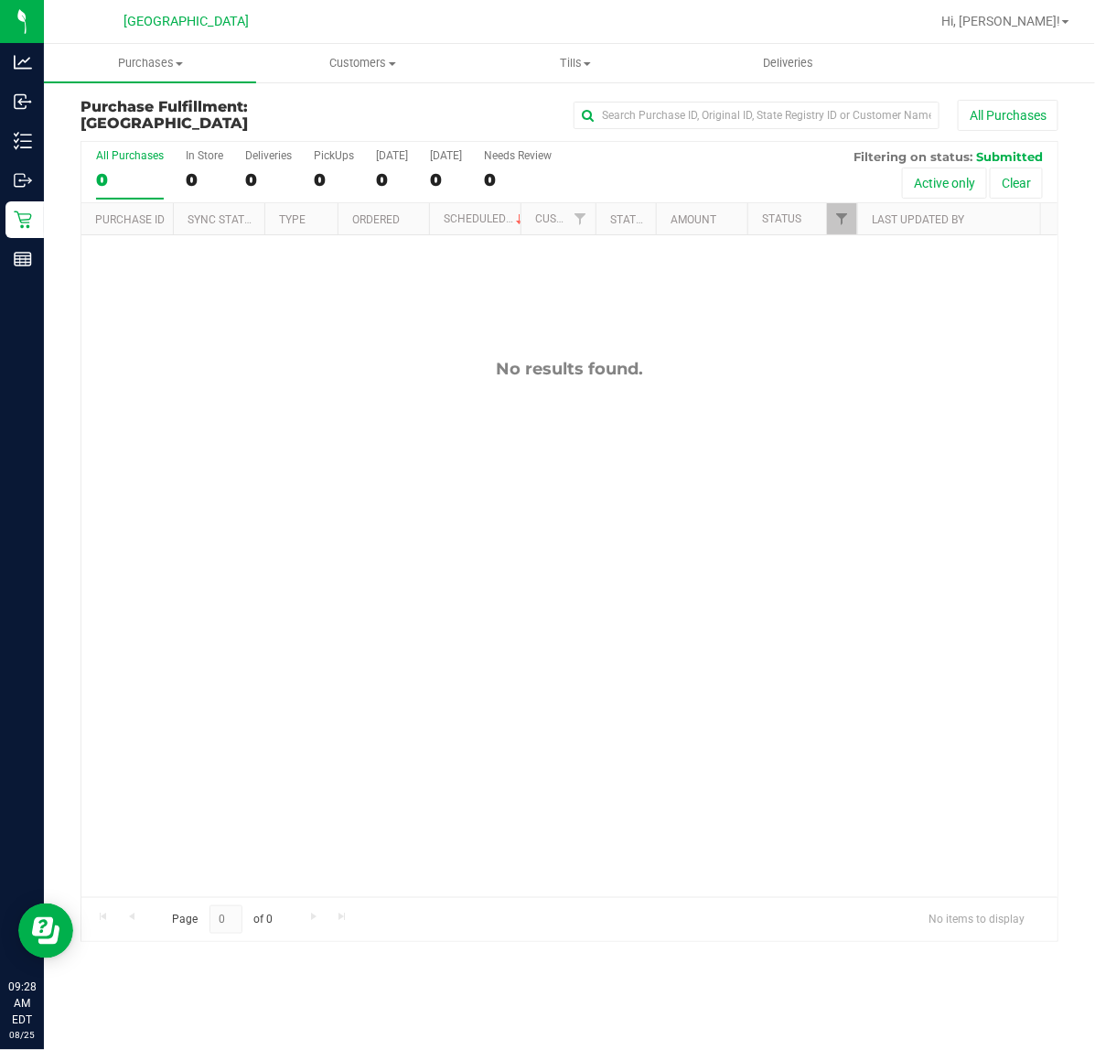
click at [236, 336] on div "No results found." at bounding box center [569, 627] width 976 height 785
click at [838, 215] on span "Filter" at bounding box center [842, 218] width 15 height 15
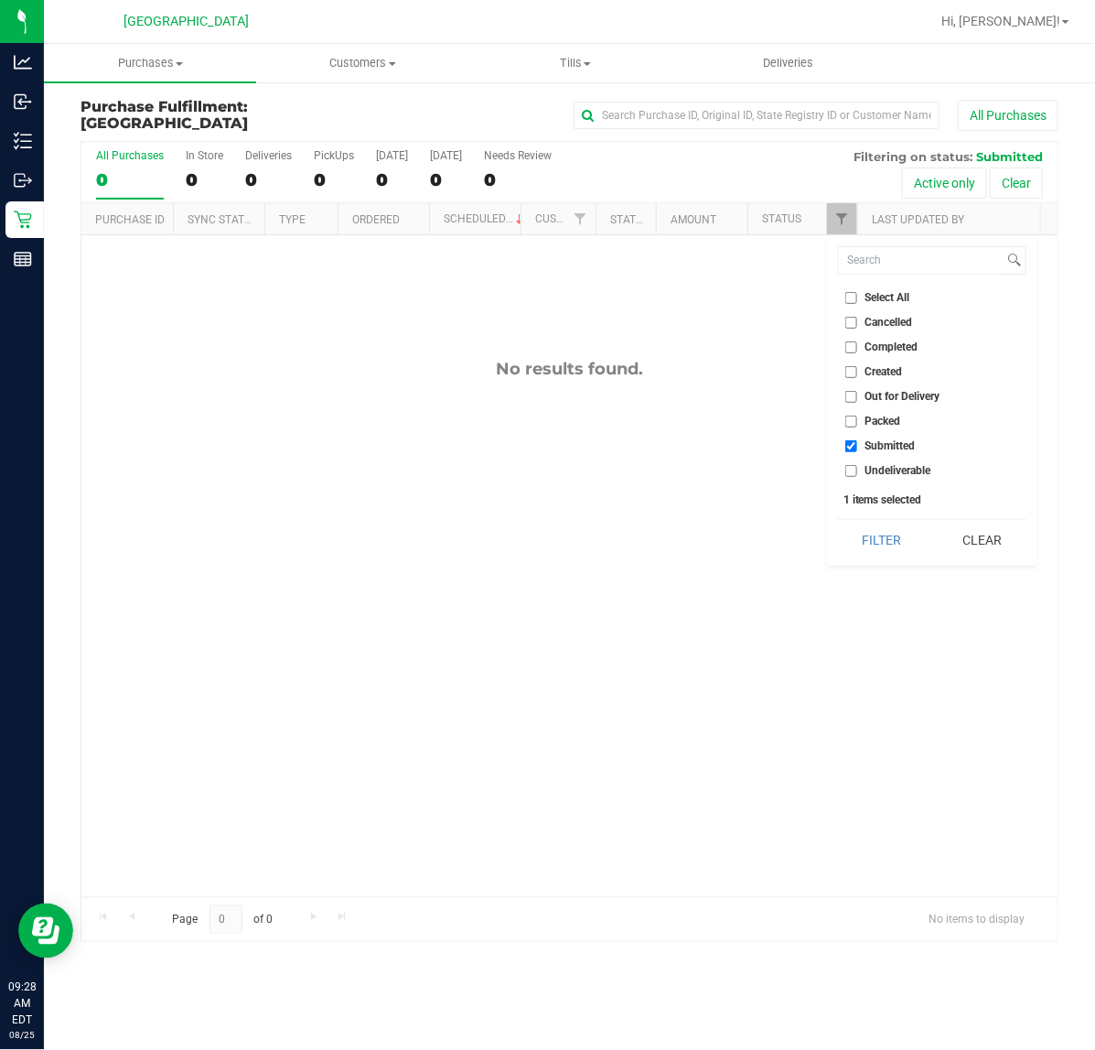
click at [886, 437] on li "Submitted" at bounding box center [932, 446] width 189 height 19
click at [883, 380] on li "Created" at bounding box center [932, 371] width 189 height 19
click at [883, 376] on span "Created" at bounding box center [885, 371] width 38 height 11
click at [858, 376] on input "Created" at bounding box center [852, 372] width 12 height 12
checkbox input "true"
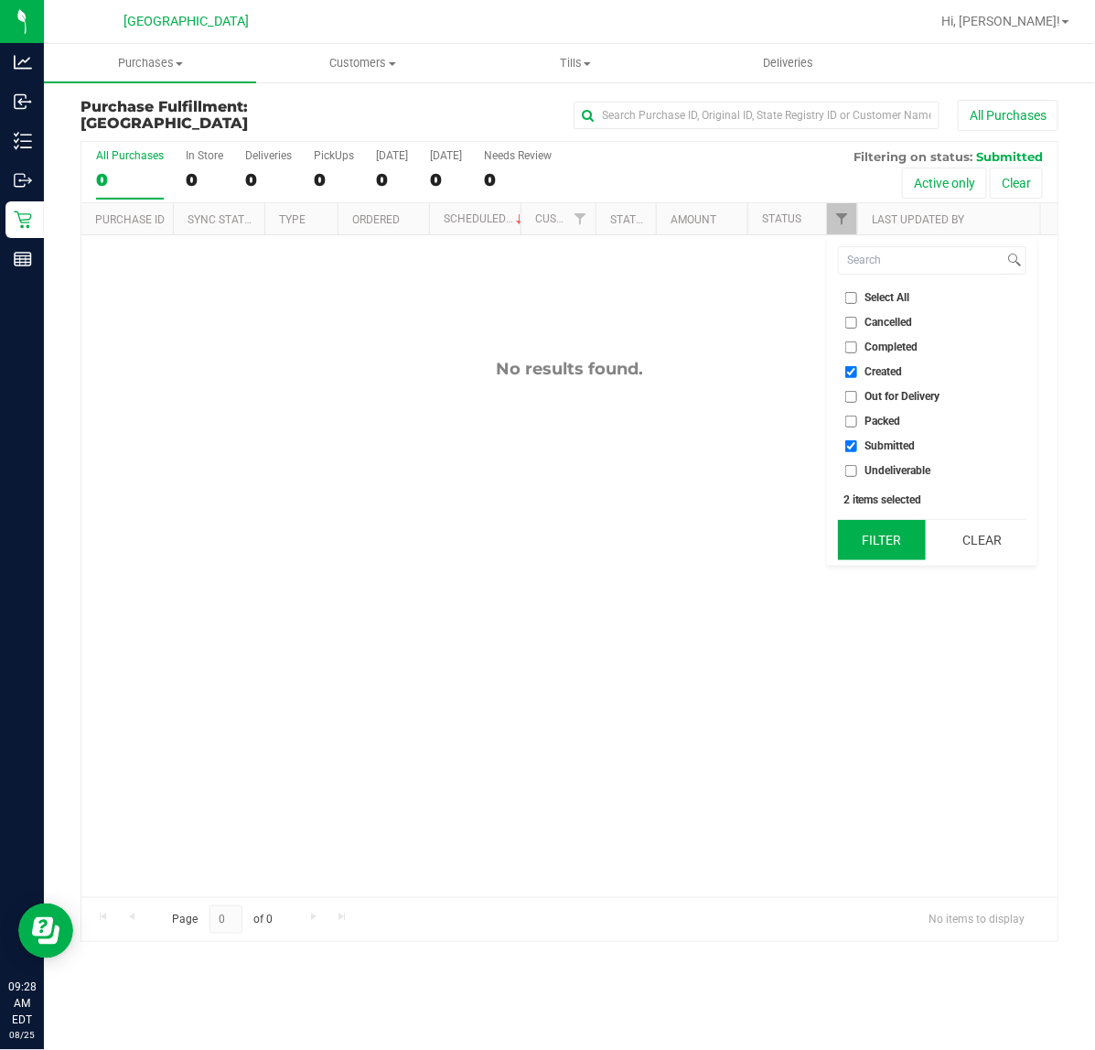
click at [861, 552] on button "Filter" at bounding box center [882, 540] width 88 height 40
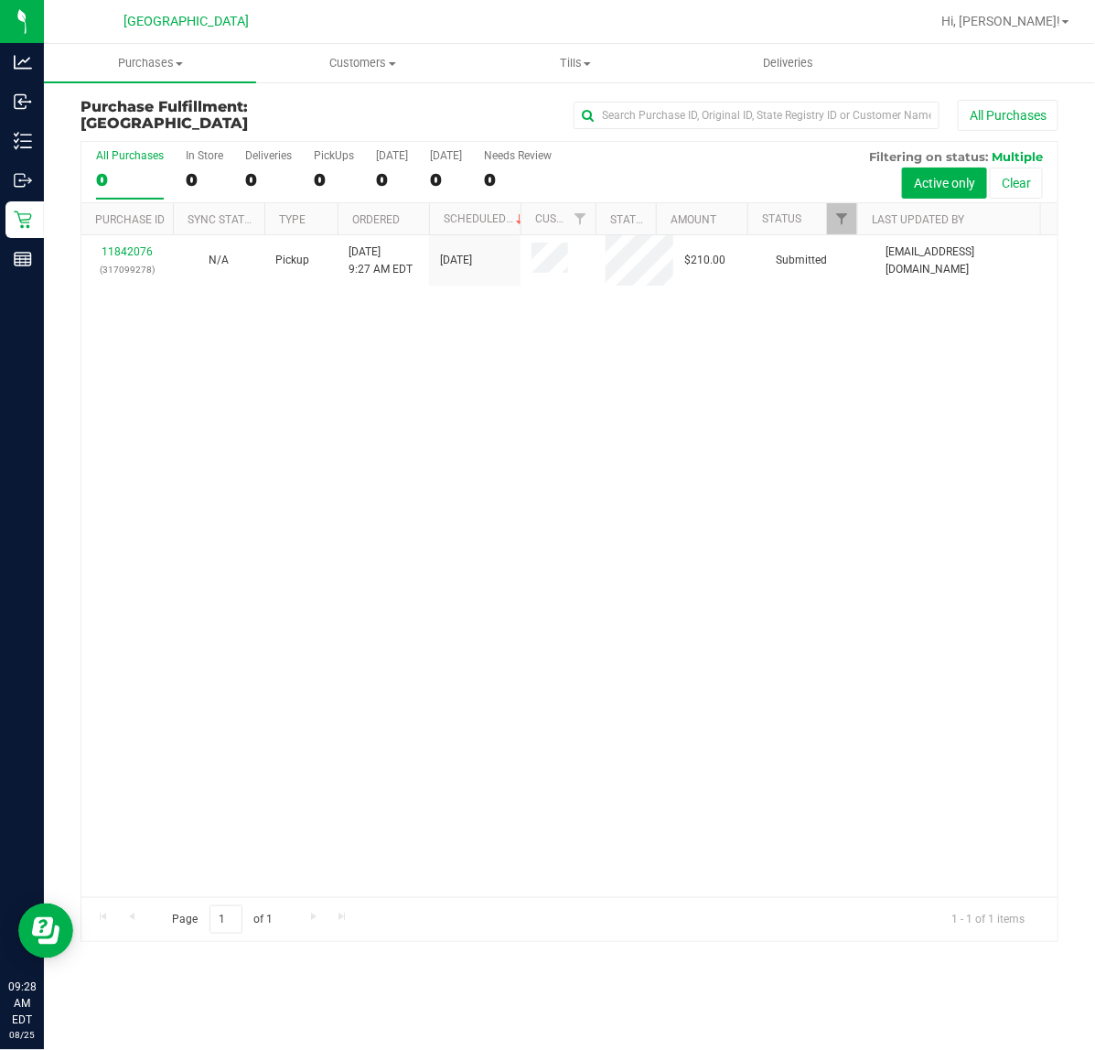
drag, startPoint x: 709, startPoint y: 568, endPoint x: 349, endPoint y: 367, distance: 413.0
click at [709, 567] on div "11842076 (317099278) N/A Pickup [DATE] 9:27 AM EDT 8/25/2025 $210.00 Submitted …" at bounding box center [569, 566] width 976 height 662
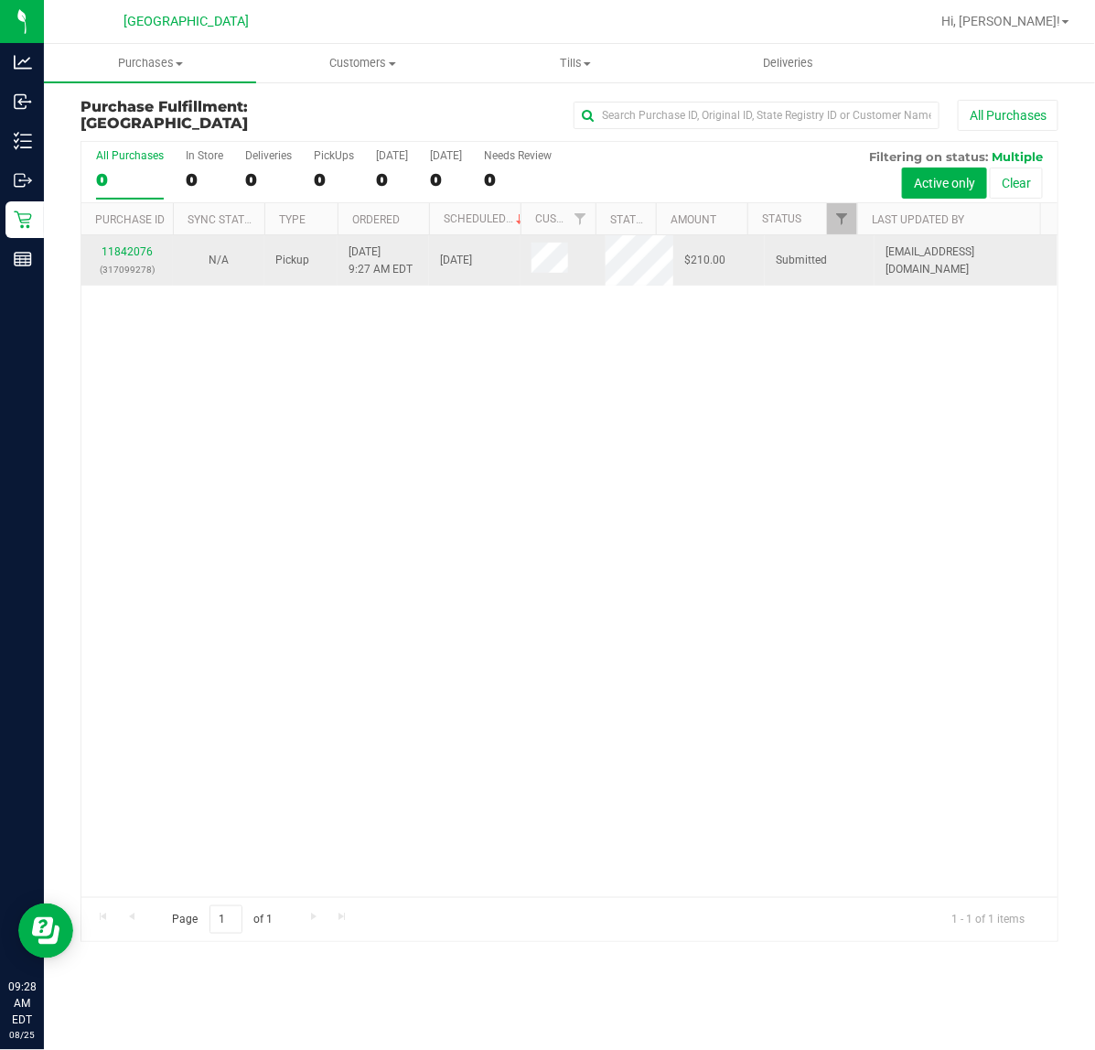
click at [119, 244] on div "11842076 (317099278)" at bounding box center [127, 260] width 70 height 35
click at [143, 253] on link "11842076" at bounding box center [127, 251] width 51 height 13
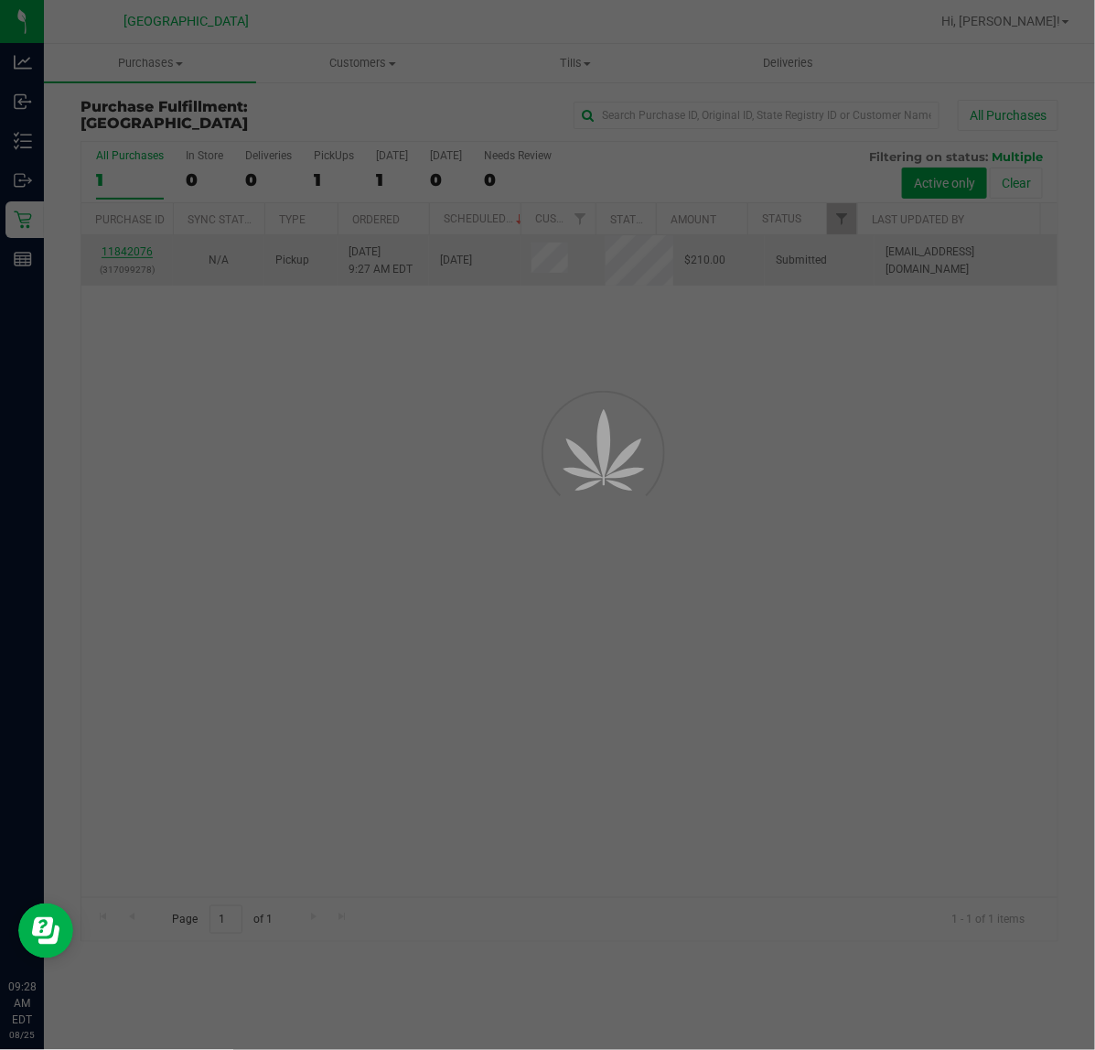
click at [464, 451] on div at bounding box center [547, 525] width 1095 height 1050
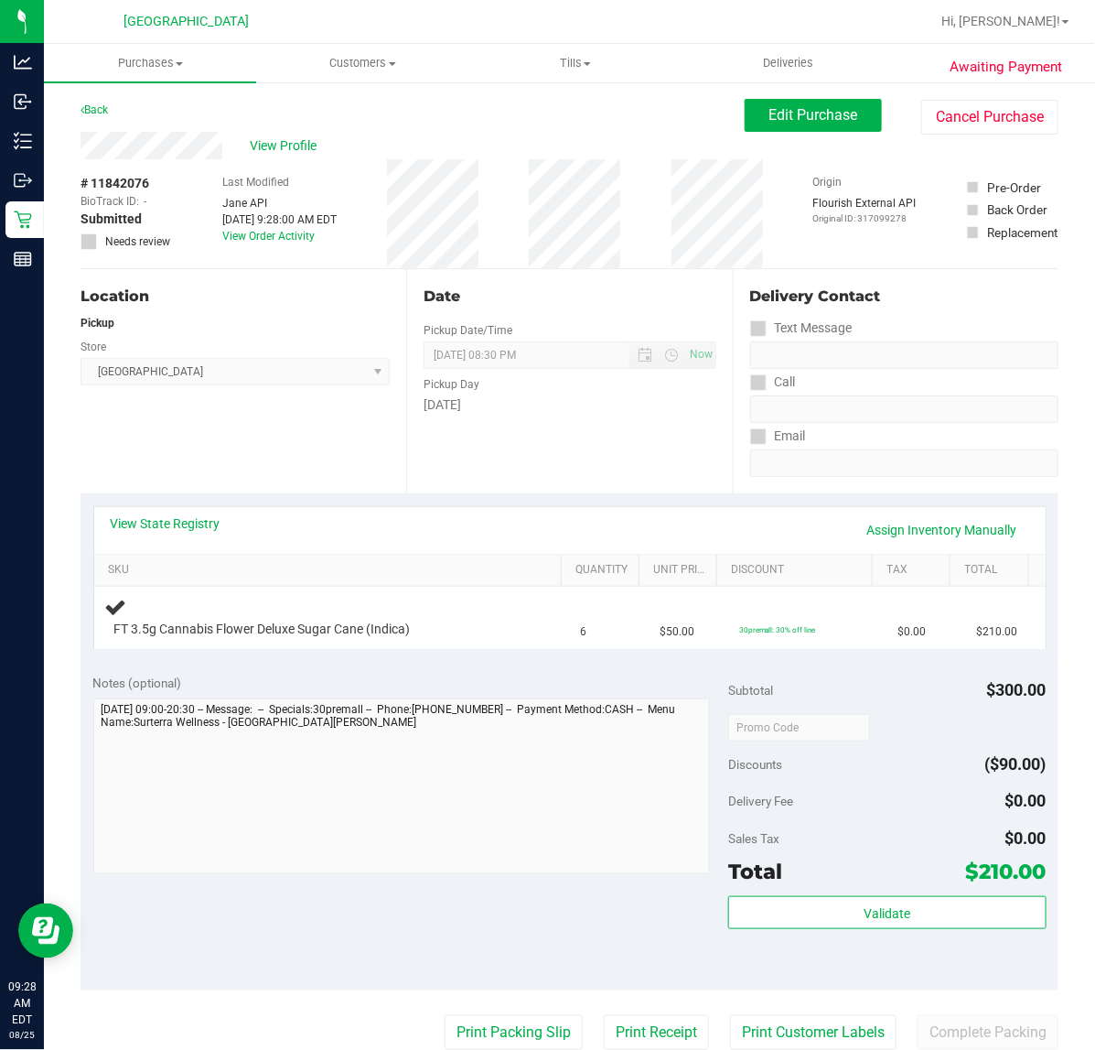
click at [569, 404] on div "[DATE]" at bounding box center [570, 404] width 292 height 19
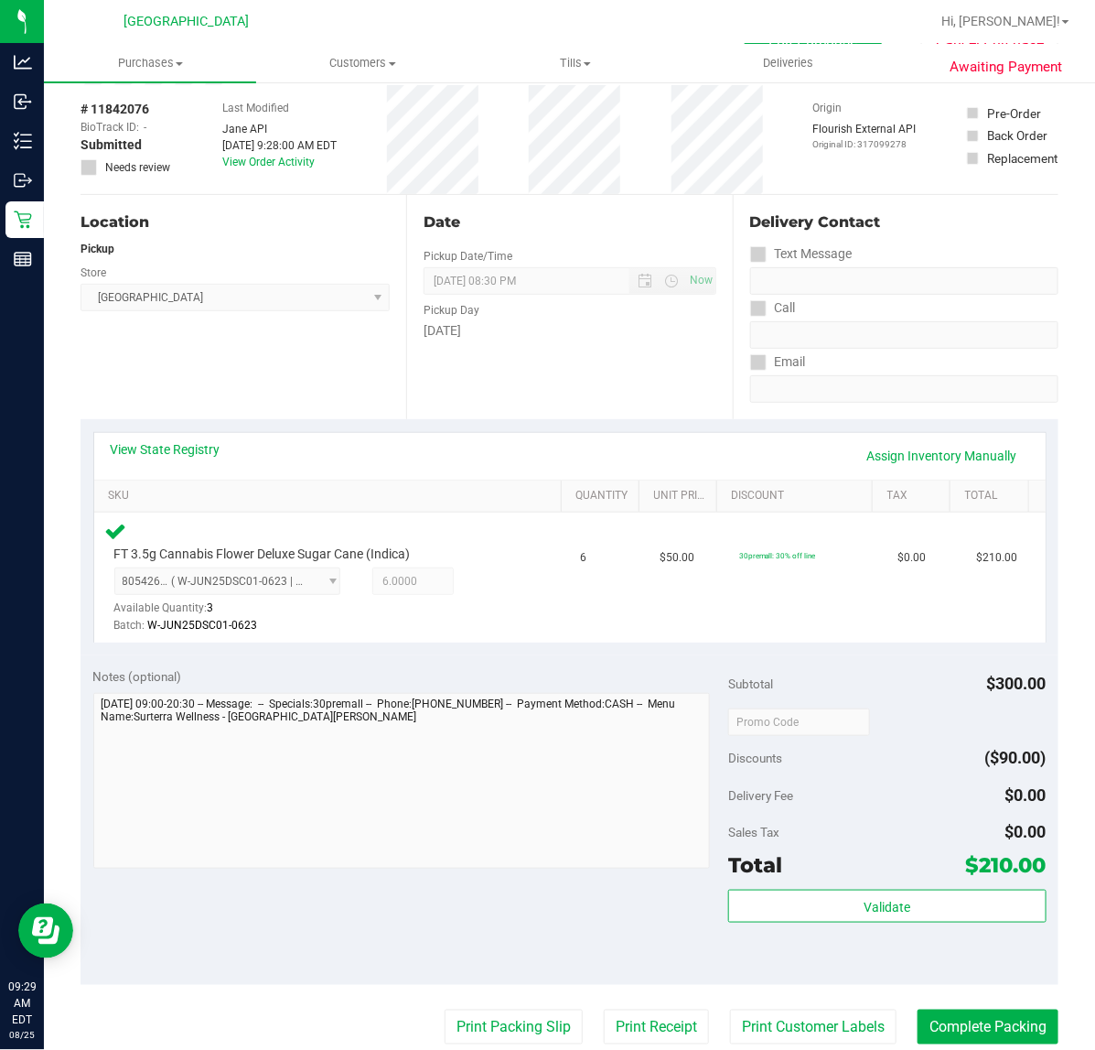
scroll to position [229, 0]
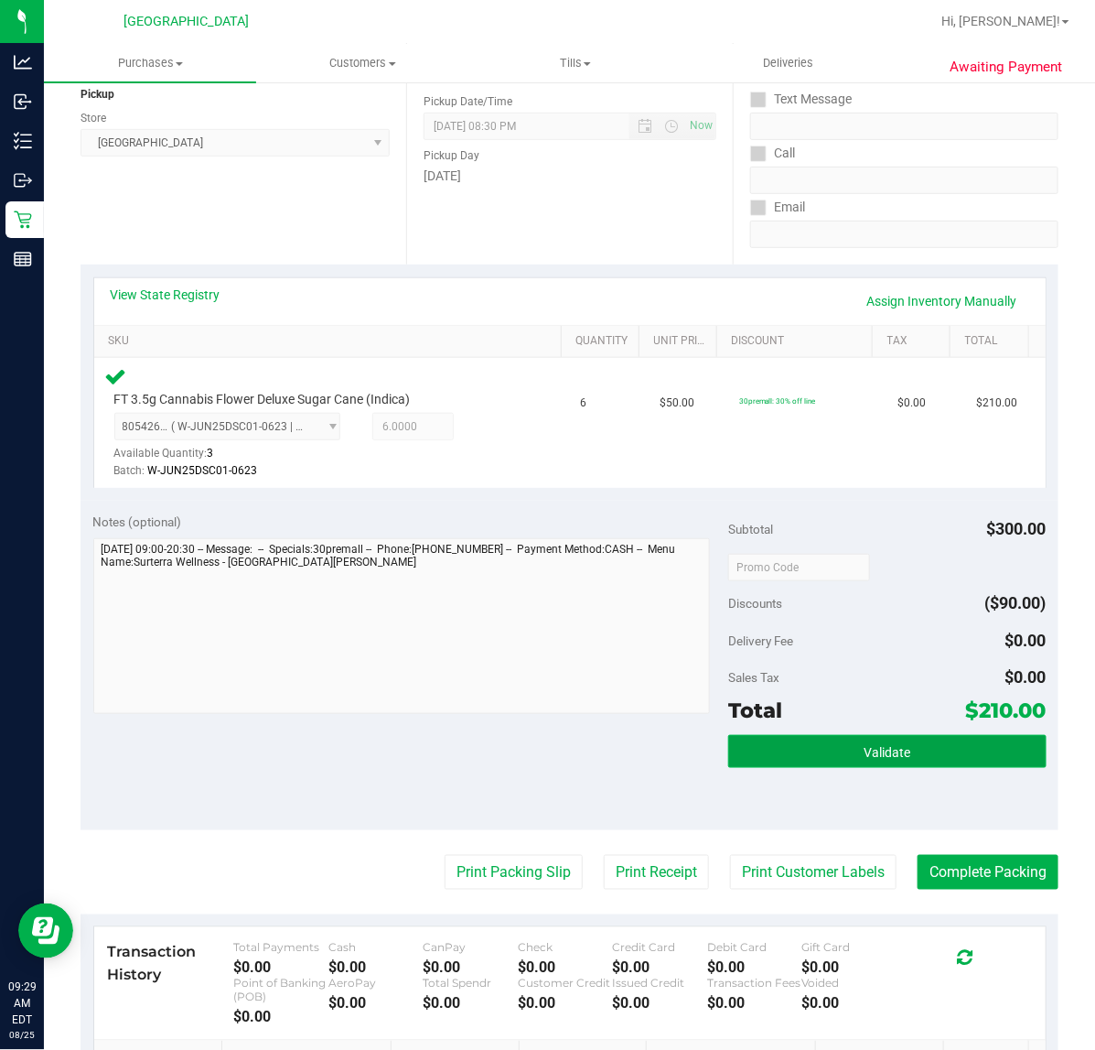
drag, startPoint x: 858, startPoint y: 742, endPoint x: 709, endPoint y: 749, distance: 149.3
click at [856, 747] on button "Validate" at bounding box center [887, 751] width 318 height 33
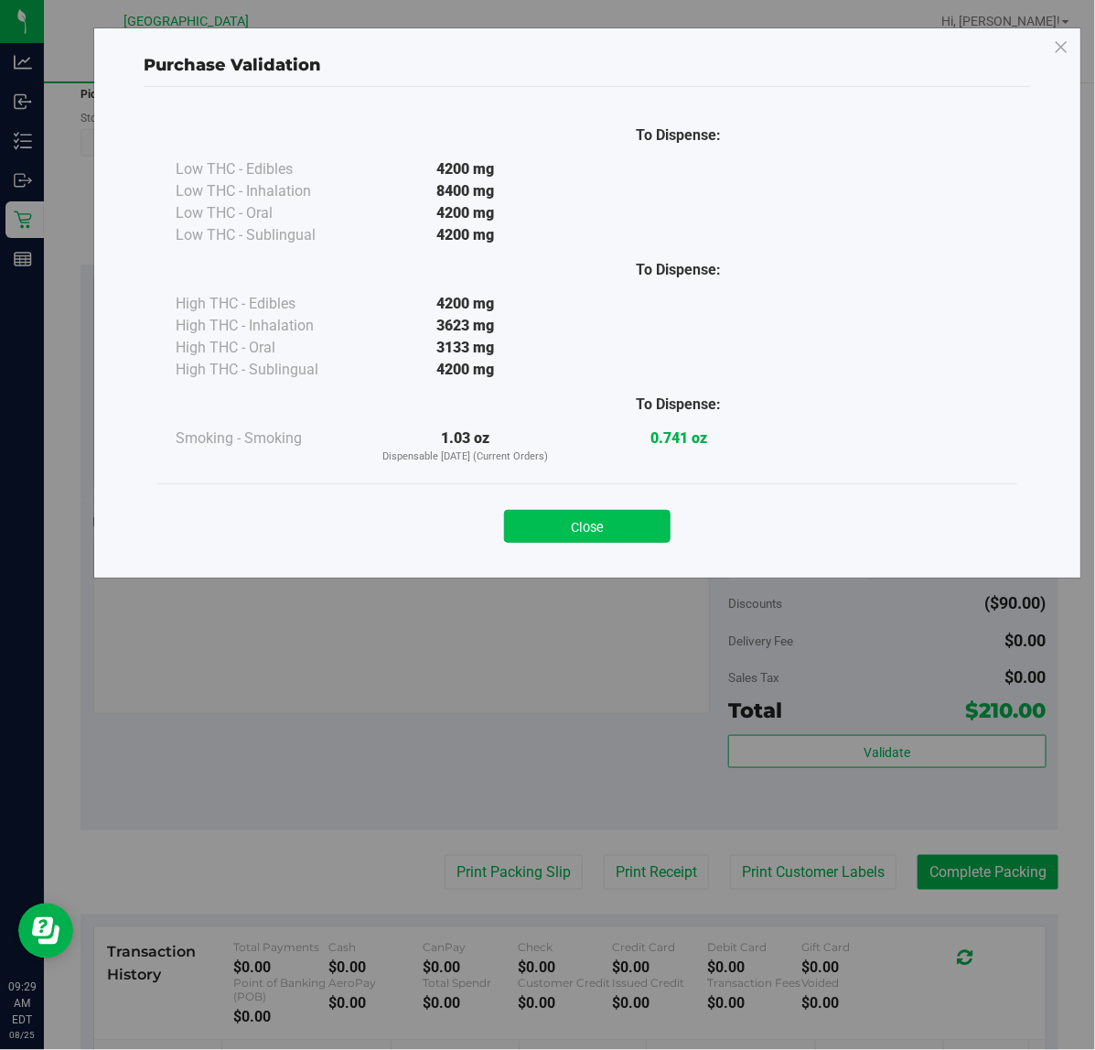
click at [599, 526] on button "Close" at bounding box center [587, 526] width 167 height 33
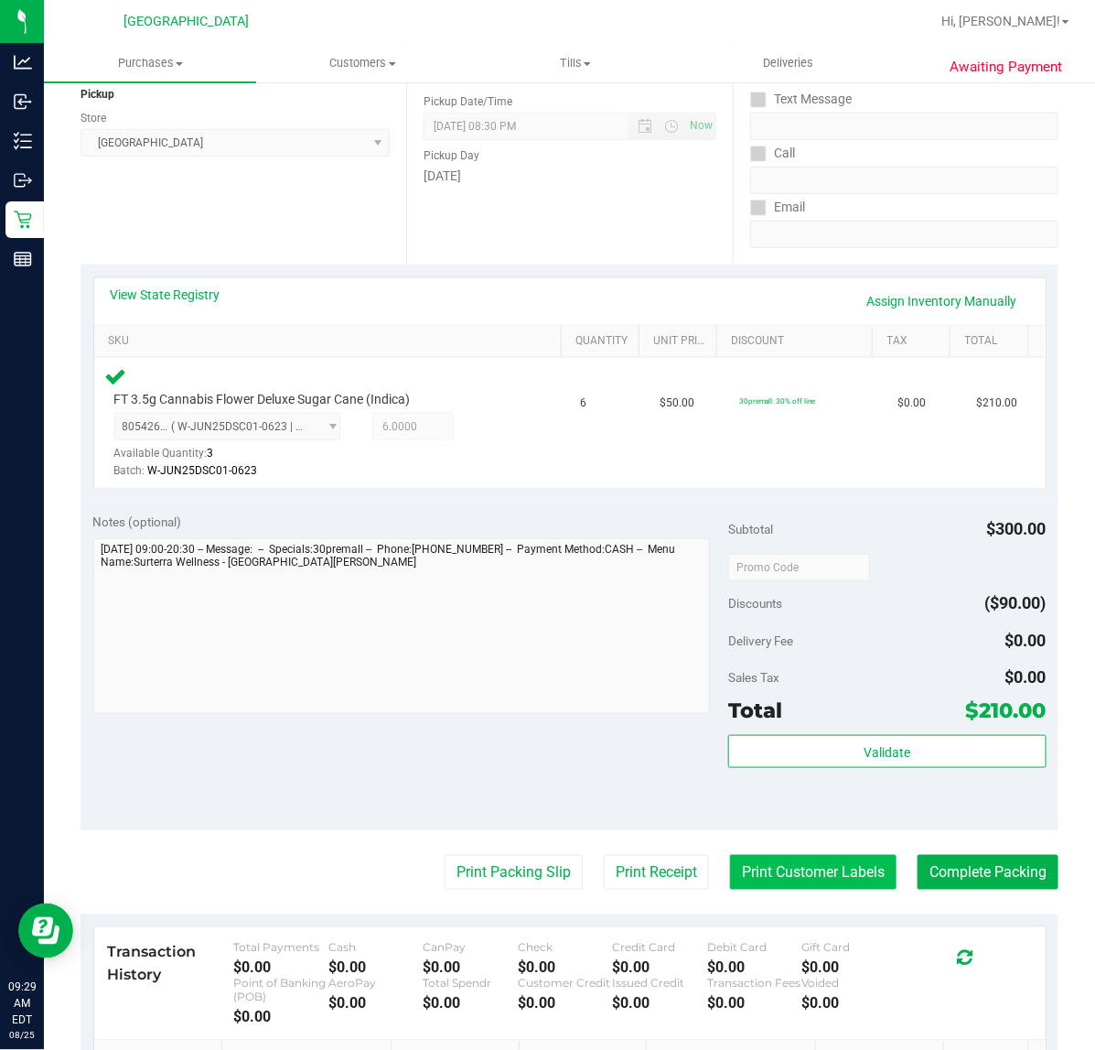
click at [836, 866] on button "Print Customer Labels" at bounding box center [813, 872] width 167 height 35
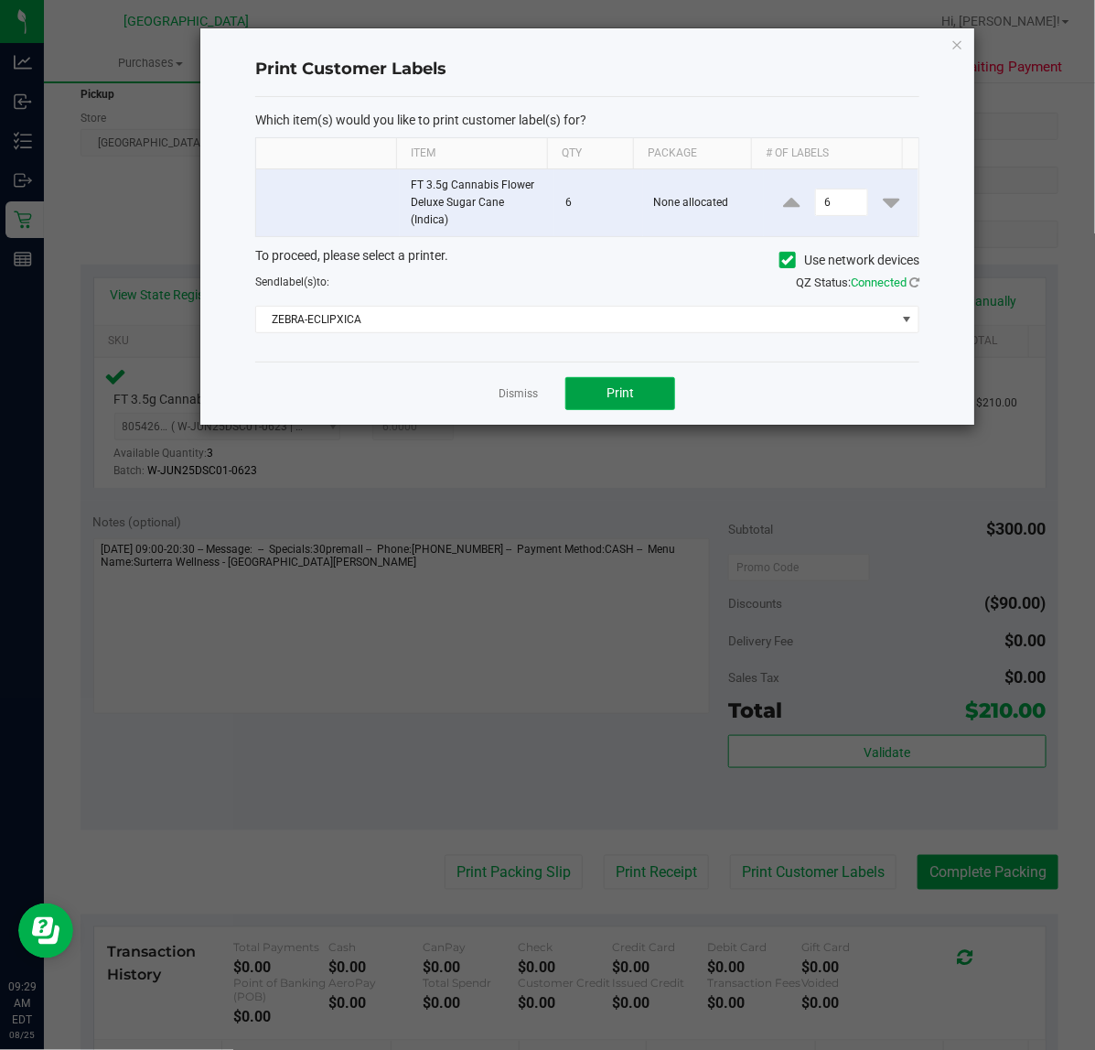
click at [590, 398] on button "Print" at bounding box center [621, 393] width 110 height 33
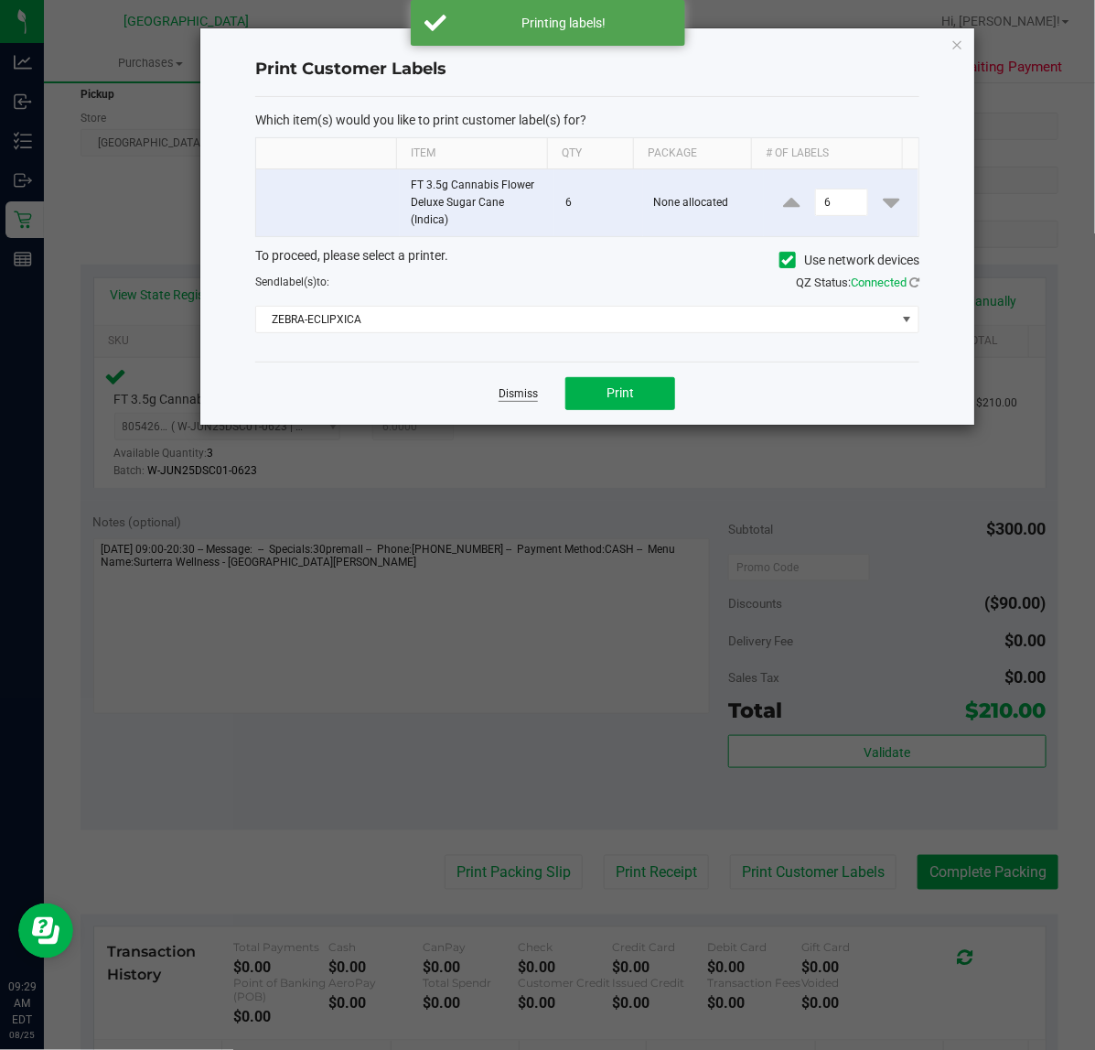
click at [514, 395] on link "Dismiss" at bounding box center [518, 394] width 39 height 16
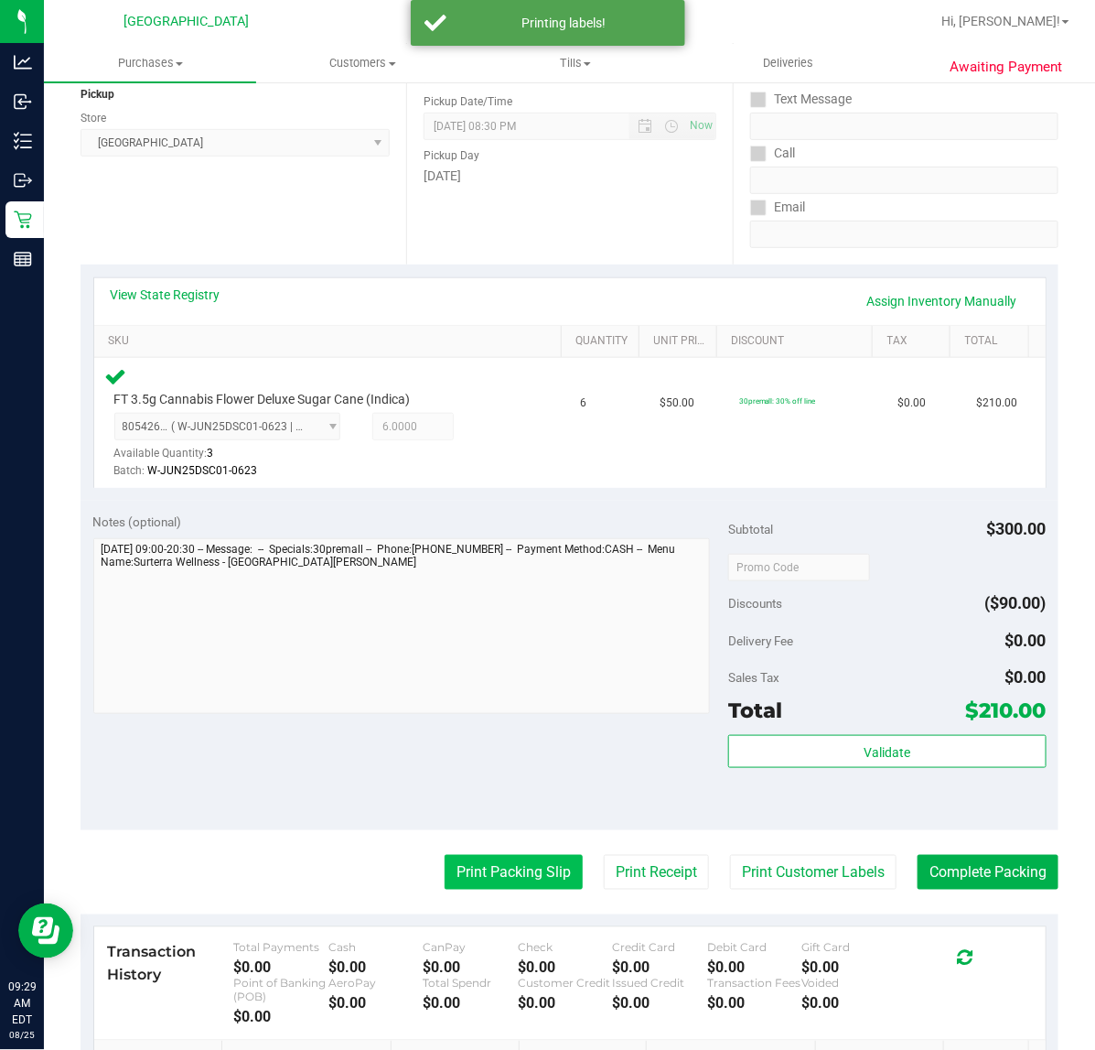
drag, startPoint x: 504, startPoint y: 904, endPoint x: 510, endPoint y: 884, distance: 20.9
click at [505, 904] on purchase-details "Back Edit Purchase Cancel Purchase View Profile # 11842076 BioTrack ID: - Submi…" at bounding box center [570, 570] width 978 height 1400
click at [510, 884] on button "Print Packing Slip" at bounding box center [514, 872] width 138 height 35
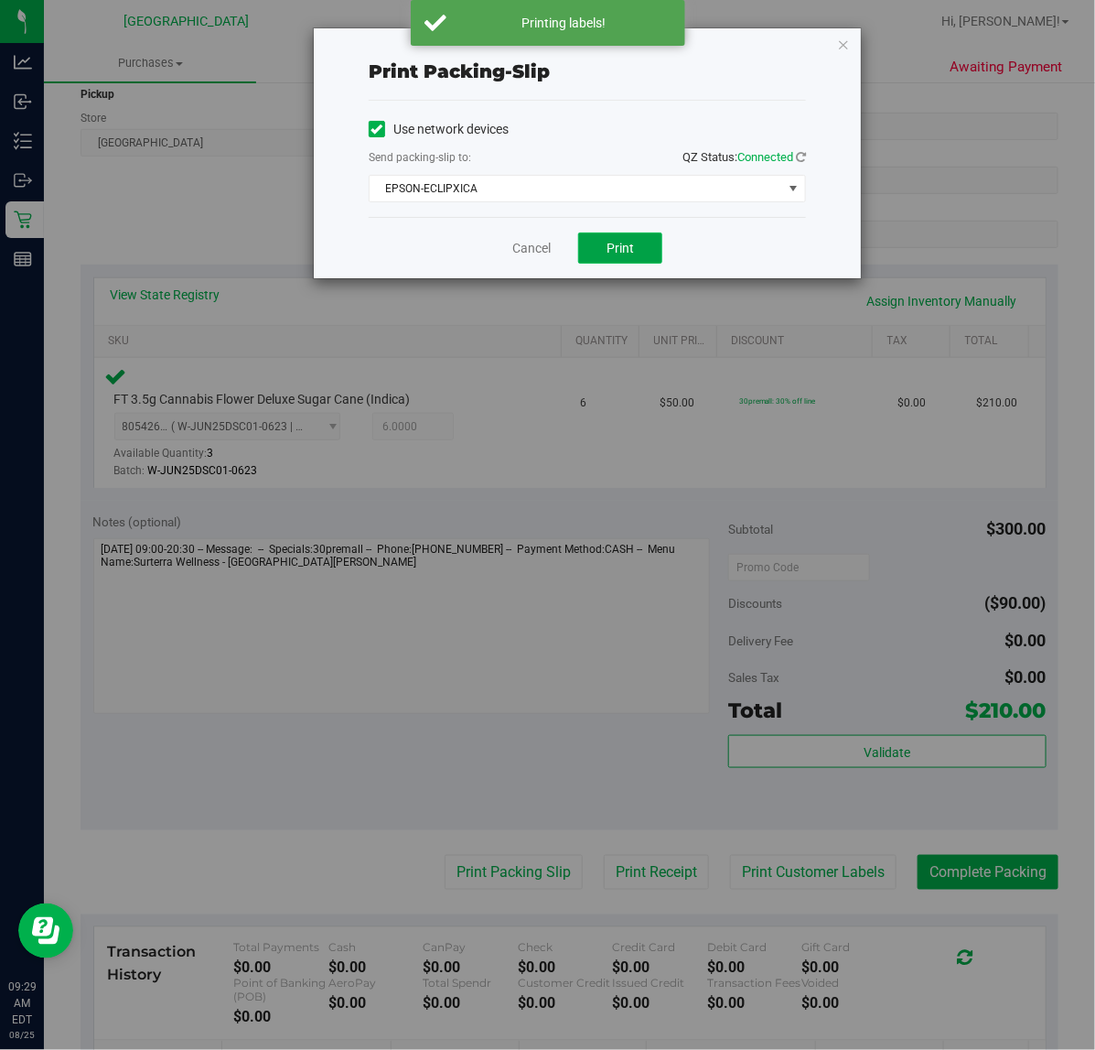
click at [638, 257] on button "Print" at bounding box center [620, 247] width 84 height 31
click at [712, 254] on div "Cancel Print" at bounding box center [587, 247] width 437 height 61
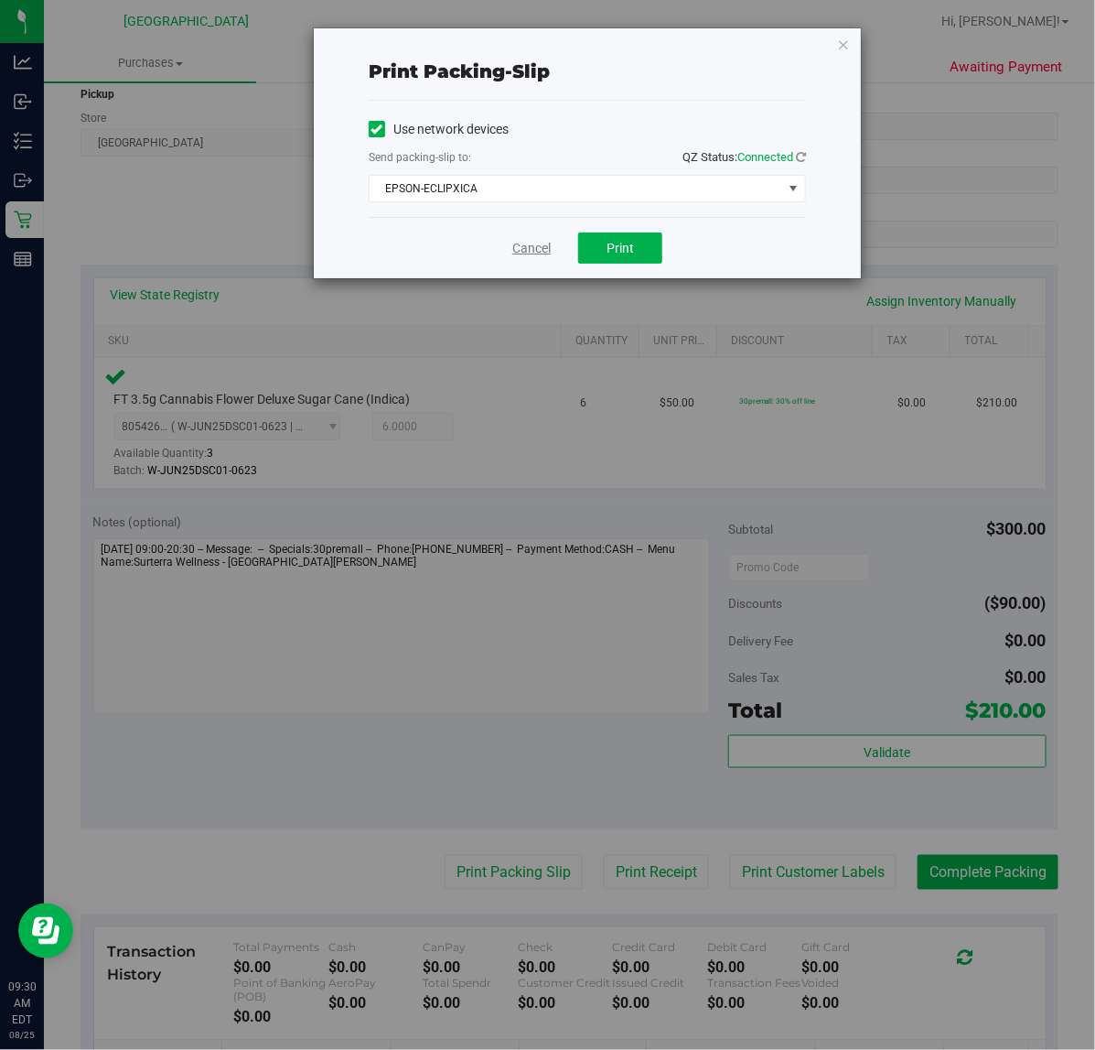
click at [536, 240] on link "Cancel" at bounding box center [531, 248] width 38 height 19
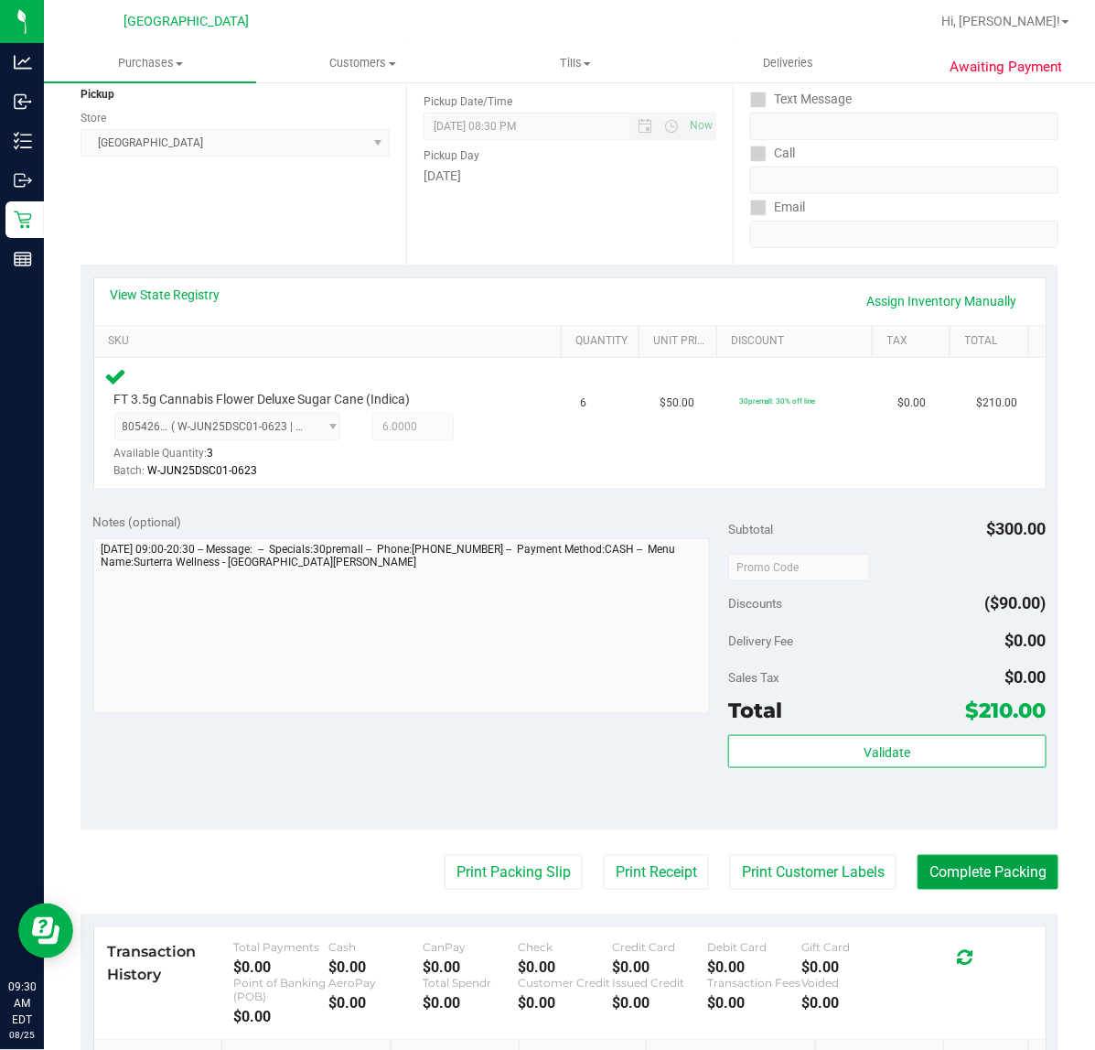
click at [955, 858] on button "Complete Packing" at bounding box center [988, 872] width 141 height 35
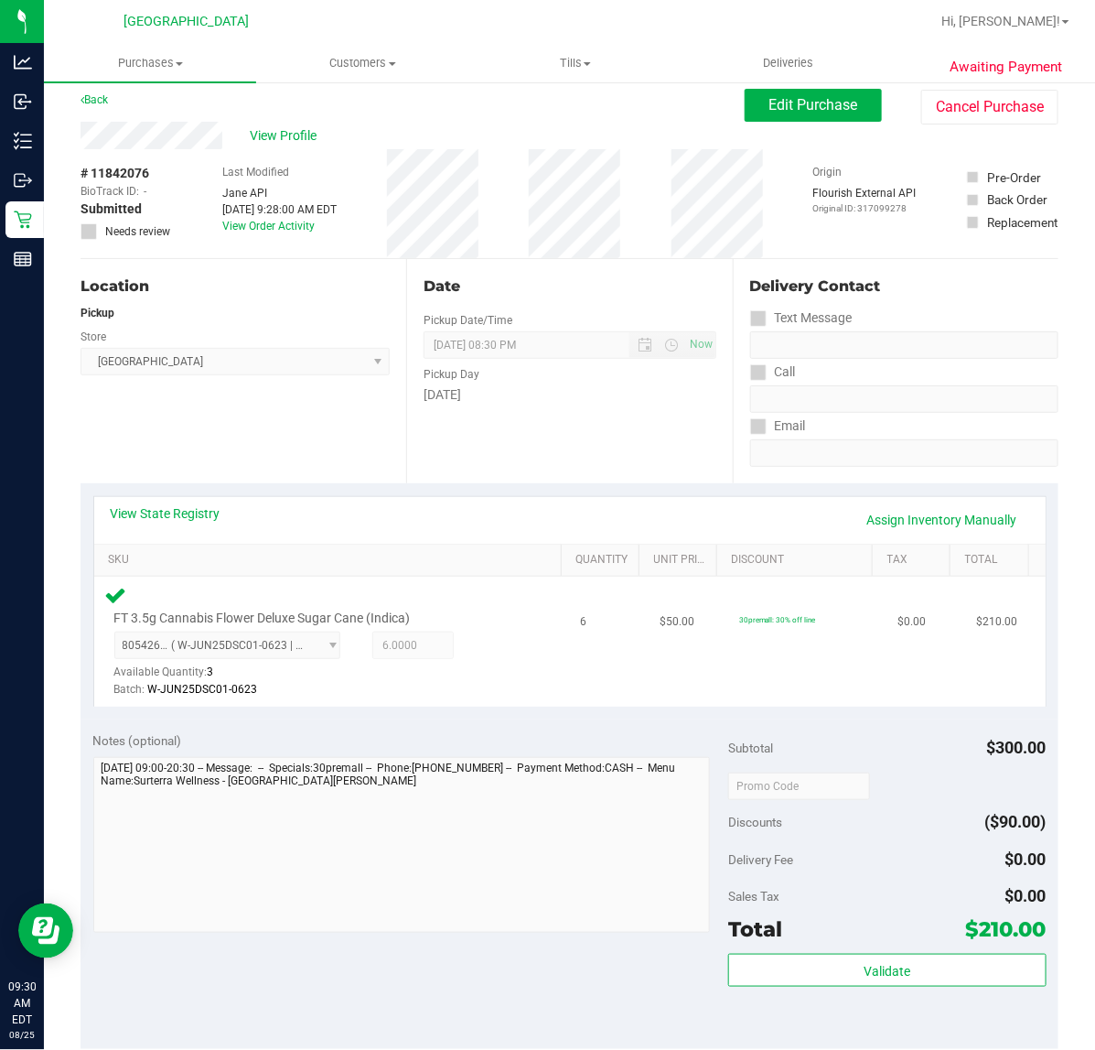
scroll to position [0, 0]
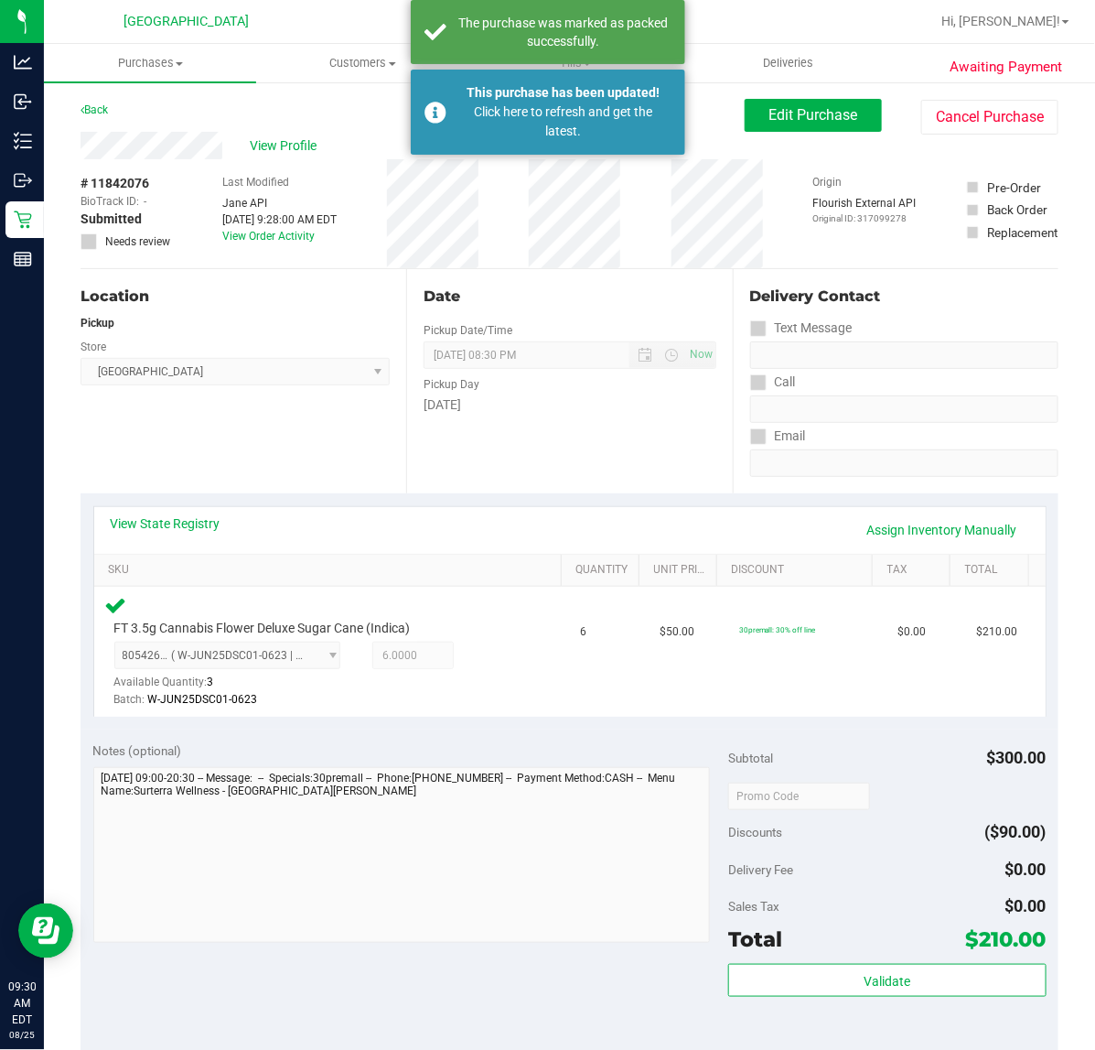
click at [634, 473] on div "Date Pickup Date/Time [DATE] Now [DATE] 08:30 PM Now Pickup Day [DATE]" at bounding box center [569, 381] width 326 height 224
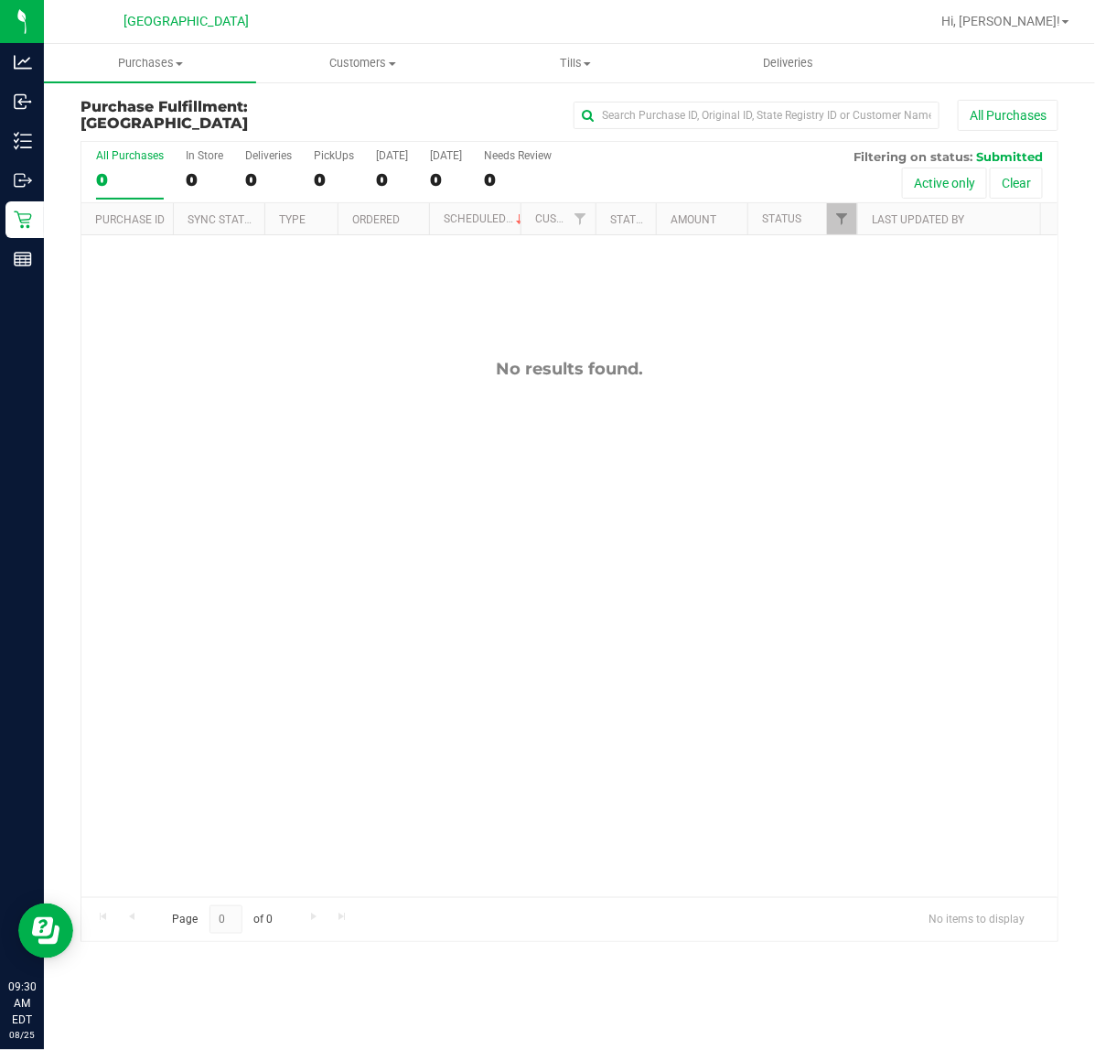
click at [636, 473] on div "No results found." at bounding box center [569, 627] width 976 height 785
